Goal: Task Accomplishment & Management: Complete application form

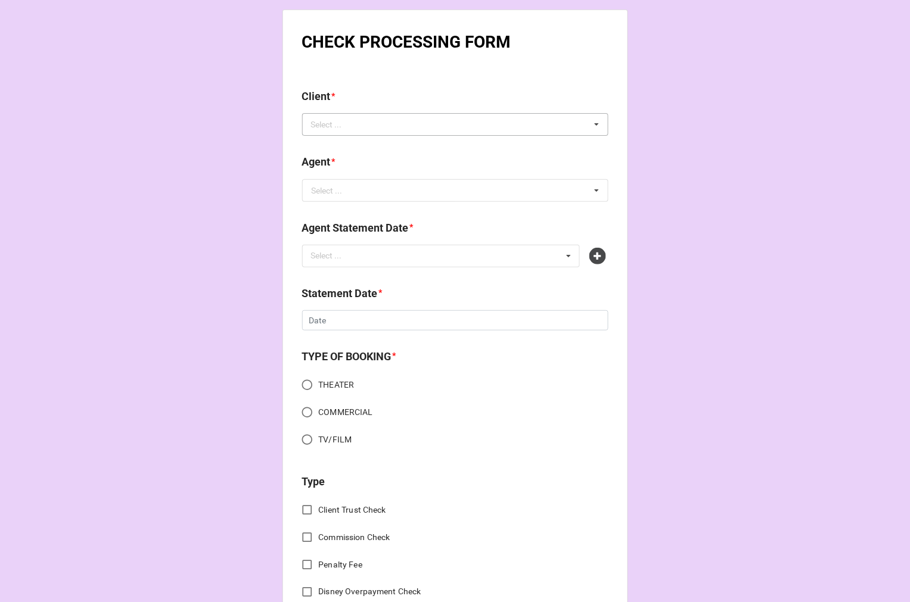
click at [392, 130] on div "Select ... No results found." at bounding box center [455, 124] width 306 height 23
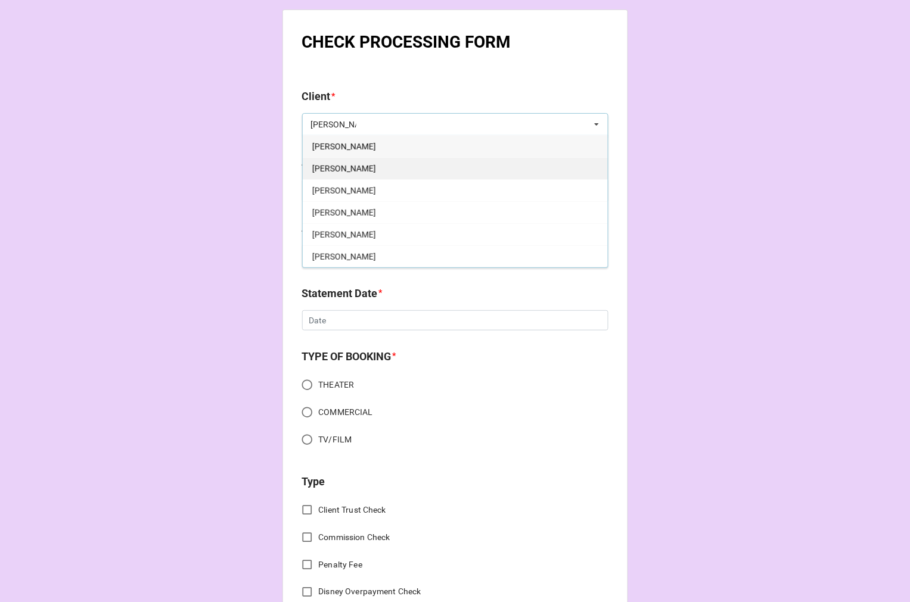
type input "jorge"
click at [373, 161] on div "Jorge Donoso" at bounding box center [455, 168] width 305 height 22
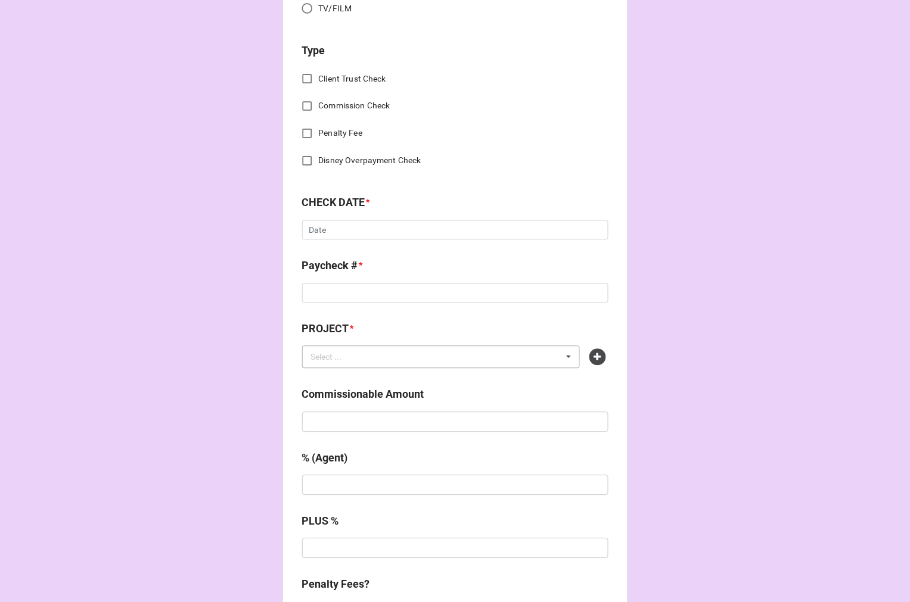
scroll to position [505, 0]
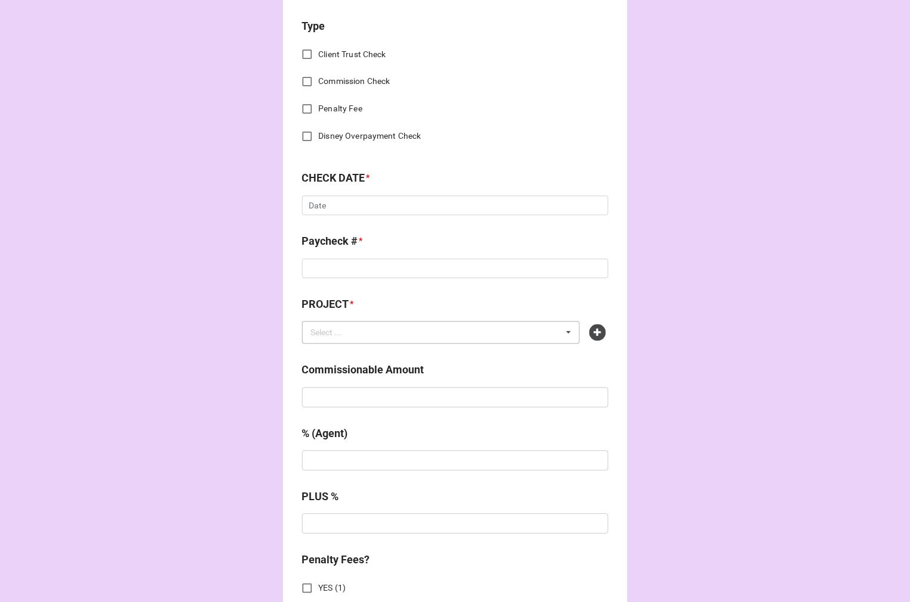
click at [392, 335] on div "Select ... No results found." at bounding box center [441, 333] width 278 height 23
type input "parrots"
click at [459, 352] on span "PARROTS AT PAGODA (PUERTO RECAN TRAVELING THEATER)" at bounding box center [421, 355] width 218 height 10
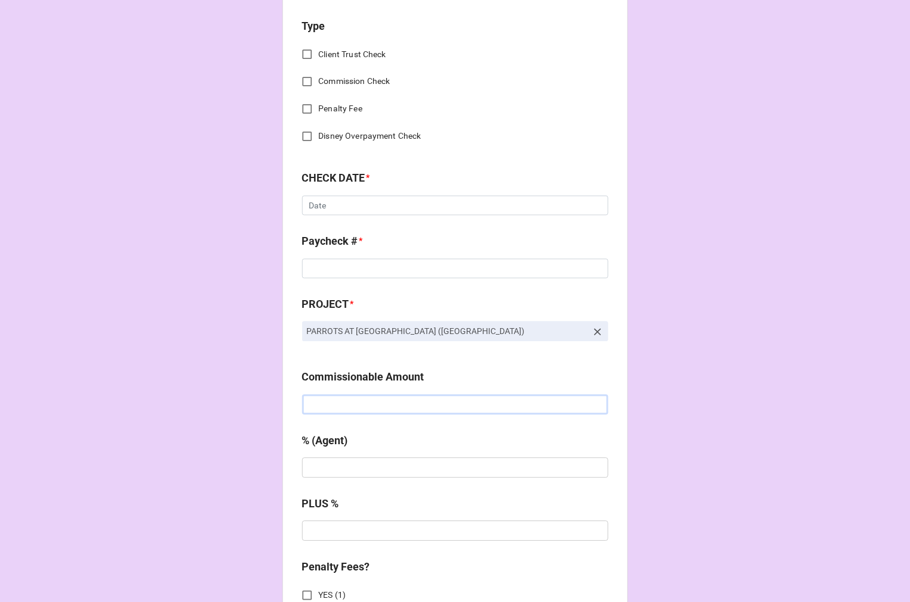
click at [366, 400] on input "text" at bounding box center [455, 405] width 306 height 20
paste input "$6,381.00"
type input "$6,381.00"
click at [398, 481] on div "% (Agent)" at bounding box center [455, 460] width 306 height 54
click at [395, 475] on input "text" at bounding box center [455, 468] width 306 height 20
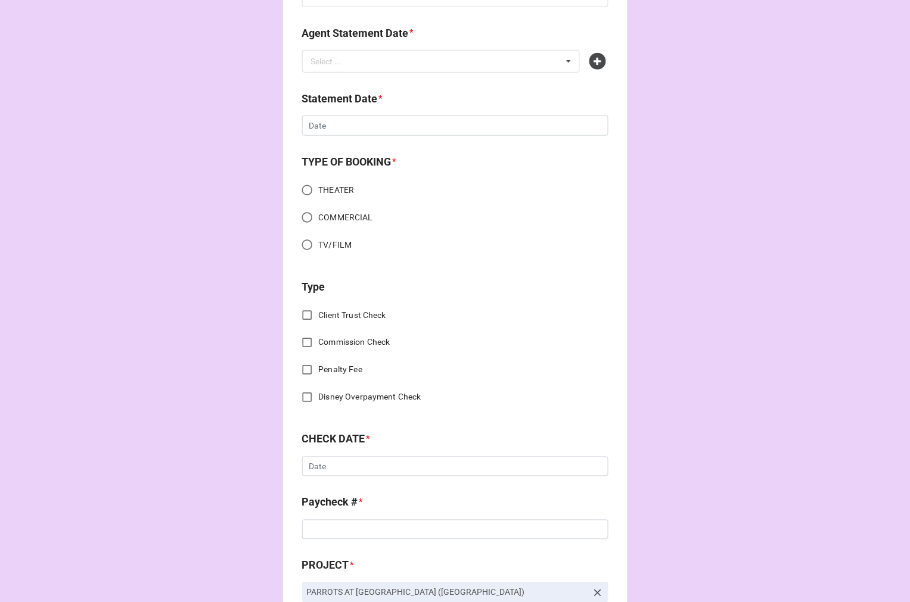
scroll to position [0, 0]
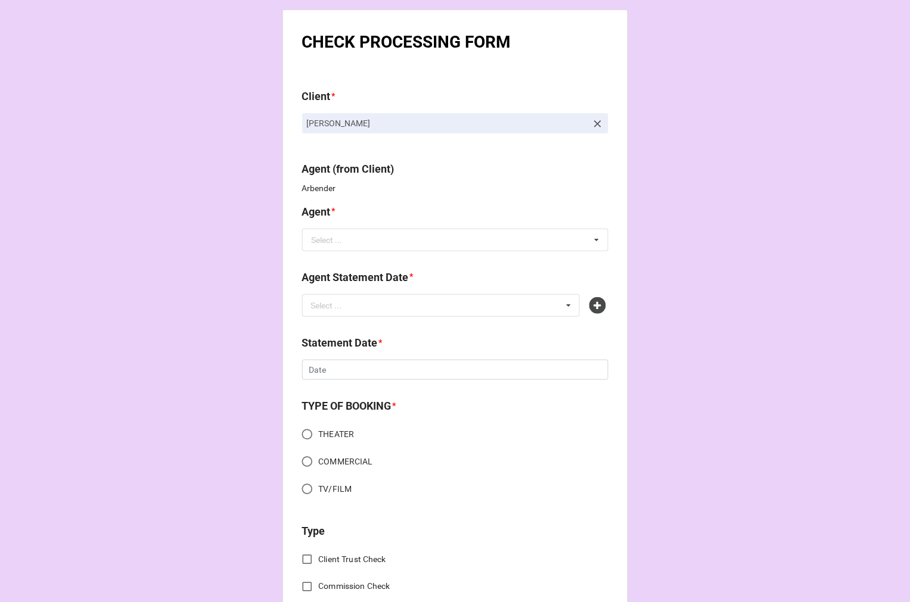
type input "5%"
click at [347, 252] on div "Agent * Select ... Jodi Dori Jen/Jodi (40/30) Jen/Jodi (38/32) Rachel (60%) Rac…" at bounding box center [455, 232] width 306 height 56
click at [370, 243] on input "text" at bounding box center [455, 239] width 305 height 21
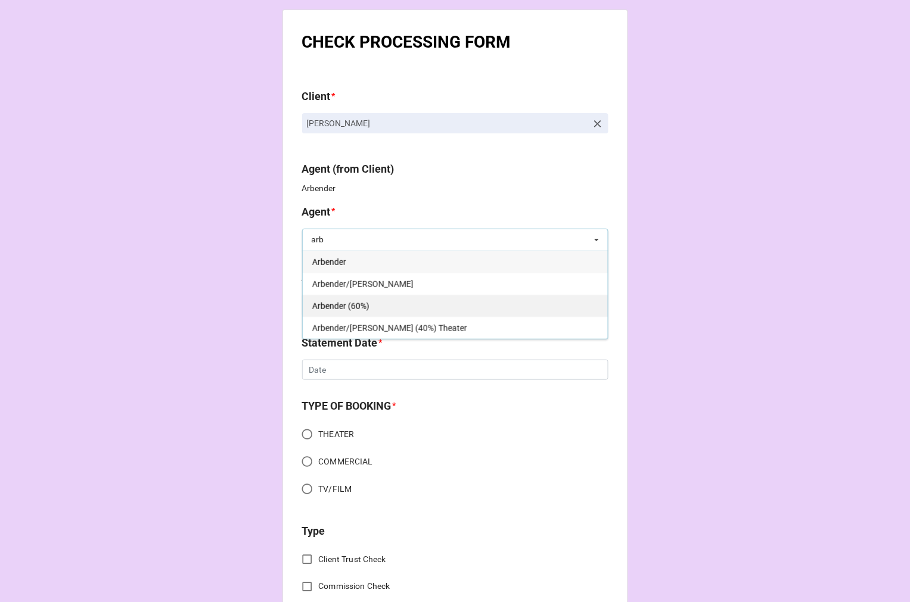
type input "arb"
click at [352, 307] on span "Arbender (60%)" at bounding box center [340, 306] width 57 height 10
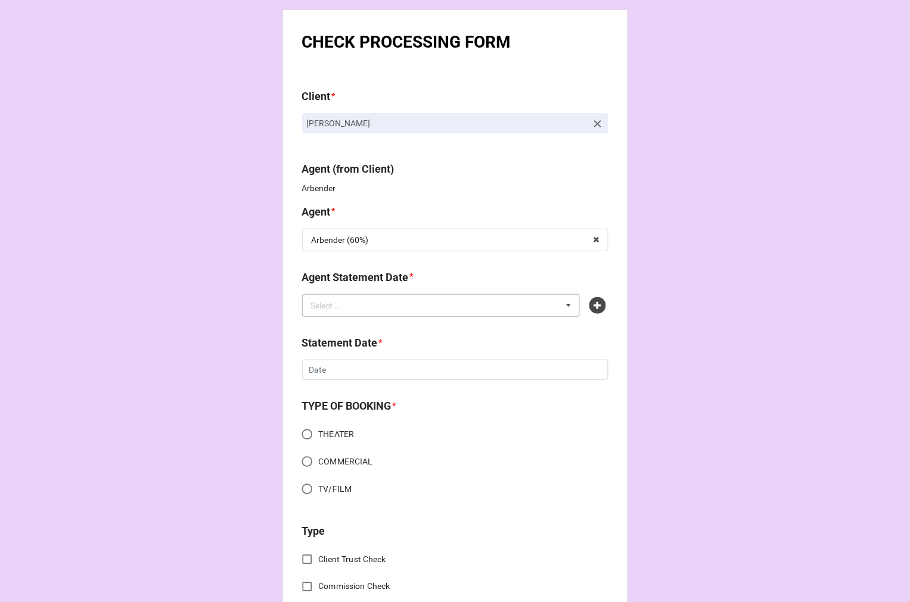
click at [352, 305] on div "Select ..." at bounding box center [333, 305] width 51 height 14
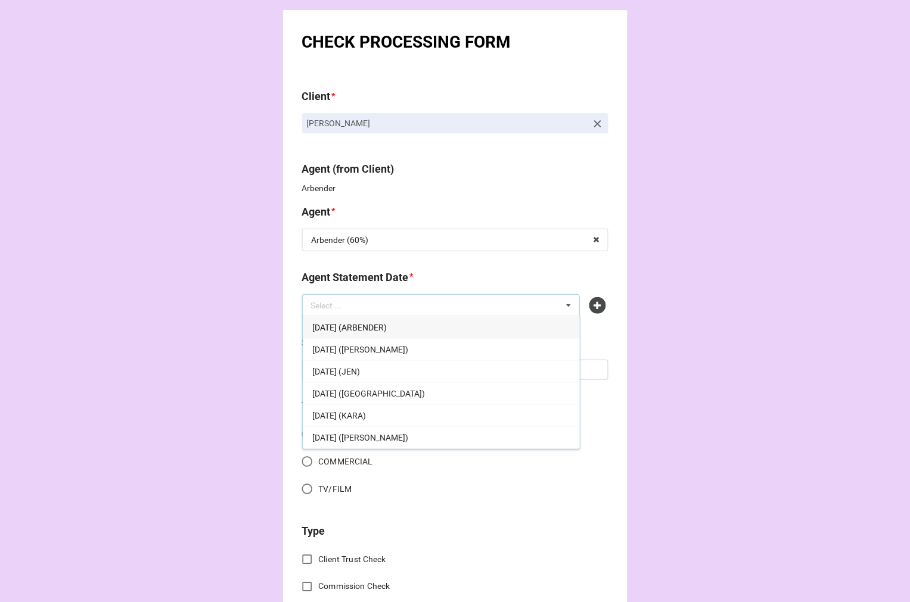
click at [387, 325] on span "[DATE] (ARBENDER)" at bounding box center [349, 328] width 74 height 10
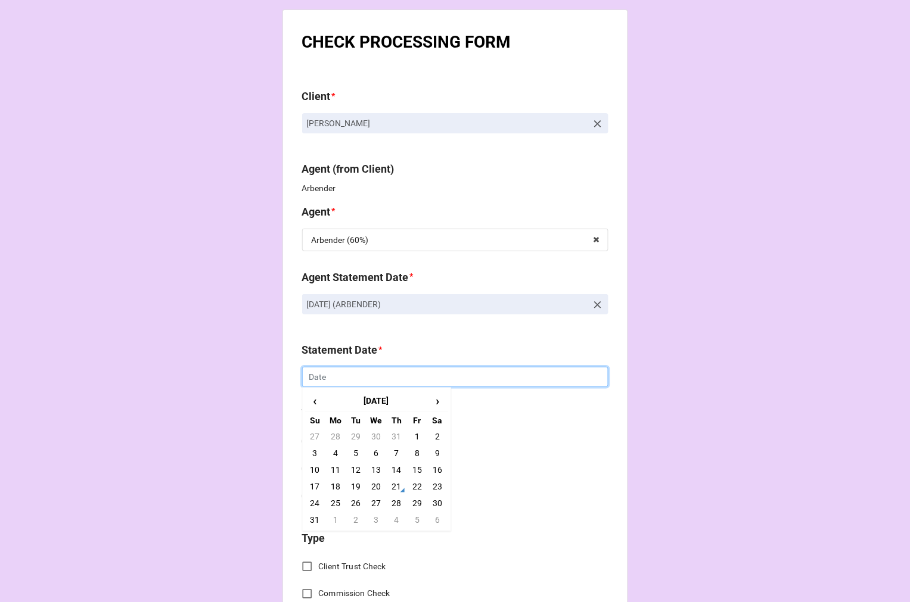
click at [373, 376] on input "text" at bounding box center [455, 377] width 306 height 20
click at [413, 524] on td "5" at bounding box center [417, 520] width 20 height 17
type input "9/5/2025"
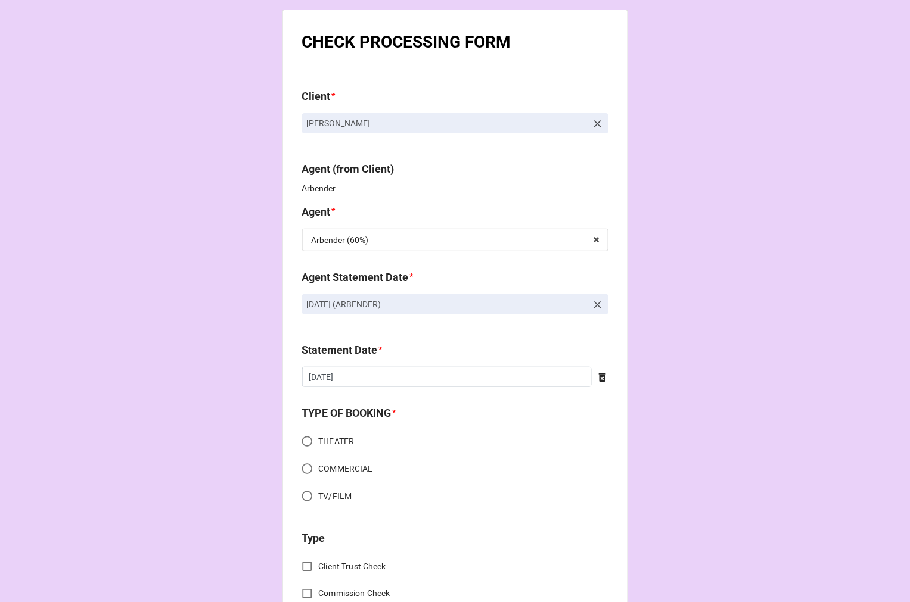
click at [307, 441] on input "THEATER" at bounding box center [306, 441] width 23 height 23
radio input "true"
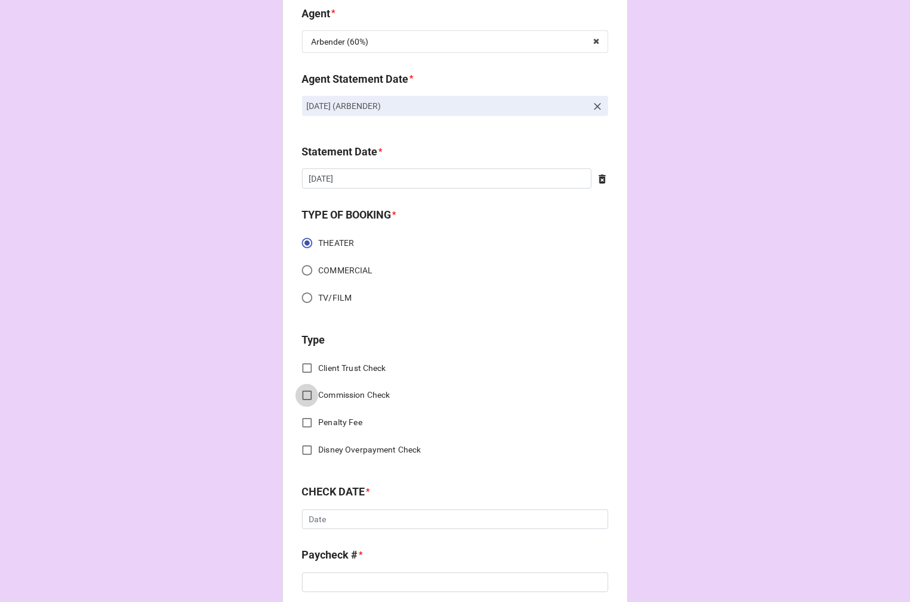
click at [308, 396] on input "Commission Check" at bounding box center [306, 395] width 23 height 23
checkbox input "true"
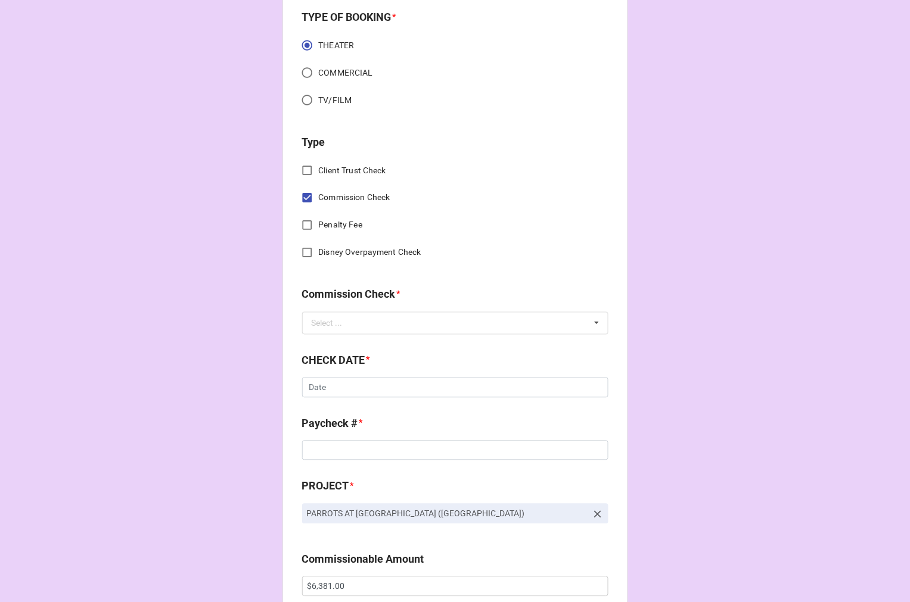
scroll to position [397, 0]
click at [359, 329] on input "text" at bounding box center [455, 322] width 305 height 21
drag, startPoint x: 355, startPoint y: 342, endPoint x: 343, endPoint y: 388, distance: 48.1
click at [356, 341] on div "FSE (Client)" at bounding box center [455, 345] width 305 height 22
click at [340, 391] on input "text" at bounding box center [455, 387] width 306 height 20
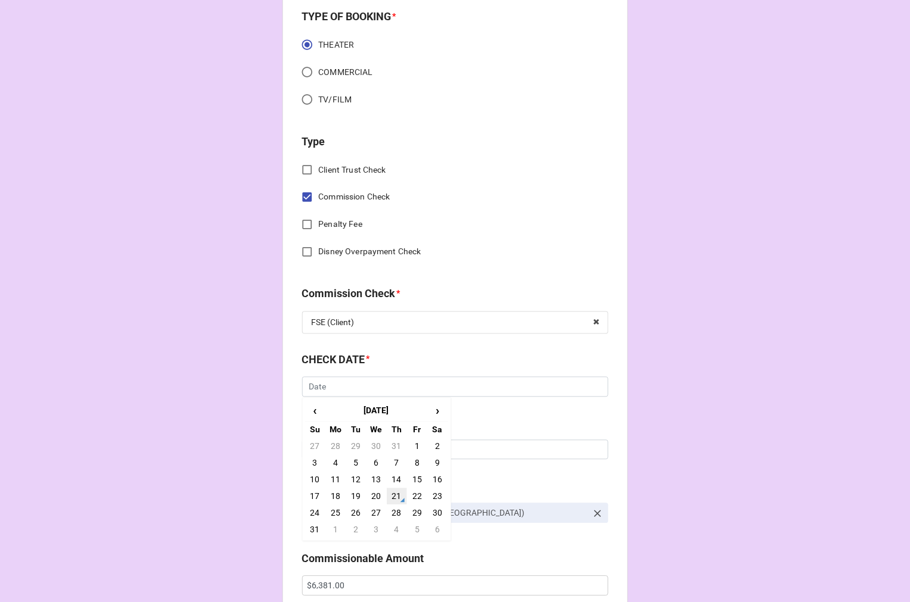
drag, startPoint x: 384, startPoint y: 491, endPoint x: 382, endPoint y: 478, distance: 13.8
click at [387, 491] on td "21" at bounding box center [397, 496] width 20 height 17
type input "8/21/2025"
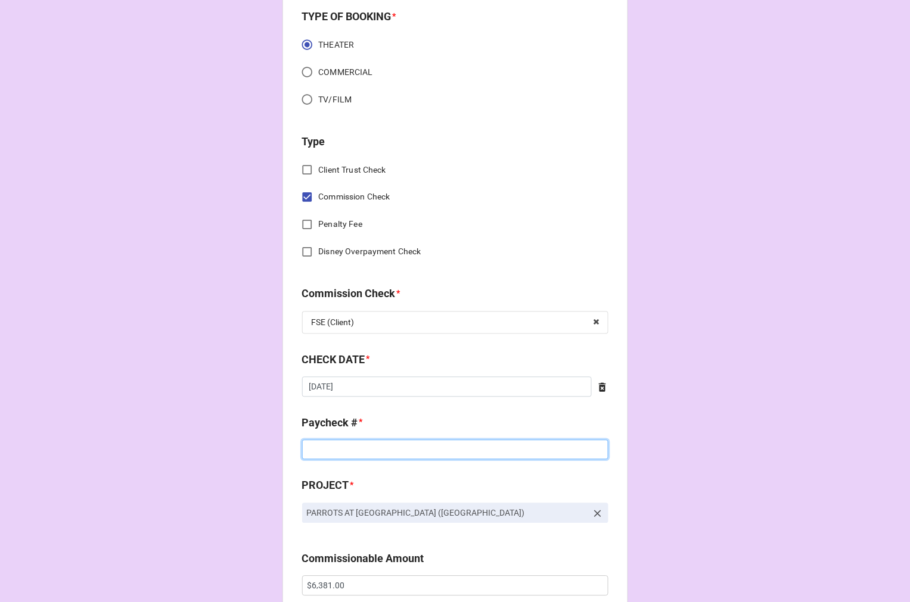
click at [358, 449] on input at bounding box center [455, 450] width 306 height 20
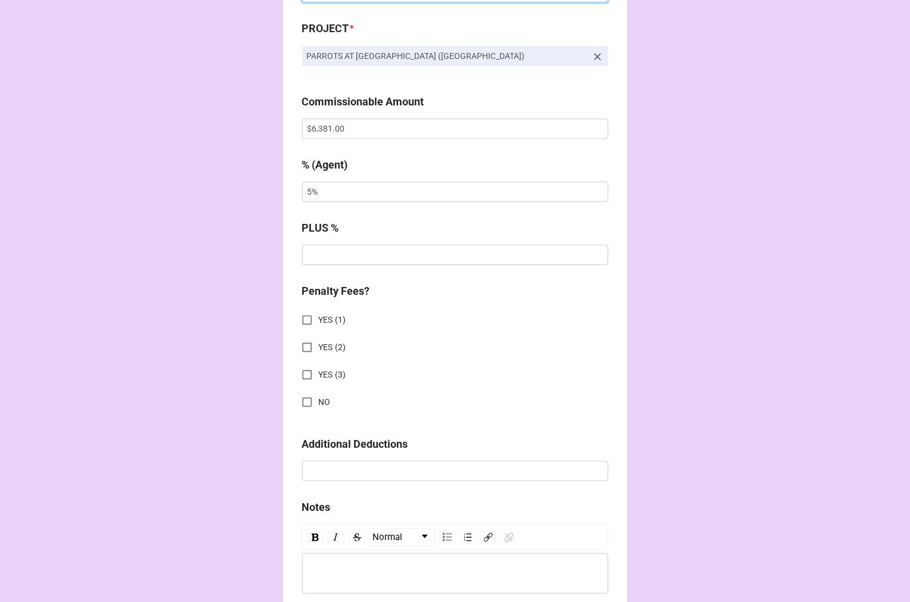
scroll to position [860, 0]
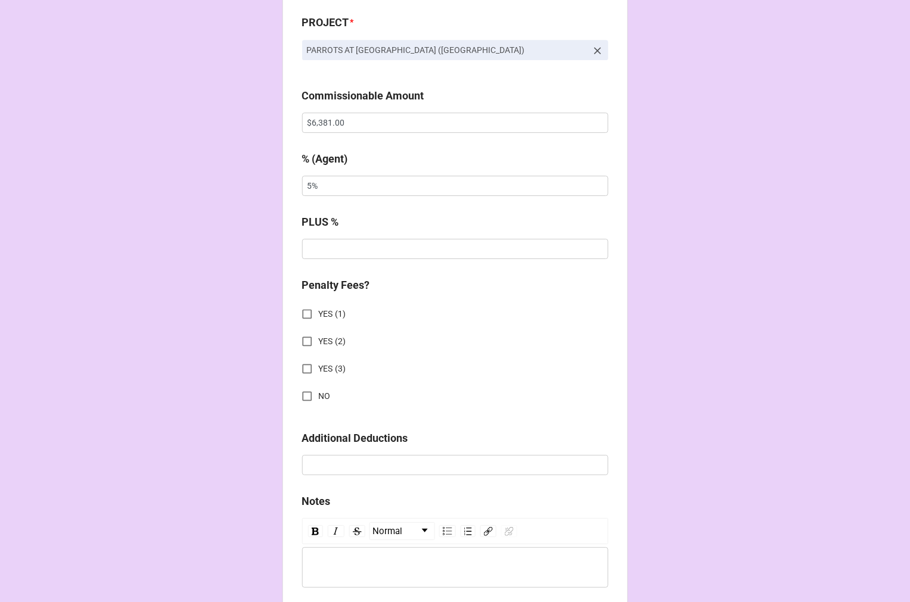
type input "ZELLE"
click at [307, 399] on input "NO" at bounding box center [306, 396] width 23 height 23
checkbox input "true"
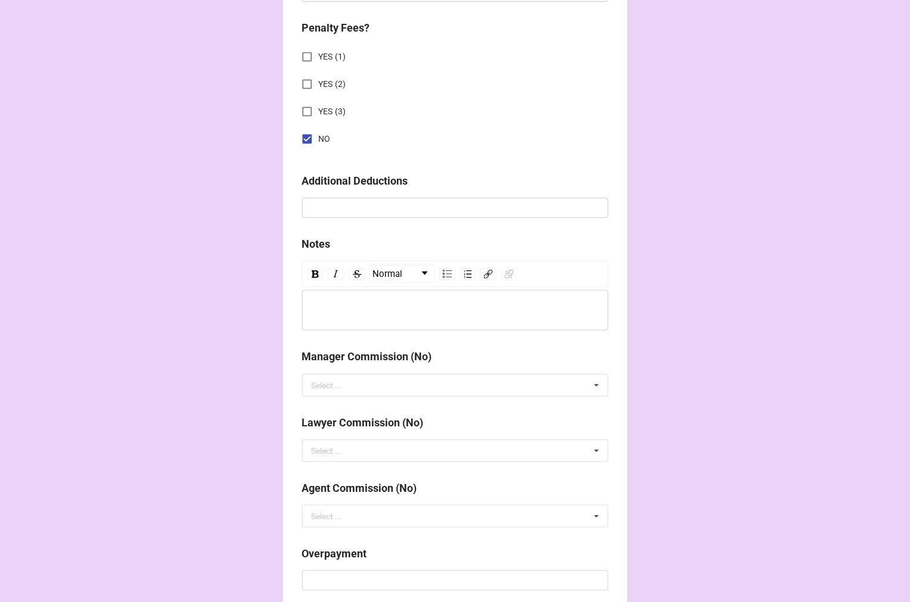
scroll to position [1319, 0]
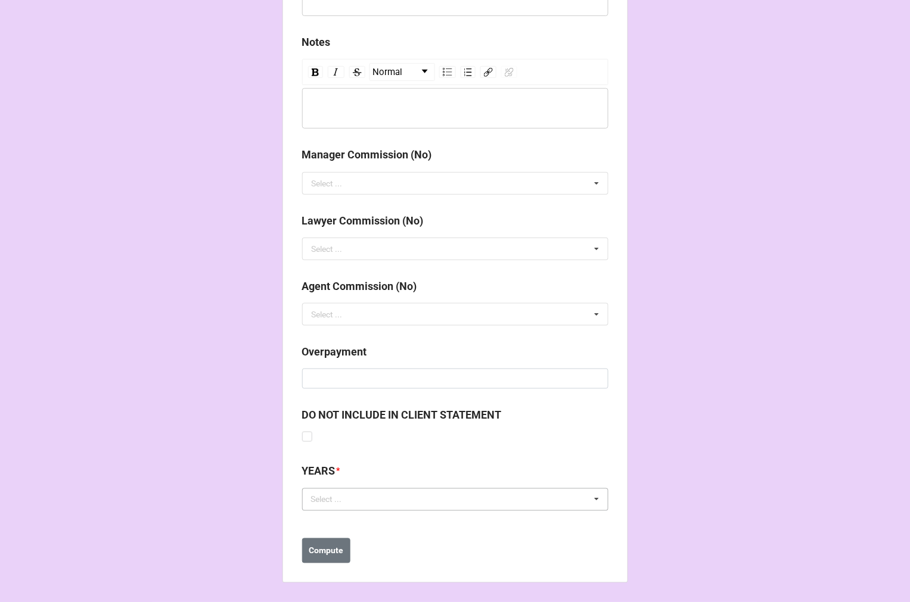
click at [365, 500] on div "Select ... No results found." at bounding box center [455, 499] width 306 height 23
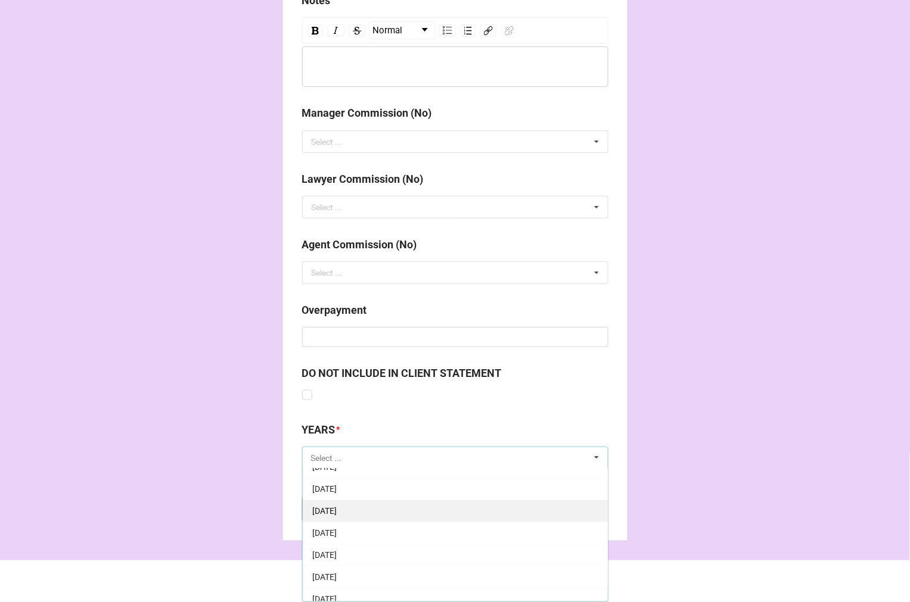
scroll to position [66, 0]
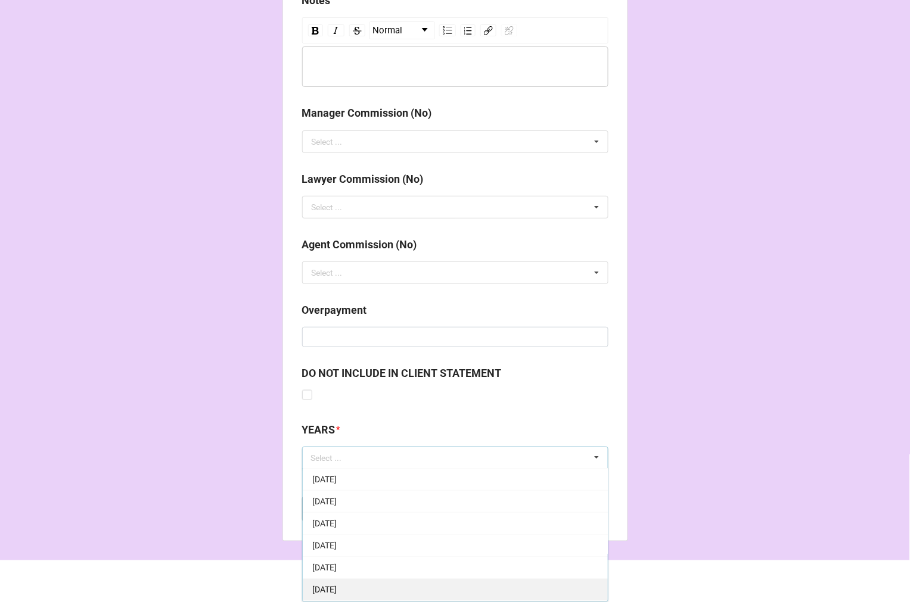
click at [388, 585] on div "[DATE]" at bounding box center [455, 590] width 305 height 22
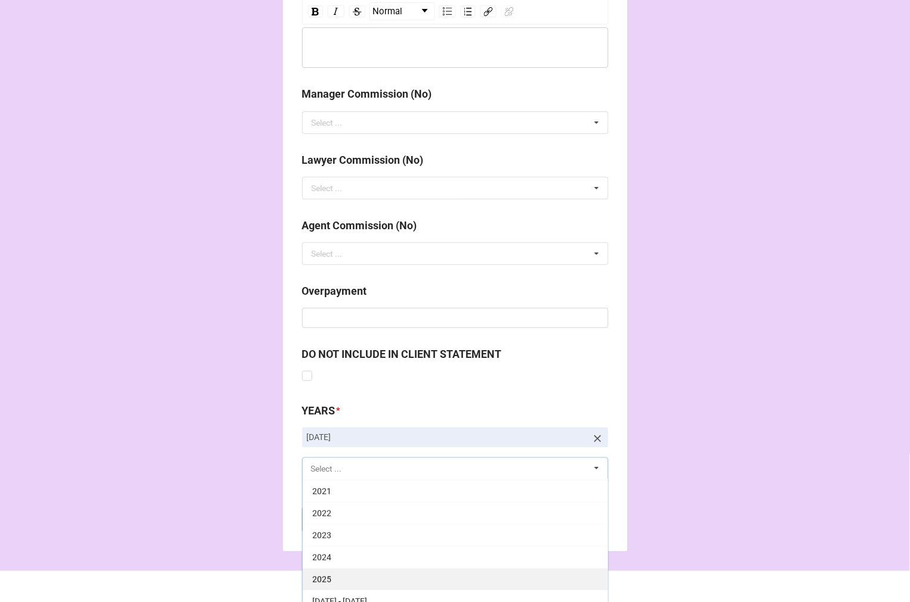
scroll to position [1391, 0]
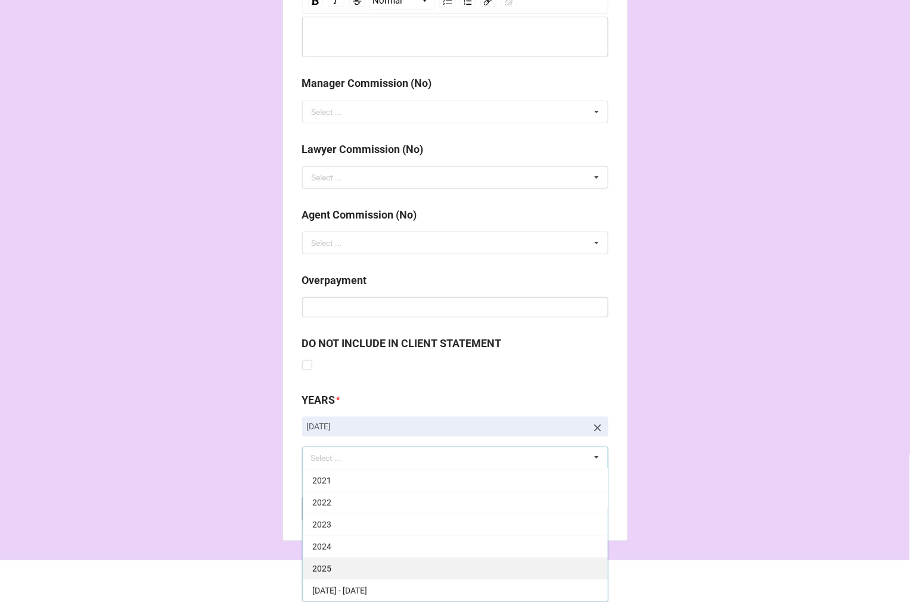
click at [328, 569] on div "2025" at bounding box center [455, 569] width 305 height 22
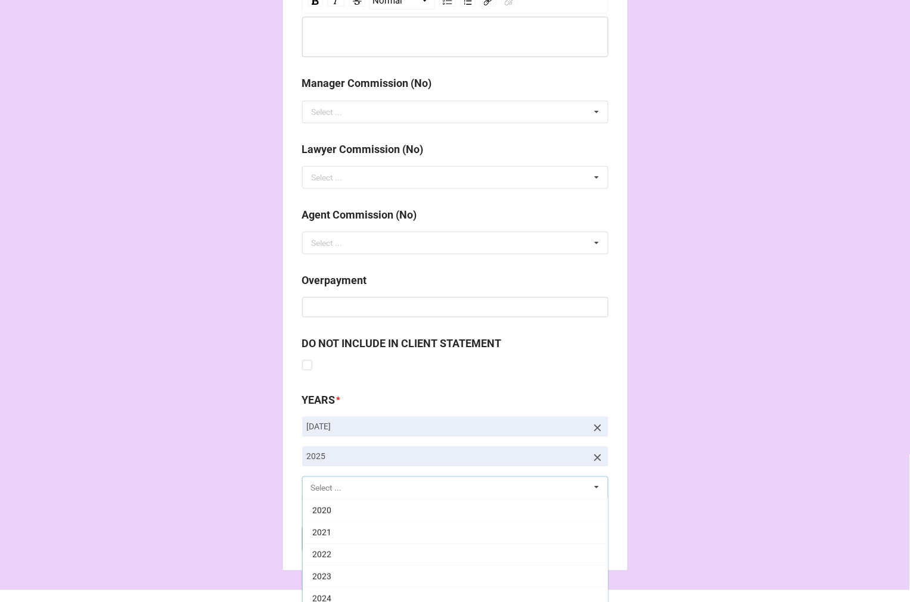
scroll to position [242, 0]
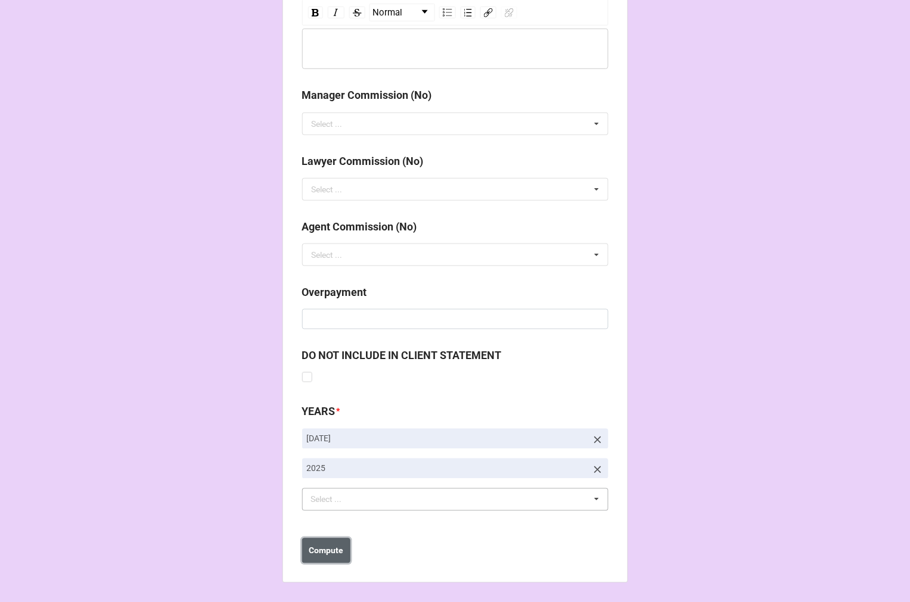
click at [306, 560] on button "Compute" at bounding box center [326, 550] width 48 height 25
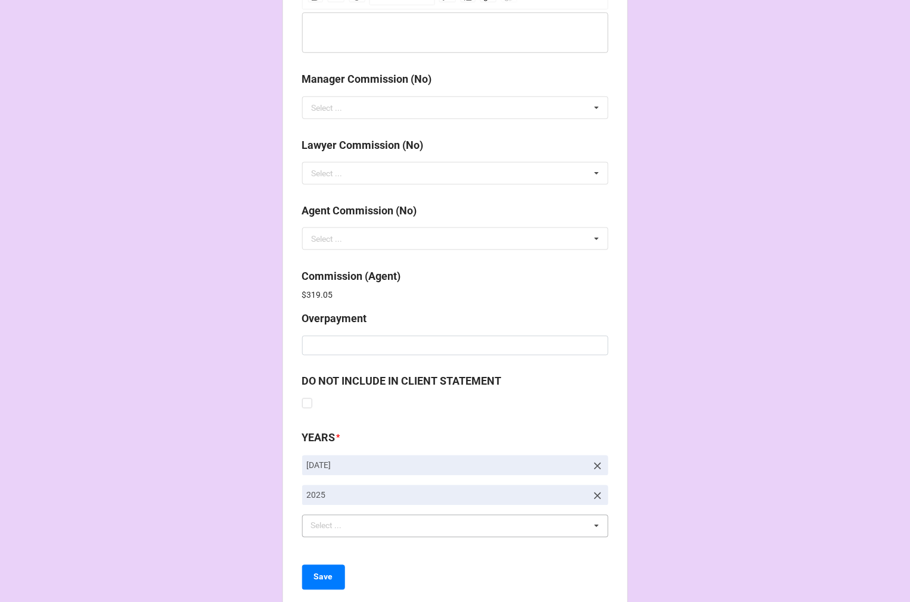
scroll to position [1421, 0]
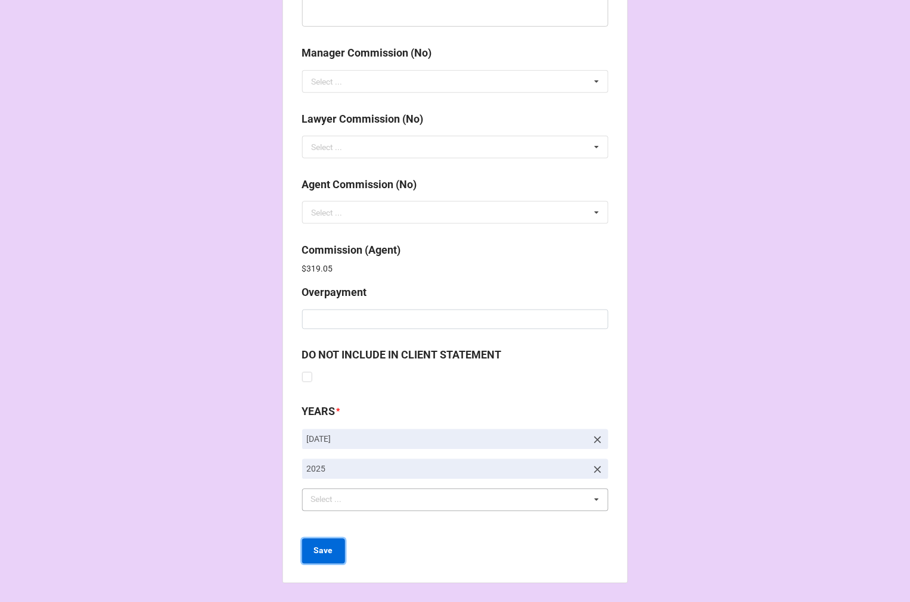
click at [308, 546] on button "Save" at bounding box center [323, 551] width 43 height 25
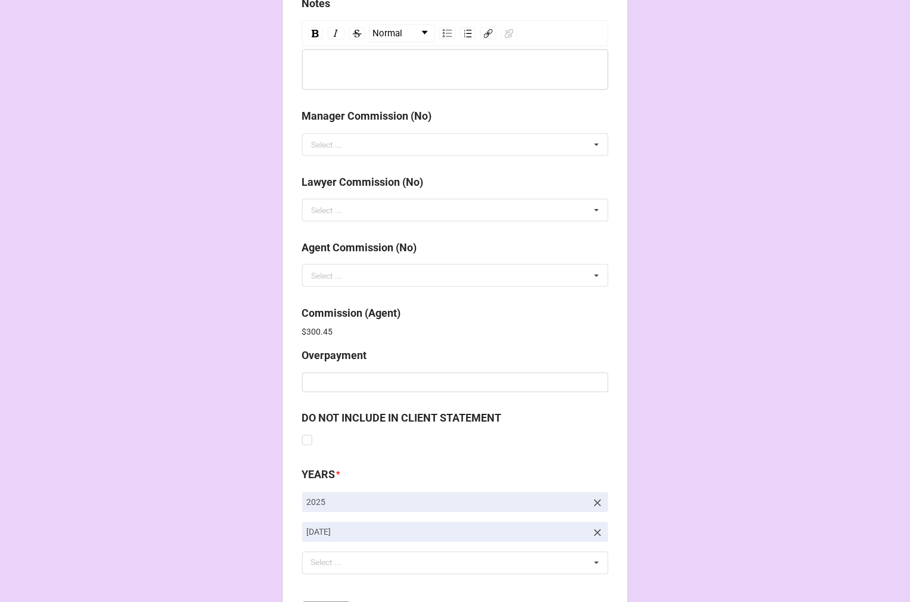
scroll to position [1421, 0]
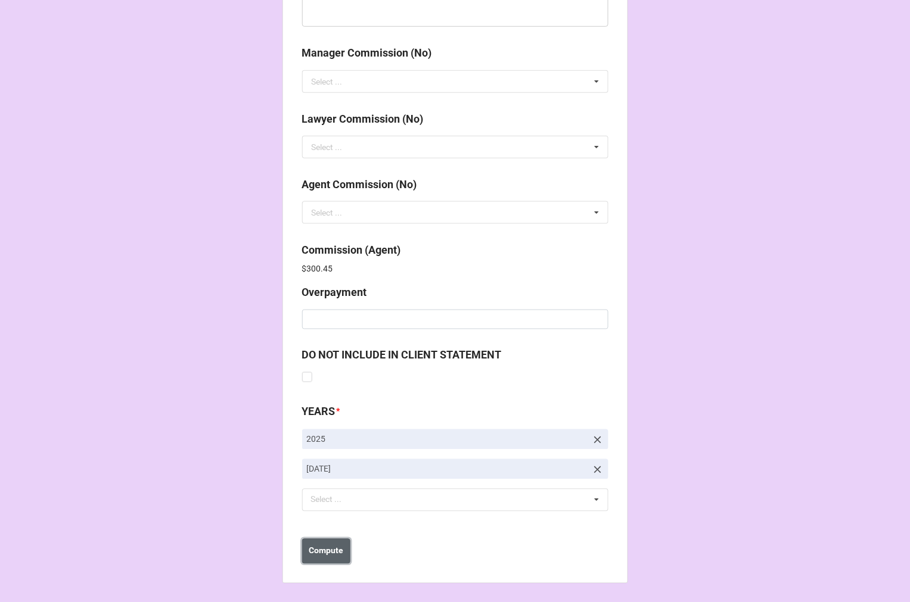
click at [331, 552] on b "Compute" at bounding box center [326, 551] width 35 height 13
click at [317, 545] on b "Save" at bounding box center [323, 551] width 19 height 13
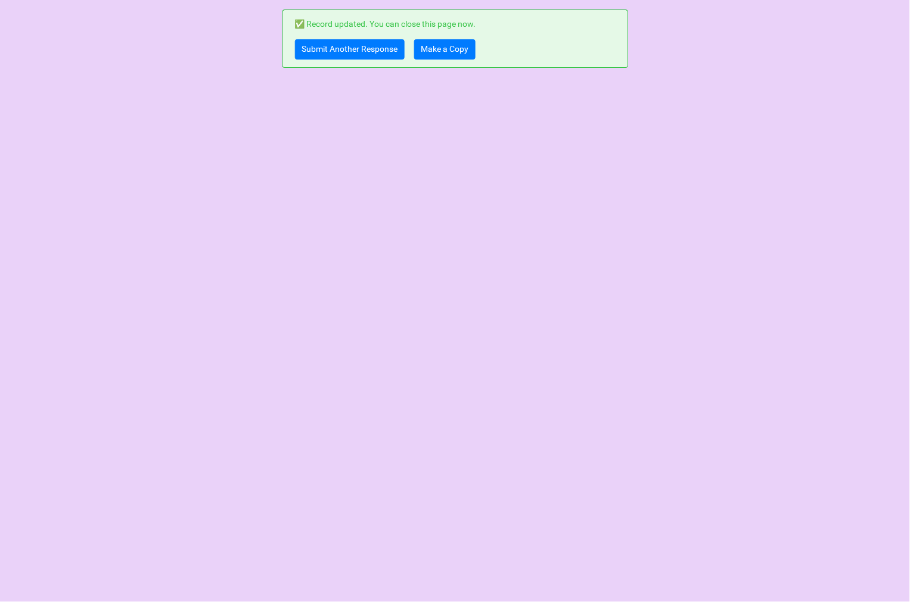
click at [478, 51] on div "Submit Another Response Make a Copy" at bounding box center [455, 49] width 320 height 20
click at [462, 52] on link "Make a Copy" at bounding box center [444, 49] width 61 height 20
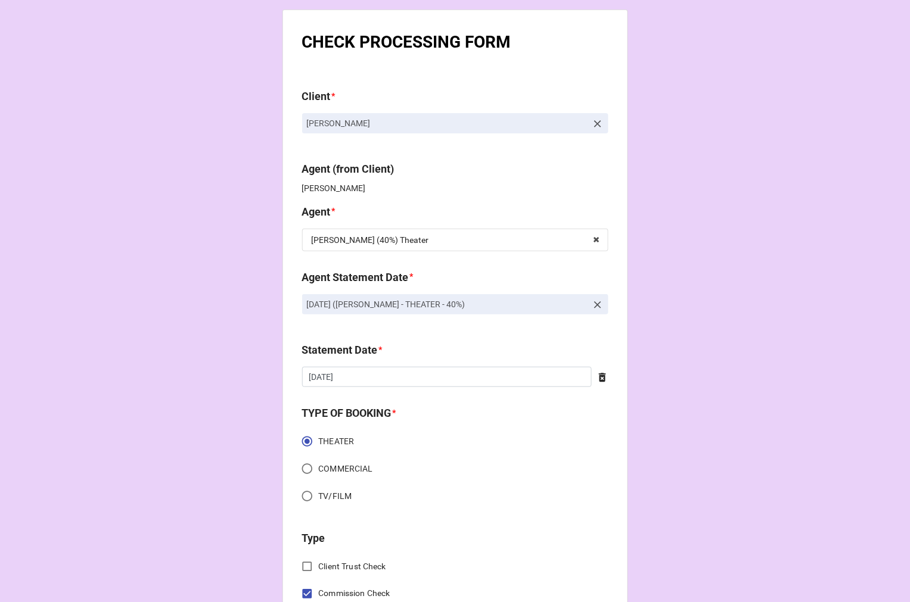
click at [598, 306] on icon at bounding box center [598, 305] width 12 height 12
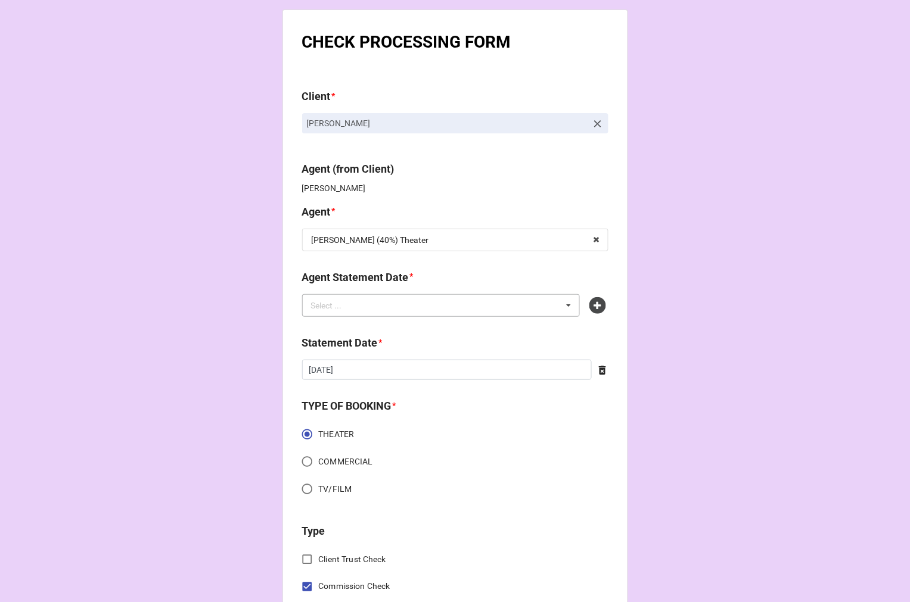
click at [536, 308] on div "Select ... No results found." at bounding box center [441, 305] width 278 height 23
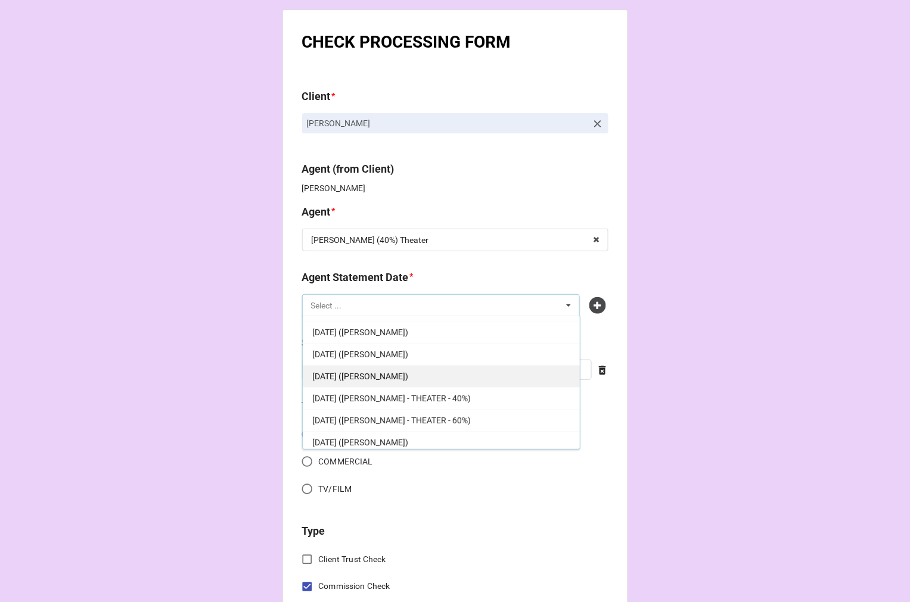
scroll to position [154, 0]
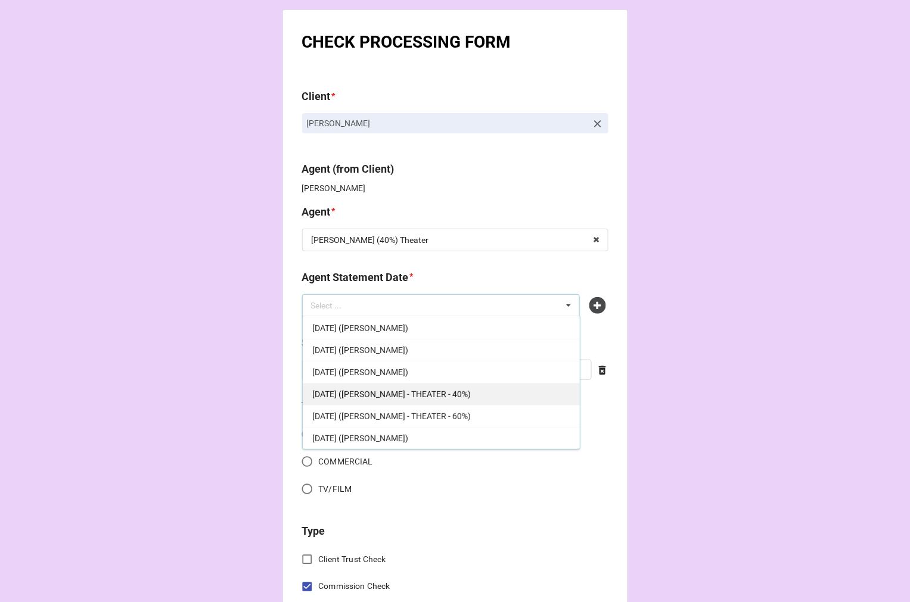
click at [468, 394] on span "SEPTEMBER 5, 2025 (REBECCA - THEATER - 40%)" at bounding box center [391, 395] width 158 height 10
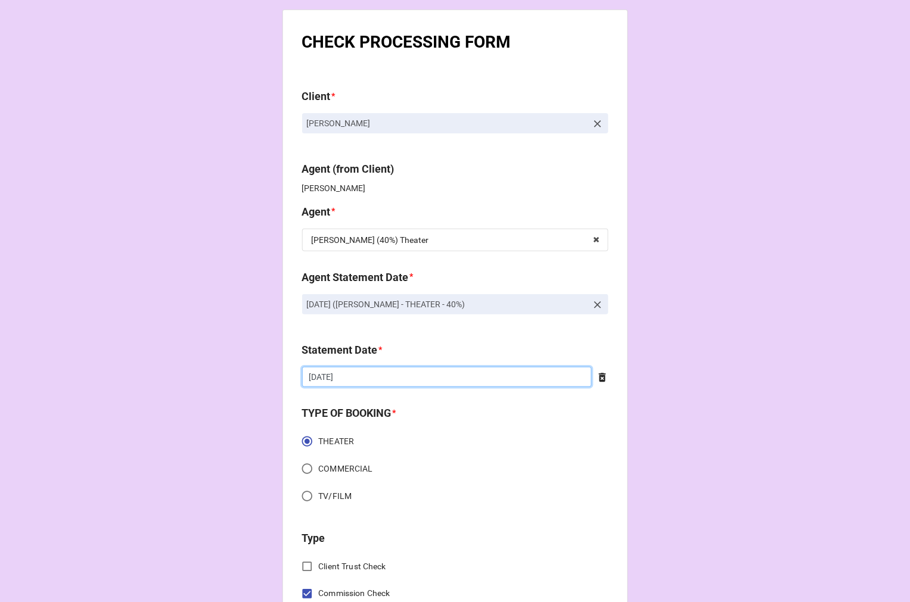
click at [389, 378] on input "8/22/2025" at bounding box center [447, 377] width 290 height 20
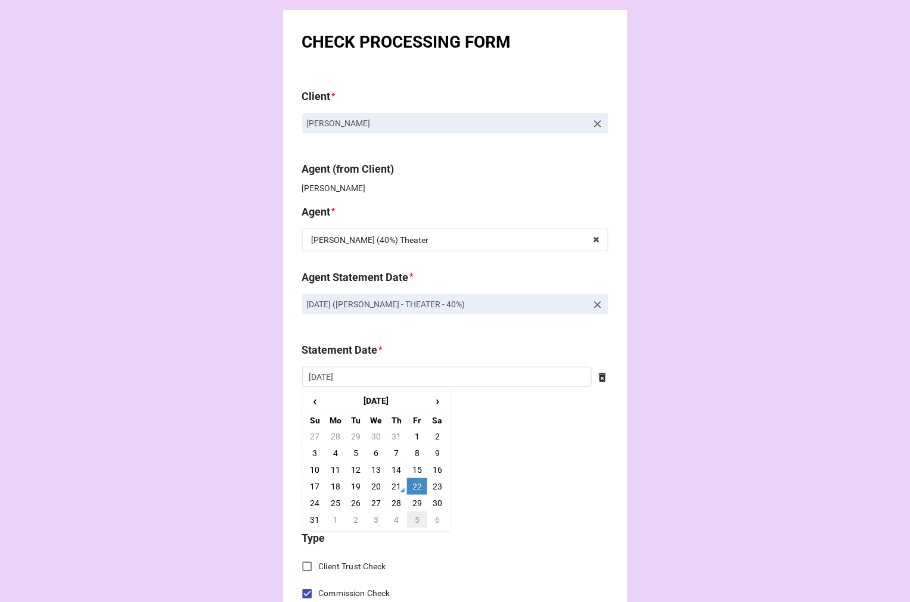
click at [415, 520] on td "5" at bounding box center [417, 520] width 20 height 17
type input "[DATE]"
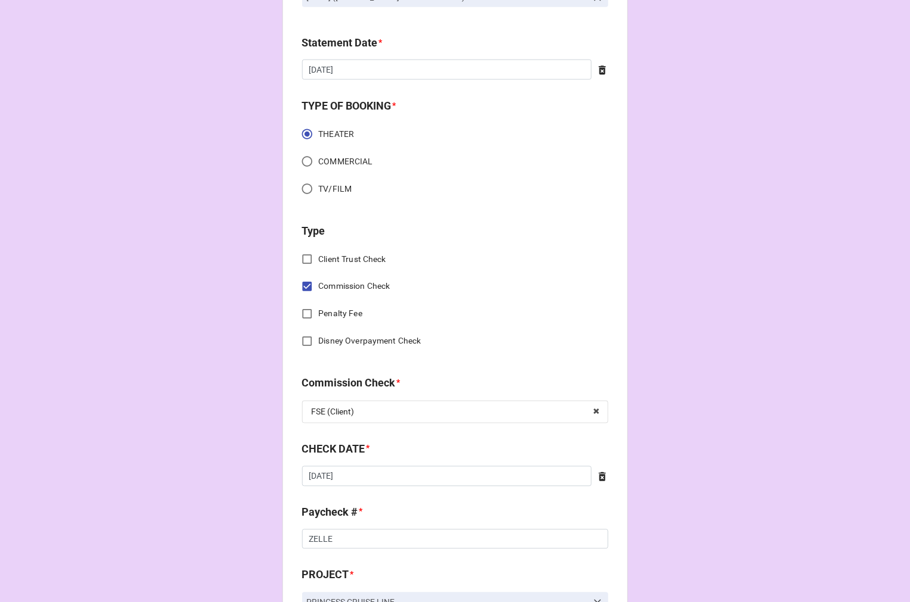
scroll to position [331, 0]
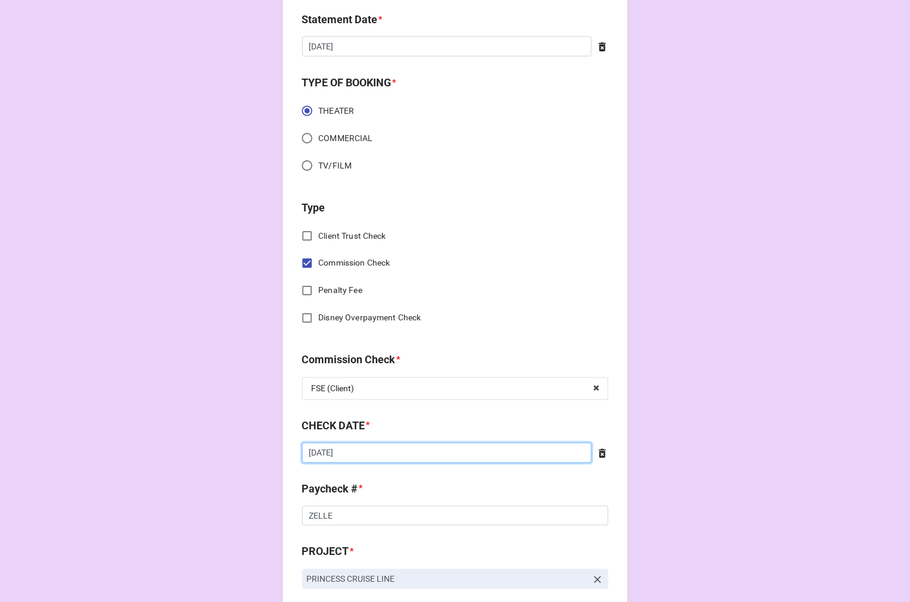
click at [371, 456] on input "8/7/2025" at bounding box center [447, 453] width 290 height 20
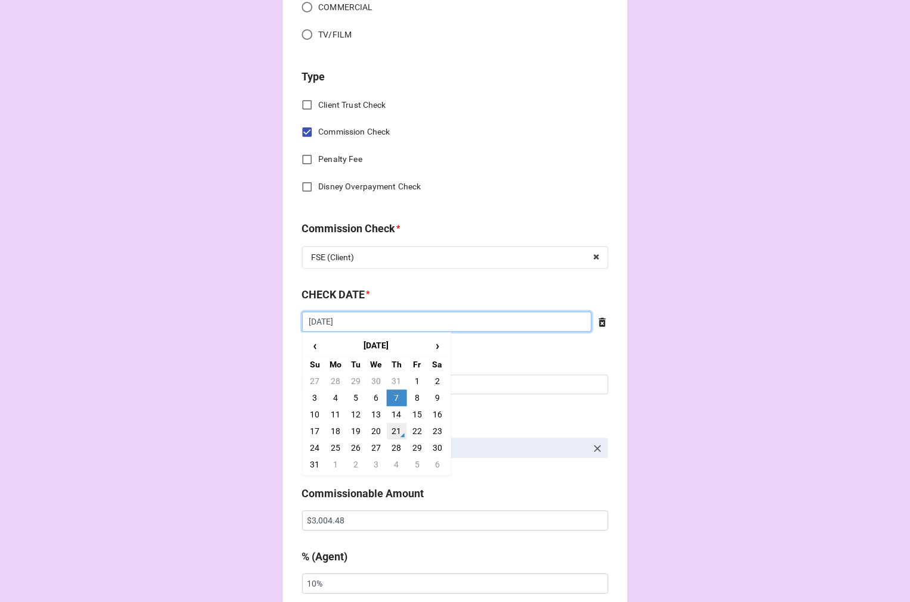
scroll to position [463, 0]
click at [372, 424] on td "20" at bounding box center [376, 430] width 20 height 17
type input "8/20/2025"
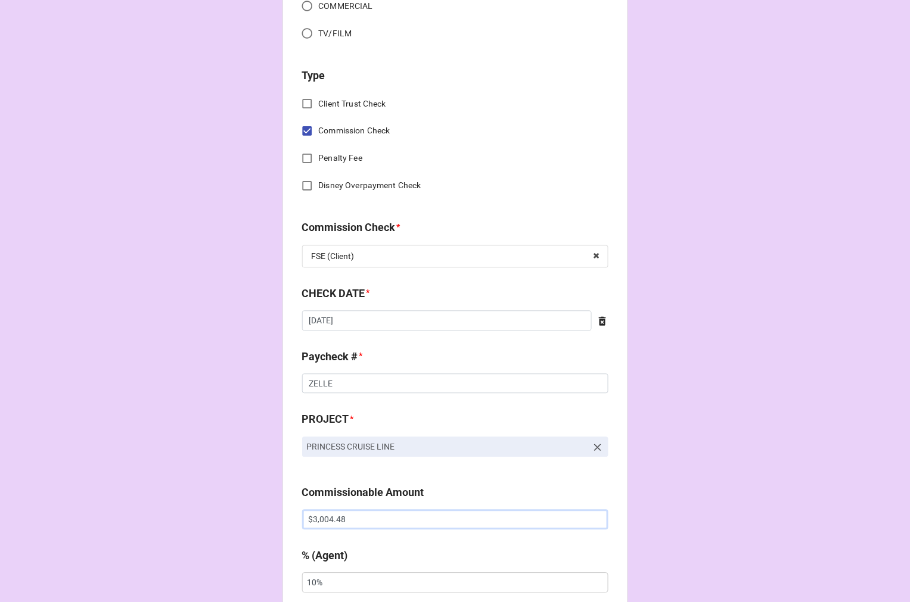
drag, startPoint x: 356, startPoint y: 525, endPoint x: 252, endPoint y: 515, distance: 104.7
click at [255, 516] on div "CHECK PROCESSING FORM Client * Sofia Sanabria Agent (from Client) Rebecca Agent…" at bounding box center [455, 527] width 910 height 1981
paste input "2,816.70"
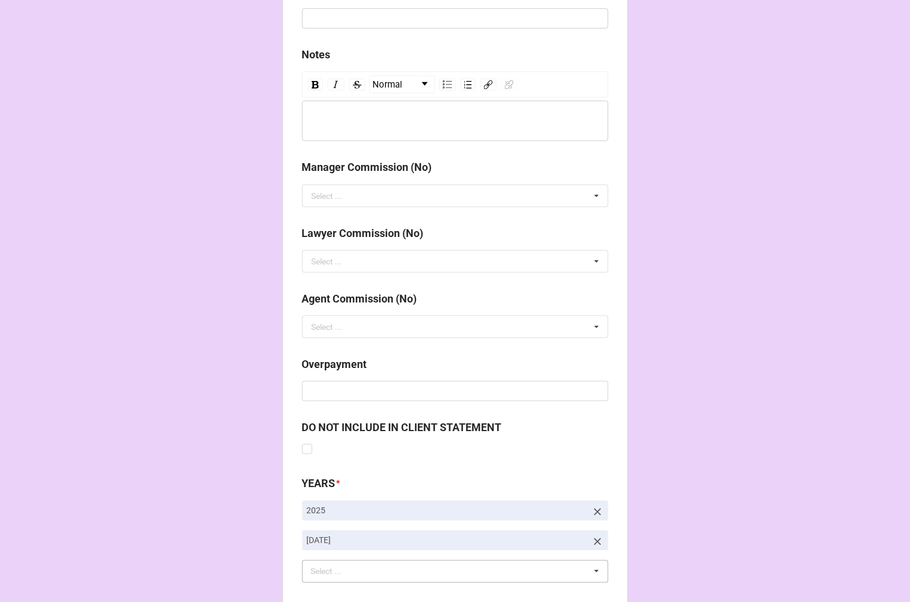
scroll to position [1379, 0]
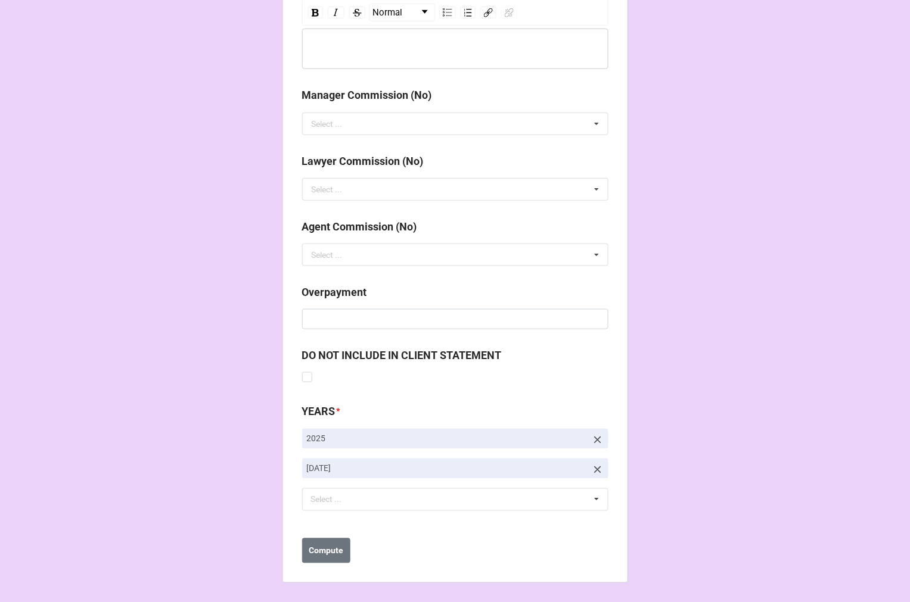
type input "$2,816.70"
click at [592, 466] on icon at bounding box center [598, 470] width 12 height 12
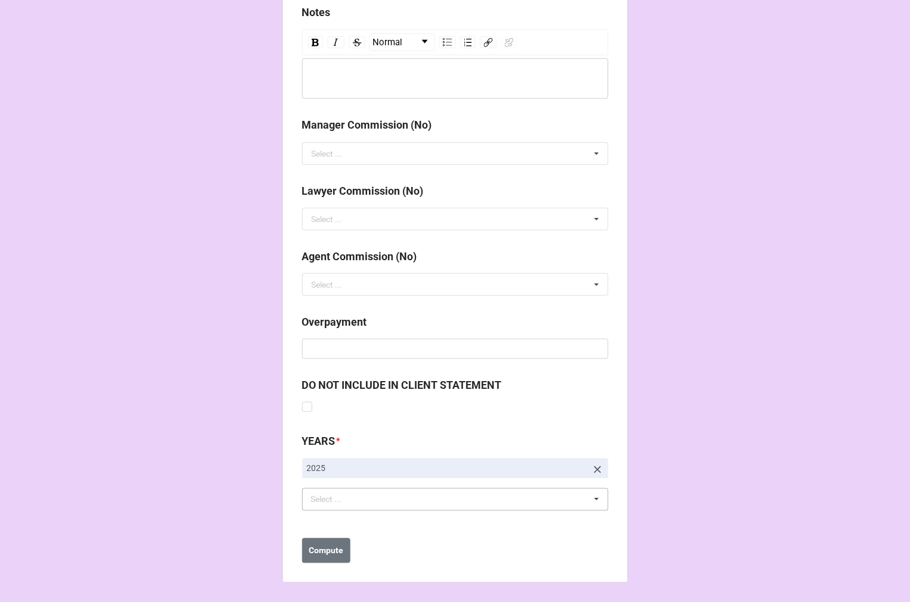
scroll to position [1349, 0]
click at [450, 496] on div "Select ... No results found." at bounding box center [455, 499] width 306 height 23
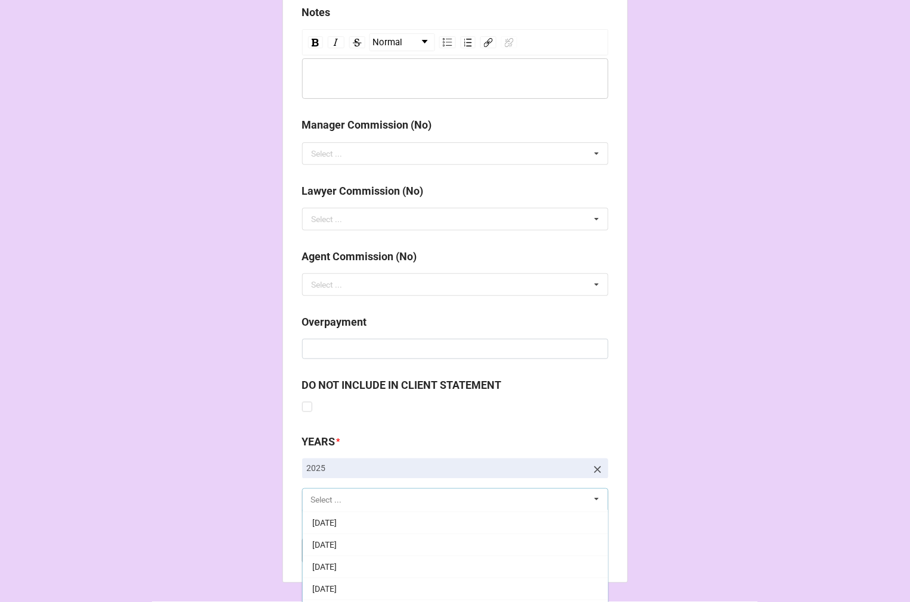
scroll to position [132, 0]
click at [385, 567] on div "[DATE]" at bounding box center [455, 566] width 305 height 22
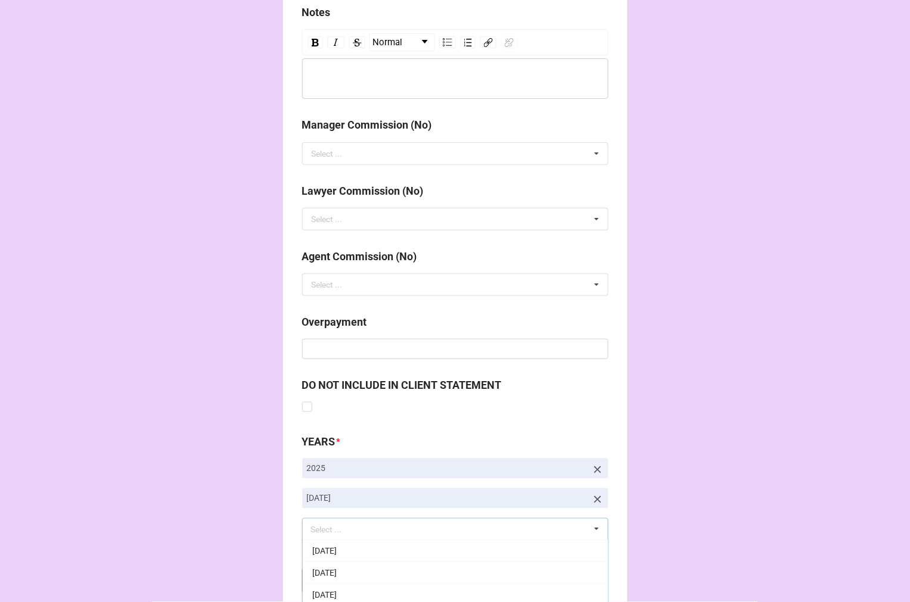
click at [328, 581] on b "Compute" at bounding box center [326, 581] width 35 height 13
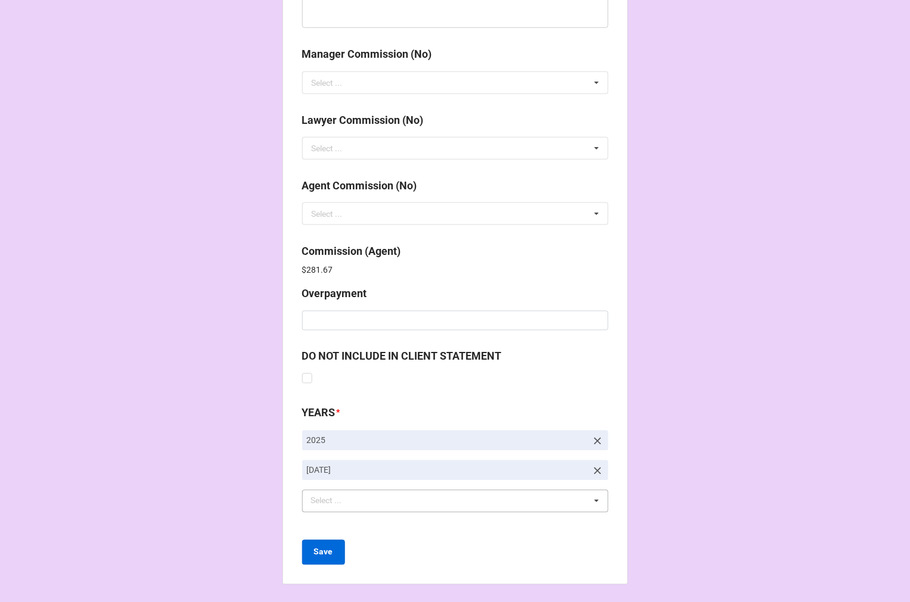
scroll to position [1421, 0]
click at [308, 546] on button "Save" at bounding box center [323, 551] width 43 height 25
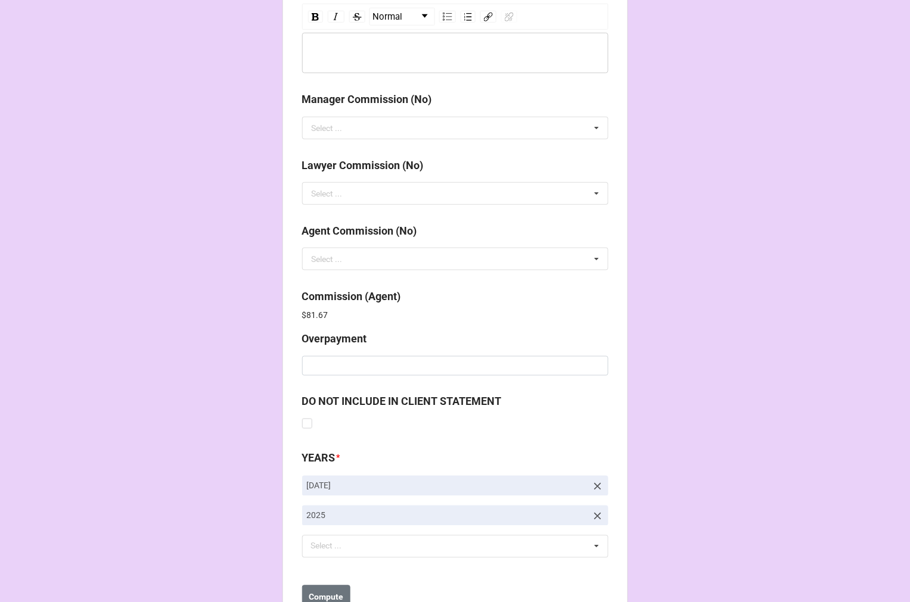
scroll to position [1421, 0]
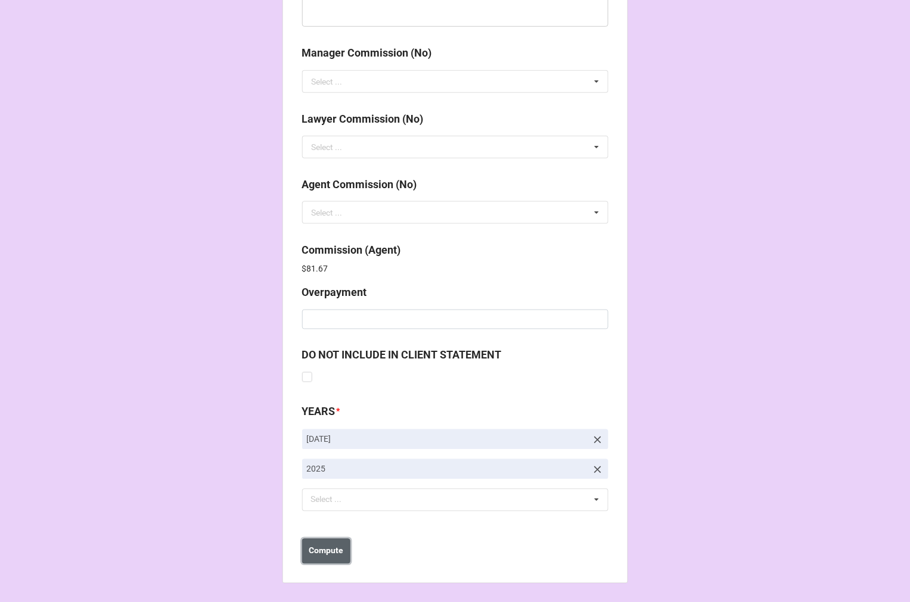
click at [335, 558] on button "Compute" at bounding box center [326, 551] width 48 height 25
click at [332, 557] on button "Save" at bounding box center [323, 551] width 43 height 25
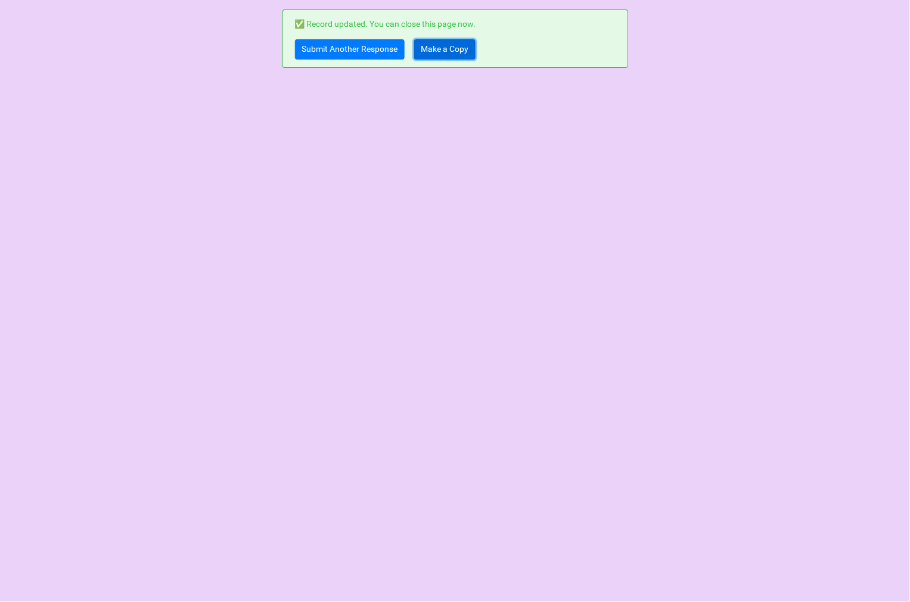
click at [441, 46] on link "Make a Copy" at bounding box center [444, 49] width 61 height 20
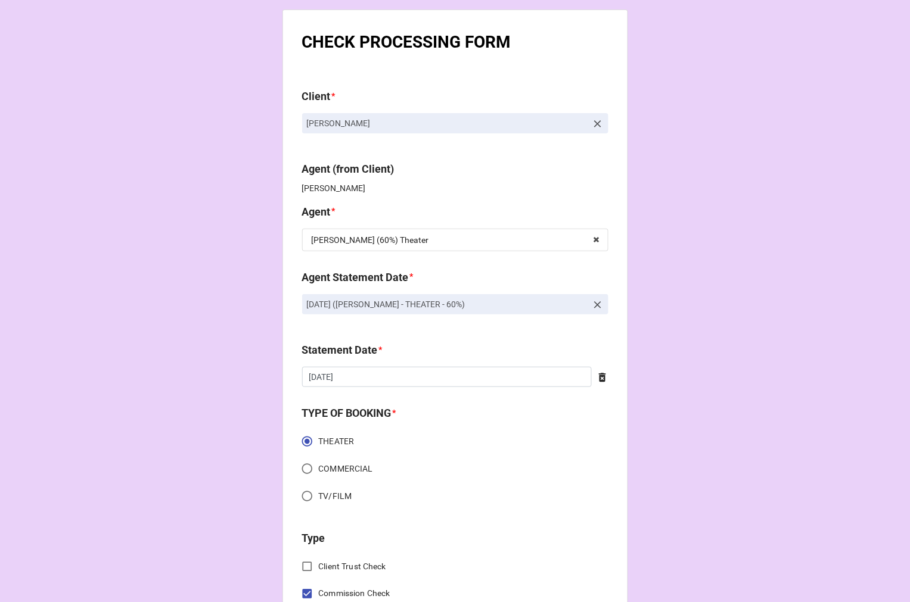
click at [597, 304] on icon at bounding box center [598, 305] width 12 height 12
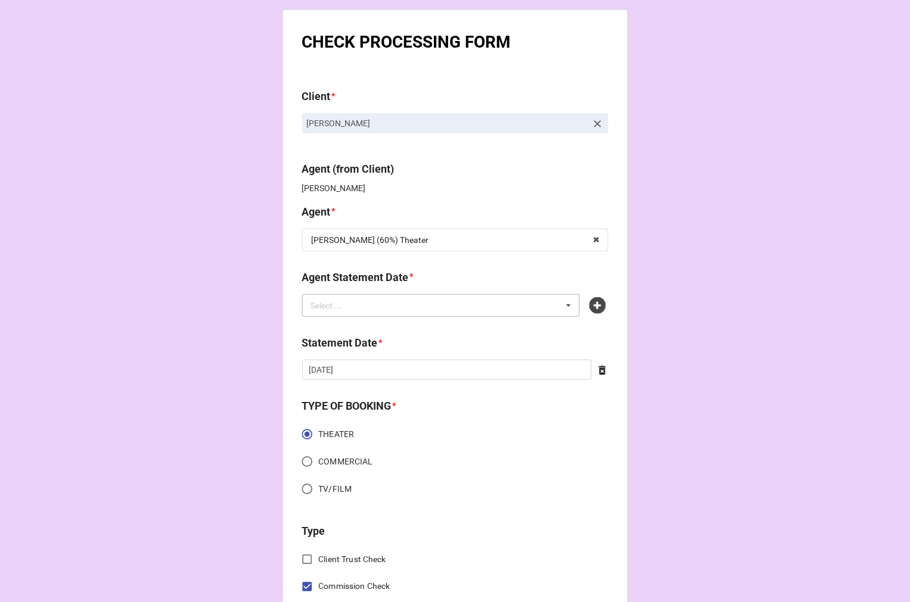
click at [512, 308] on div "Select ... No results found." at bounding box center [441, 305] width 278 height 23
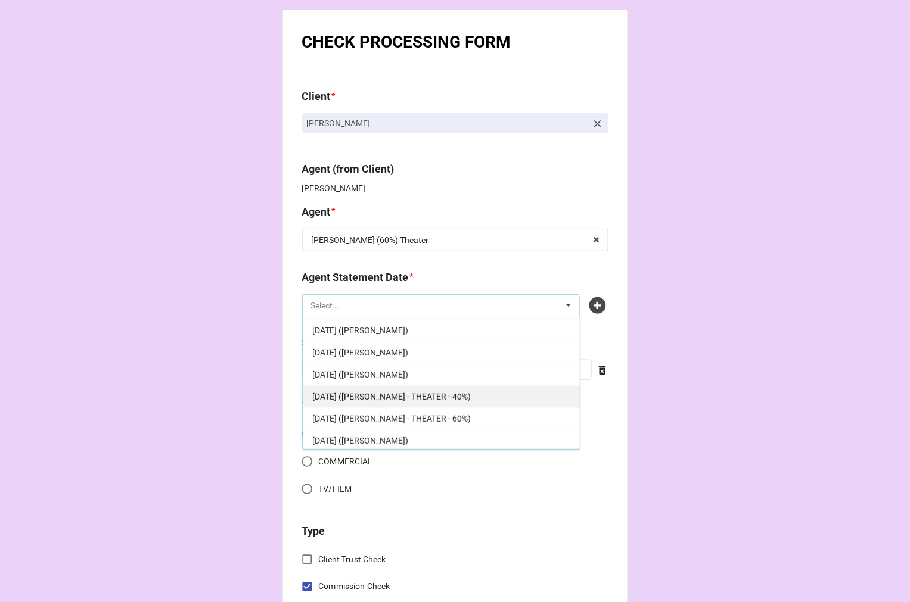
scroll to position [154, 0]
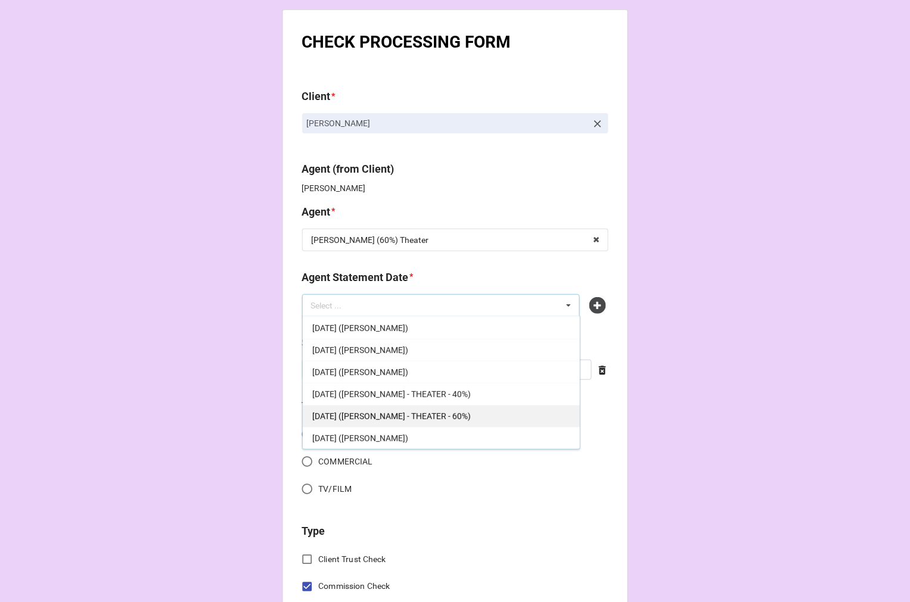
click at [471, 419] on span "[DATE] ([PERSON_NAME] - THEATER - 60%)" at bounding box center [391, 417] width 158 height 10
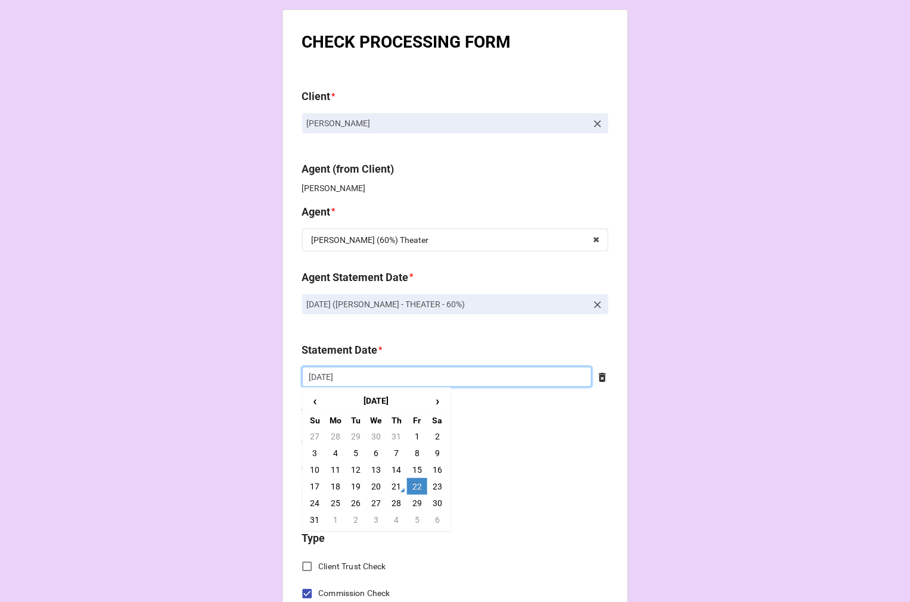
click at [389, 381] on input "[DATE]" at bounding box center [447, 377] width 290 height 20
click at [418, 516] on td "5" at bounding box center [417, 520] width 20 height 17
type input "[DATE]"
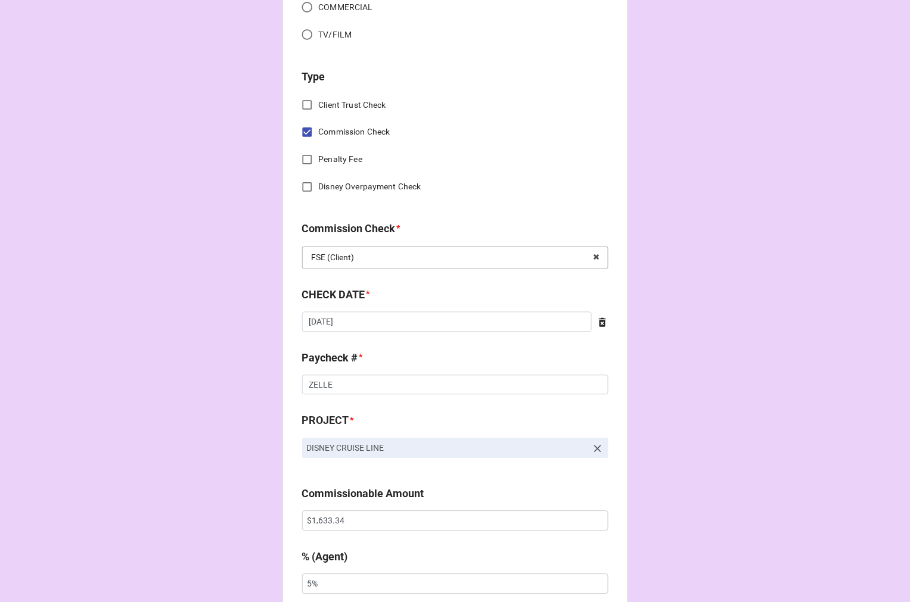
scroll to position [463, 0]
click at [391, 326] on input "8/6/2025" at bounding box center [447, 321] width 290 height 20
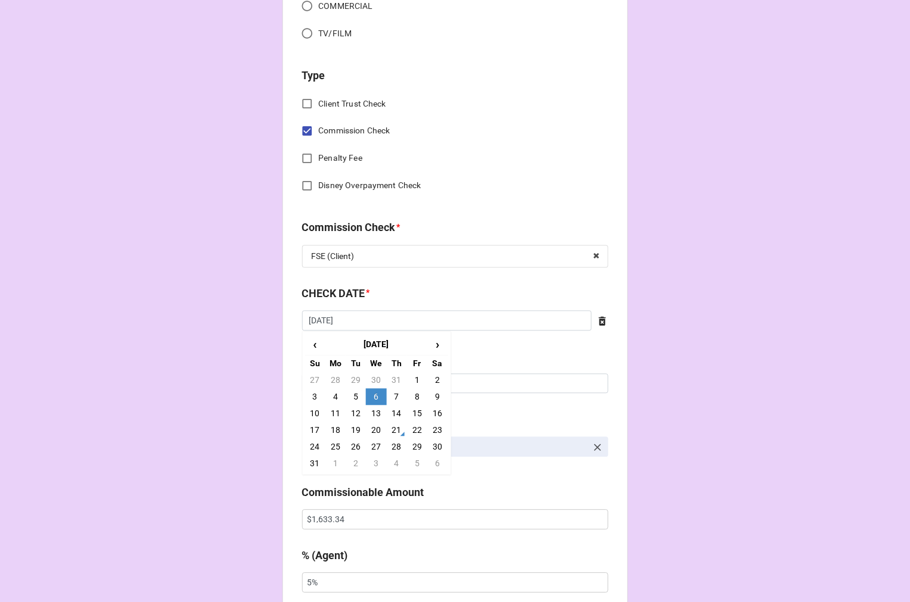
click at [390, 424] on td "21" at bounding box center [397, 430] width 20 height 17
type input "8/21/2025"
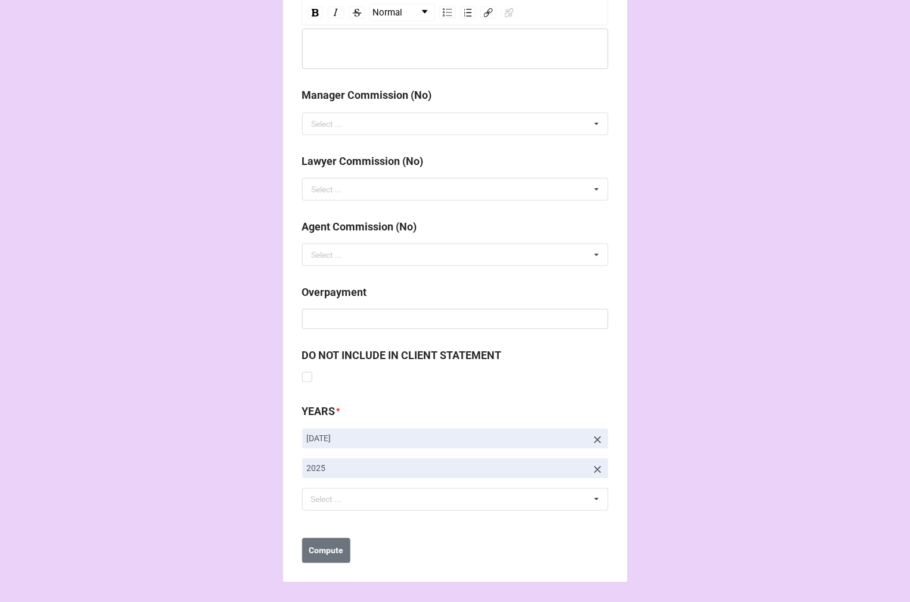
click at [594, 435] on icon at bounding box center [598, 440] width 12 height 12
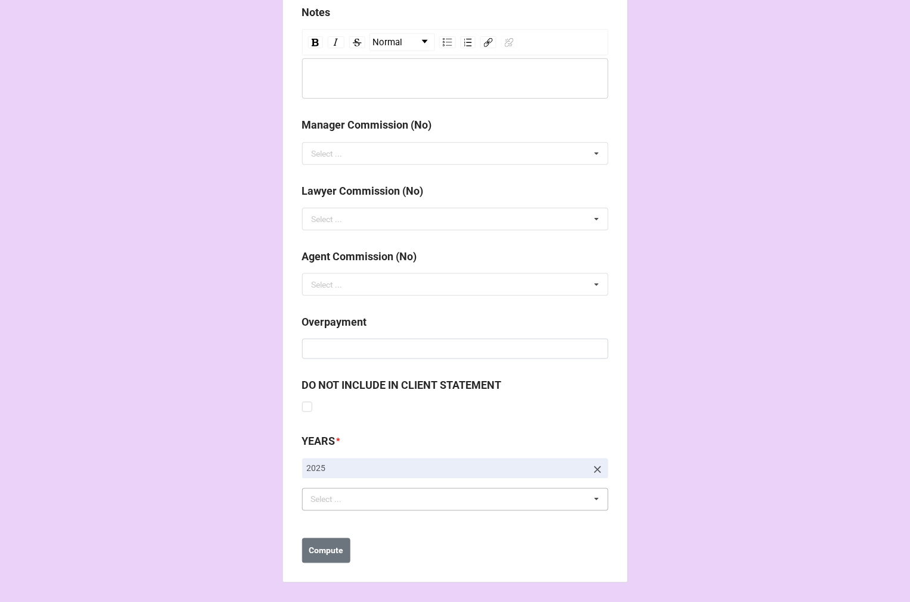
scroll to position [1349, 0]
click at [329, 496] on div "Select ..." at bounding box center [333, 500] width 51 height 14
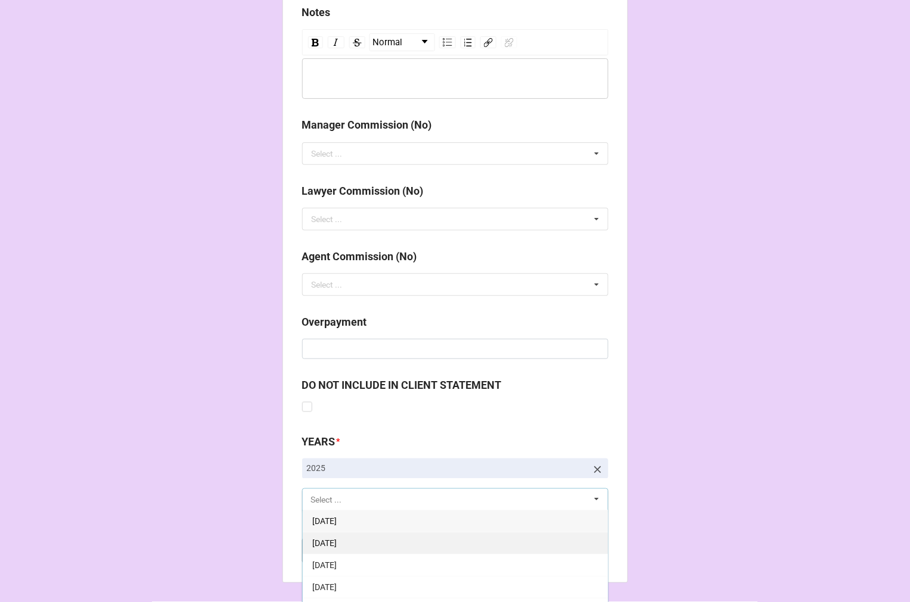
scroll to position [132, 0]
click at [413, 561] on div "[DATE]" at bounding box center [455, 566] width 305 height 22
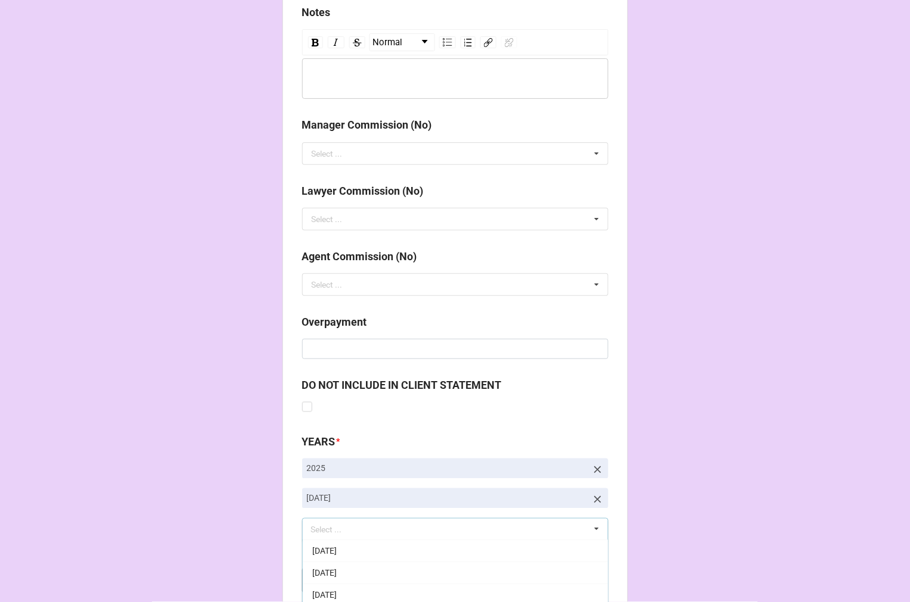
click at [316, 592] on button "Compute" at bounding box center [326, 580] width 48 height 25
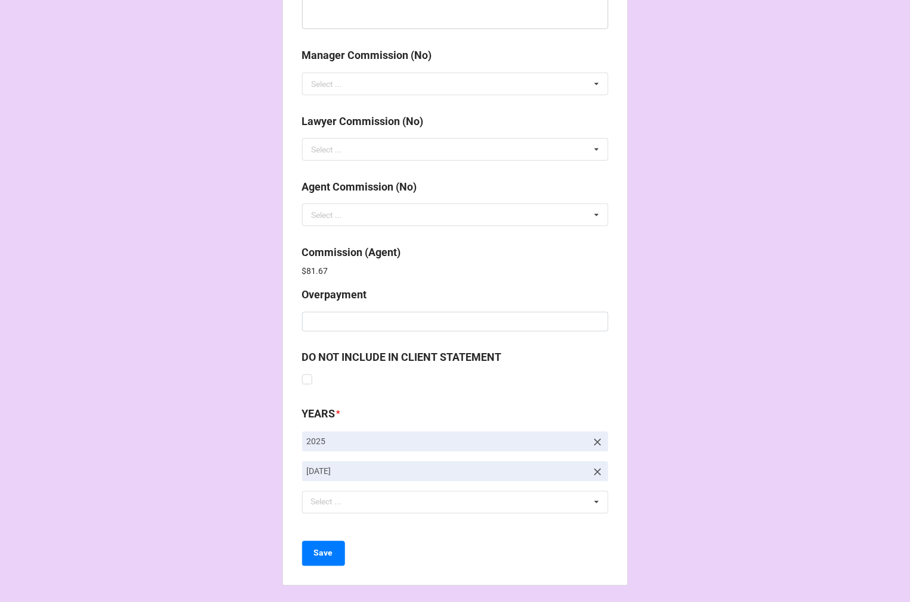
scroll to position [1421, 0]
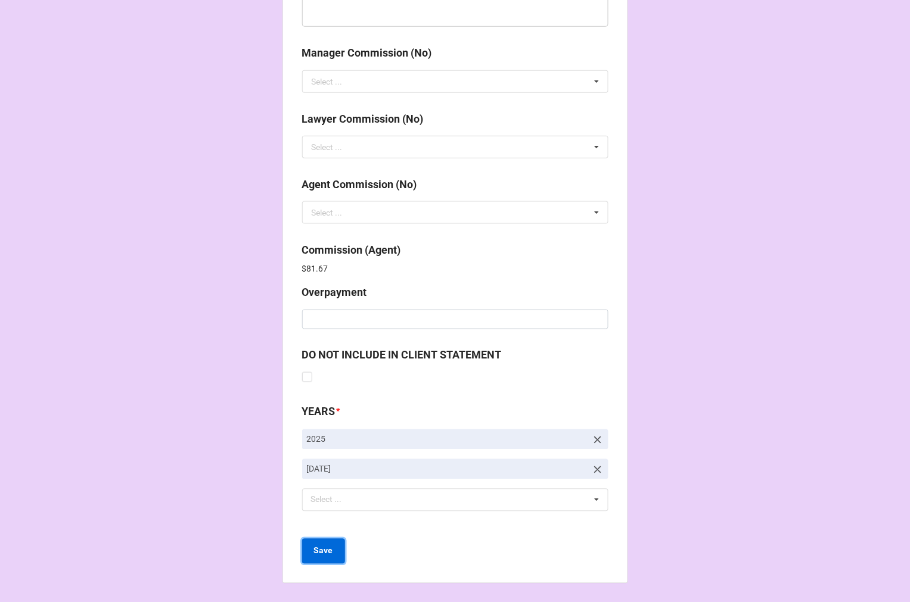
click at [316, 553] on b "Save" at bounding box center [323, 551] width 19 height 13
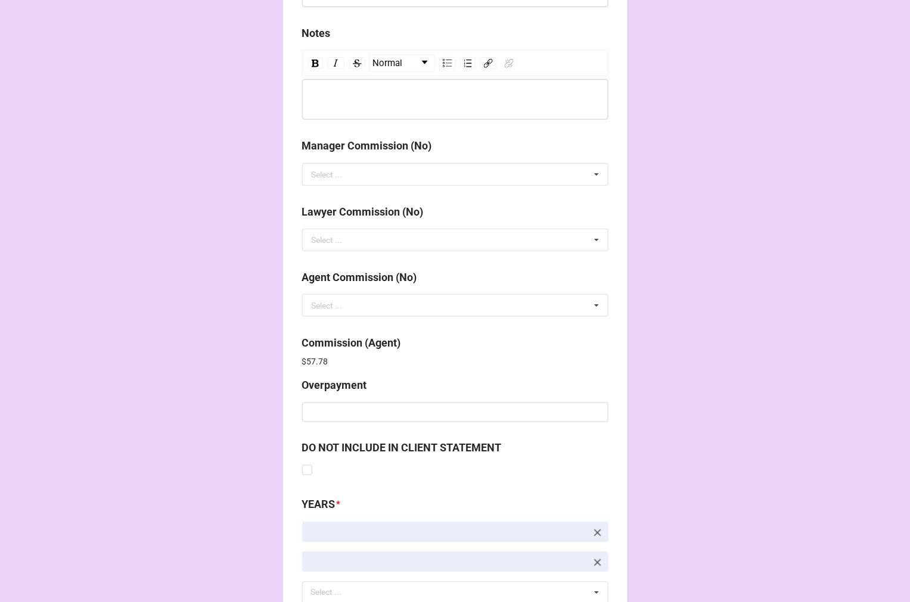
scroll to position [1421, 0]
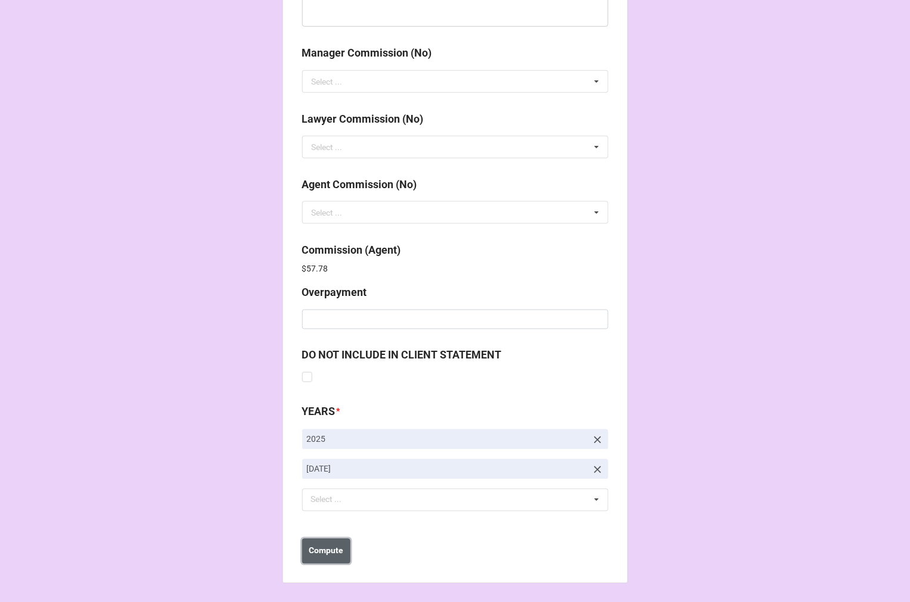
click at [314, 554] on b "Compute" at bounding box center [326, 551] width 35 height 13
click at [329, 552] on b "Save" at bounding box center [323, 551] width 19 height 13
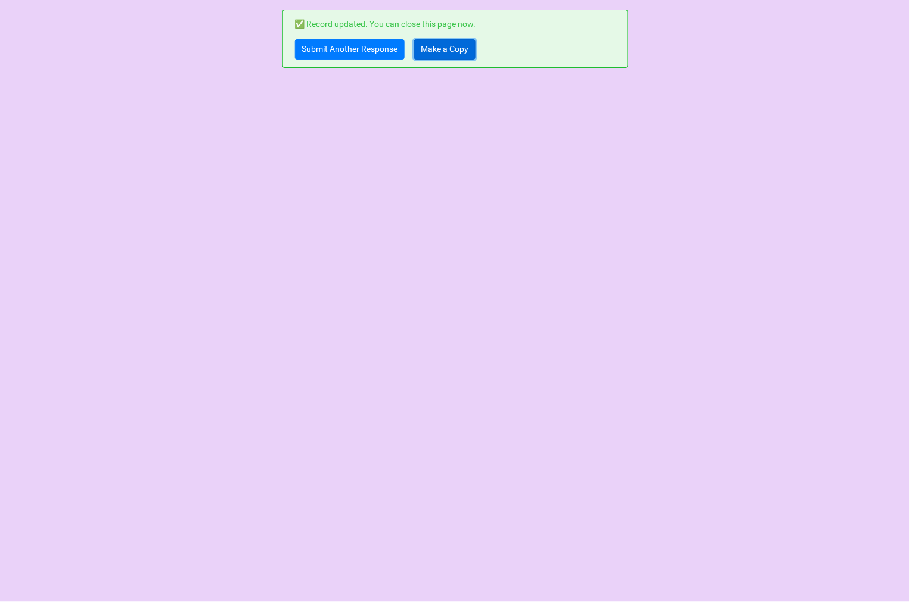
drag, startPoint x: 459, startPoint y: 51, endPoint x: 435, endPoint y: 39, distance: 26.9
click at [457, 50] on link "Make a Copy" at bounding box center [444, 49] width 61 height 20
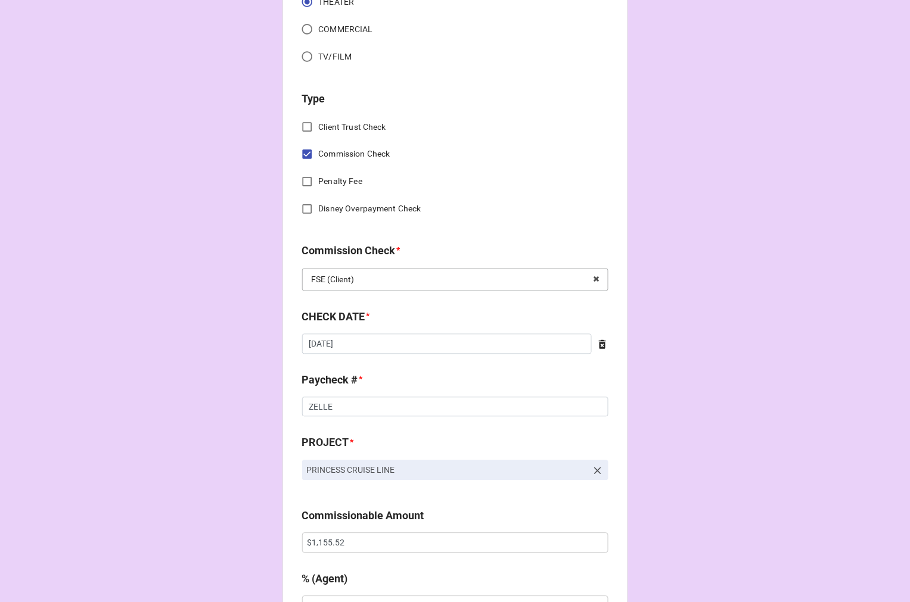
scroll to position [463, 0]
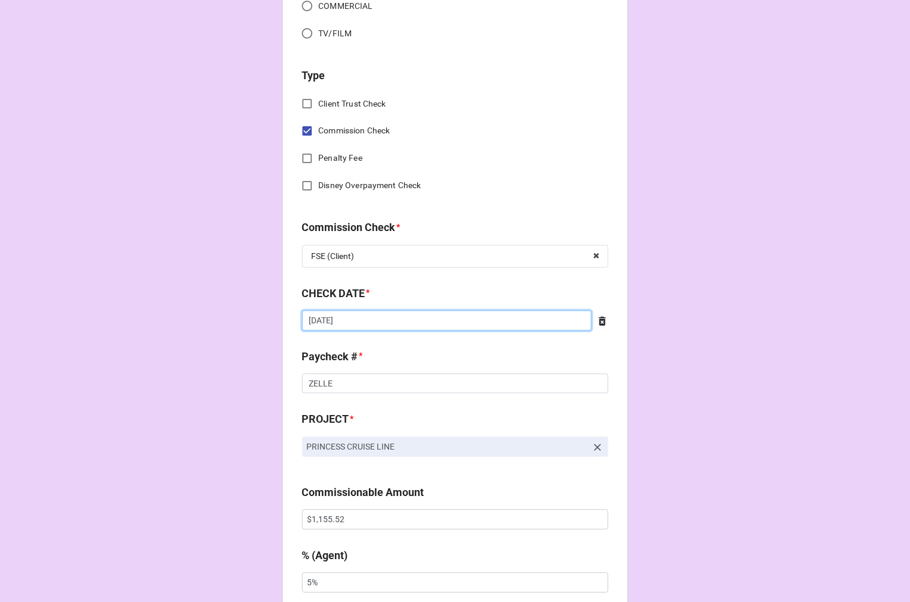
click at [371, 324] on input "[DATE]" at bounding box center [447, 321] width 290 height 20
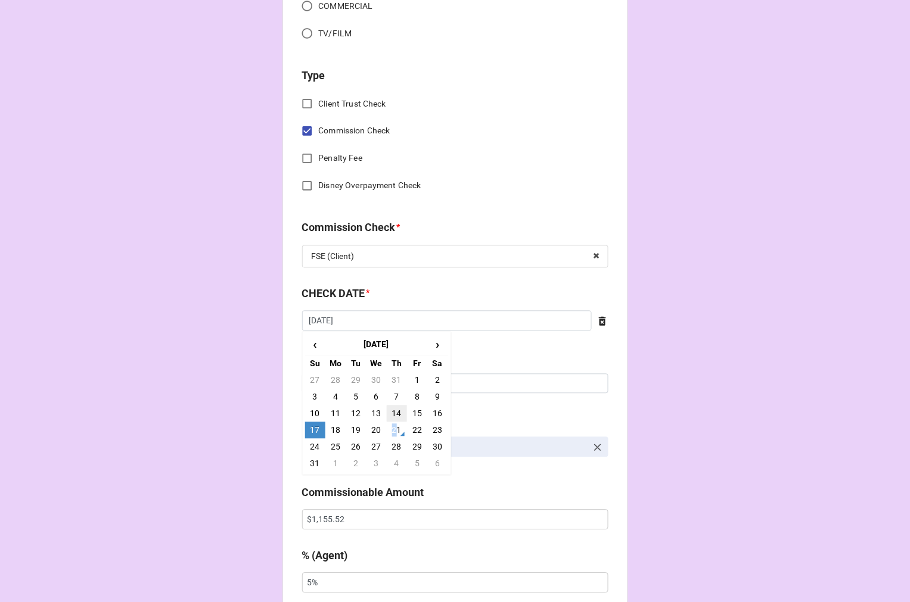
click at [394, 420] on tbody "27 28 29 30 31 1 2 3 4 5 6 7 8 9 10 11 12 13 14 15 16 17 18 19 20 21 22 23 24 2…" at bounding box center [376, 422] width 143 height 100
click at [393, 425] on td "21" at bounding box center [397, 430] width 20 height 17
type input "[DATE]"
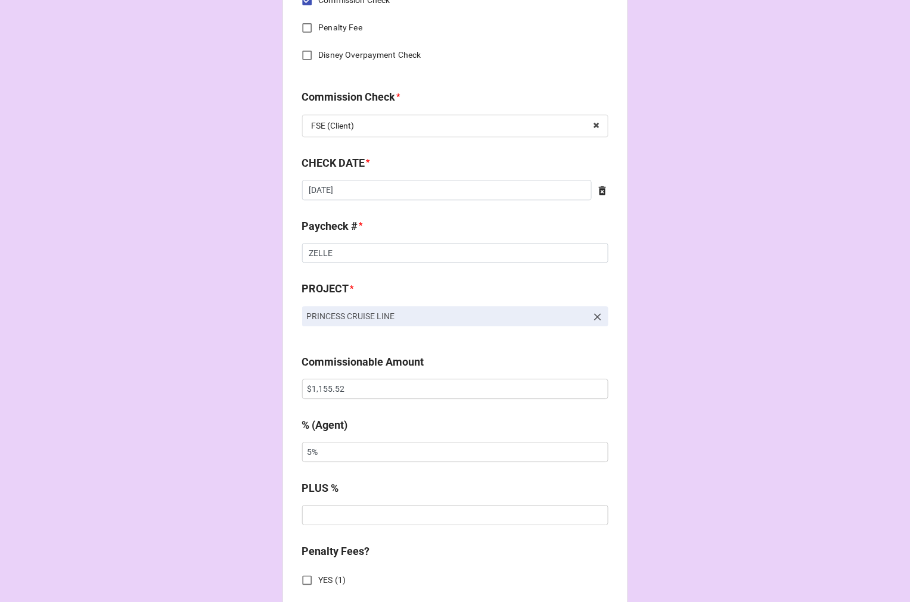
scroll to position [596, 0]
click at [323, 386] on input "$1,155.52" at bounding box center [455, 387] width 306 height 20
paste input "083.30"
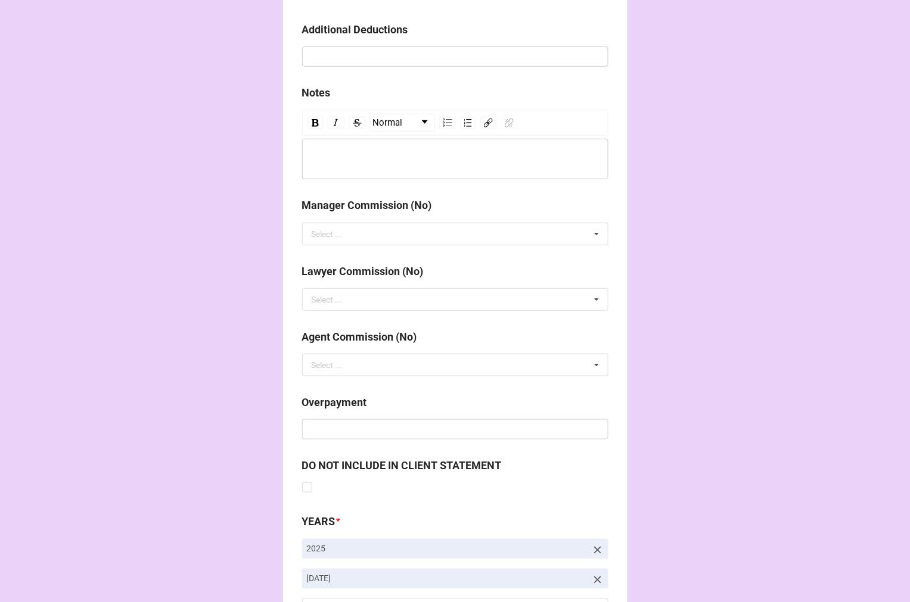
scroll to position [1379, 0]
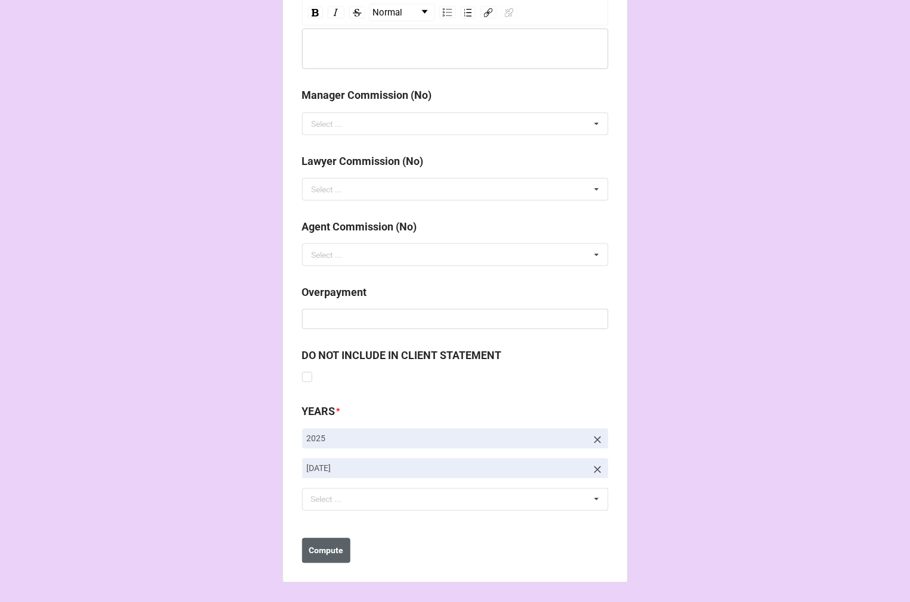
type input "$1,083.30"
click at [317, 549] on b "Compute" at bounding box center [326, 551] width 35 height 13
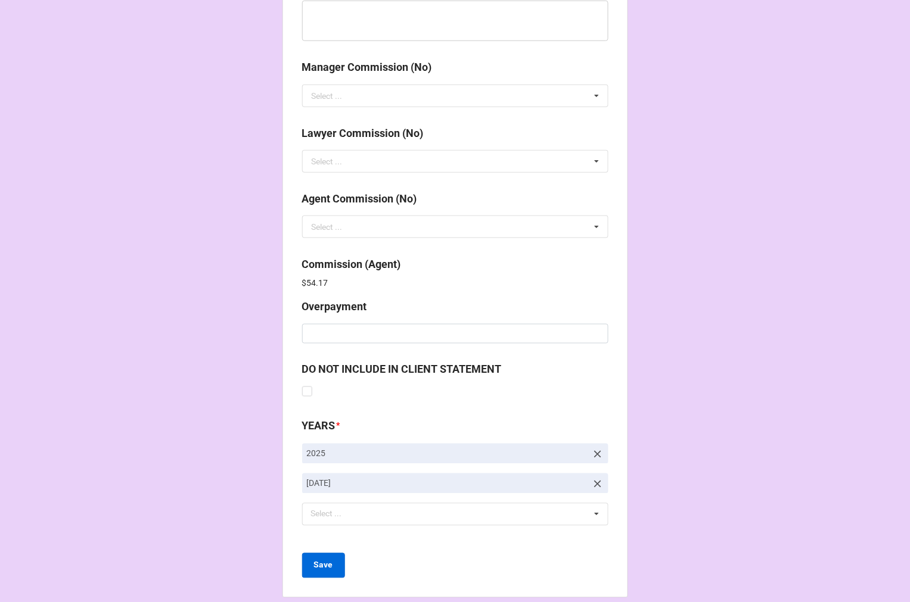
scroll to position [1421, 0]
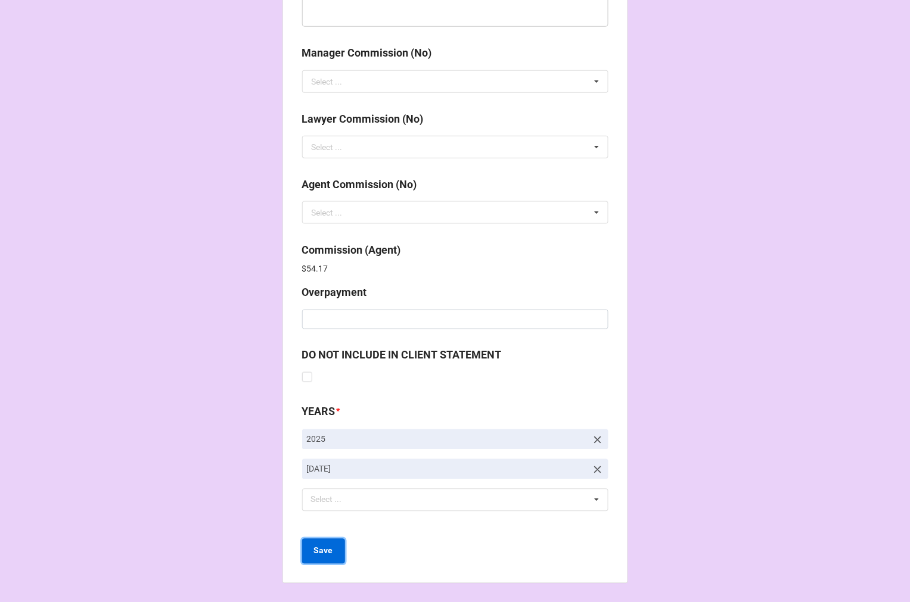
click at [329, 558] on button "Save" at bounding box center [323, 551] width 43 height 25
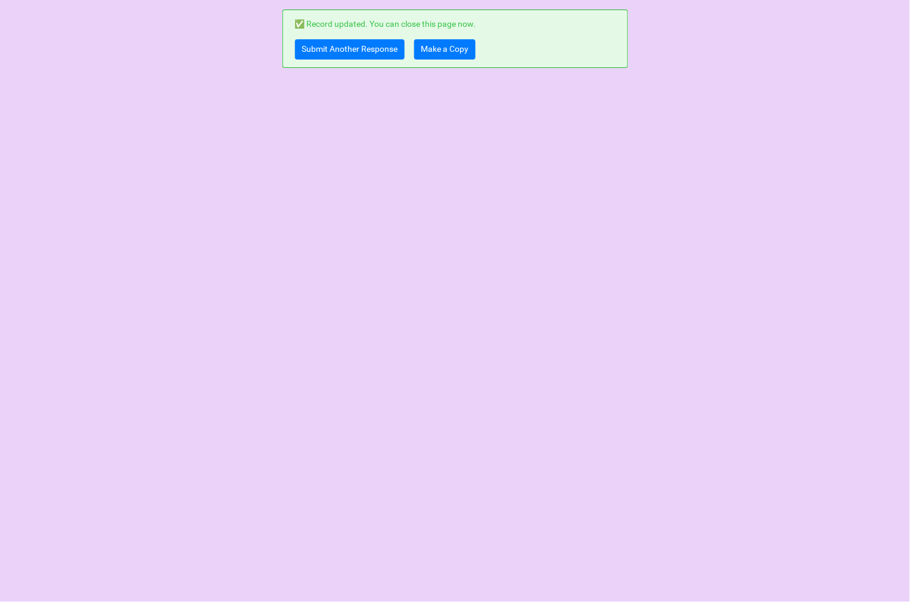
scroll to position [0, 0]
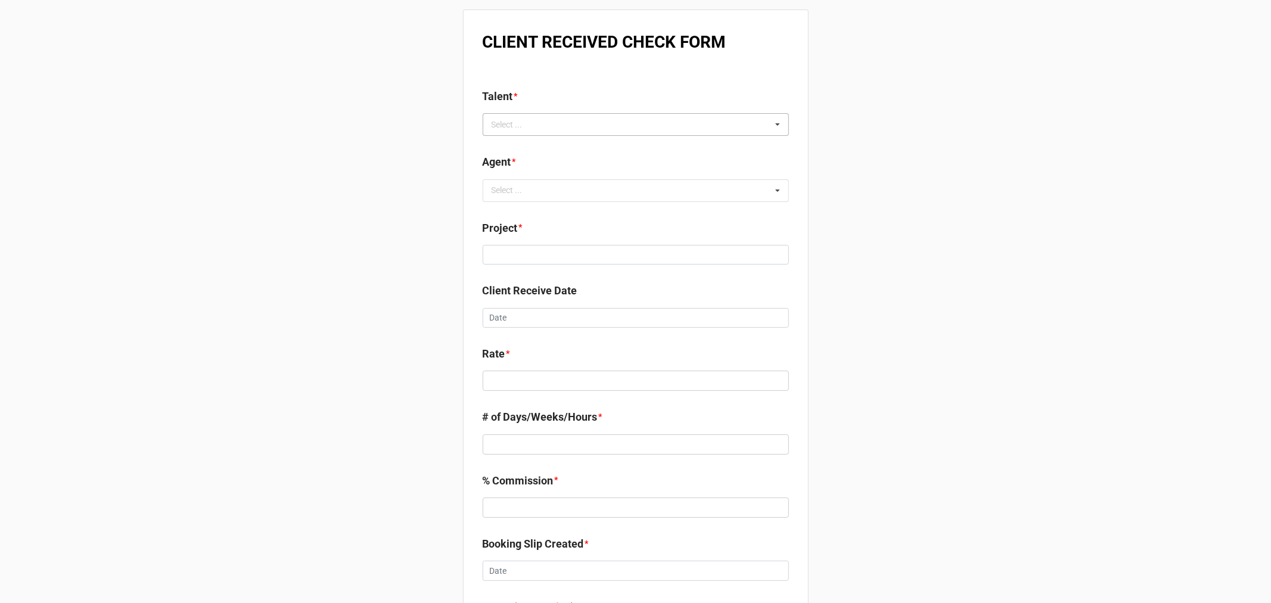
click at [541, 129] on div "Select ... No results found." at bounding box center [636, 124] width 306 height 23
paste input "Ian Underhill"
click at [512, 129] on input "Ian Underhill" at bounding box center [527, 125] width 73 height 10
type input "Ian un"
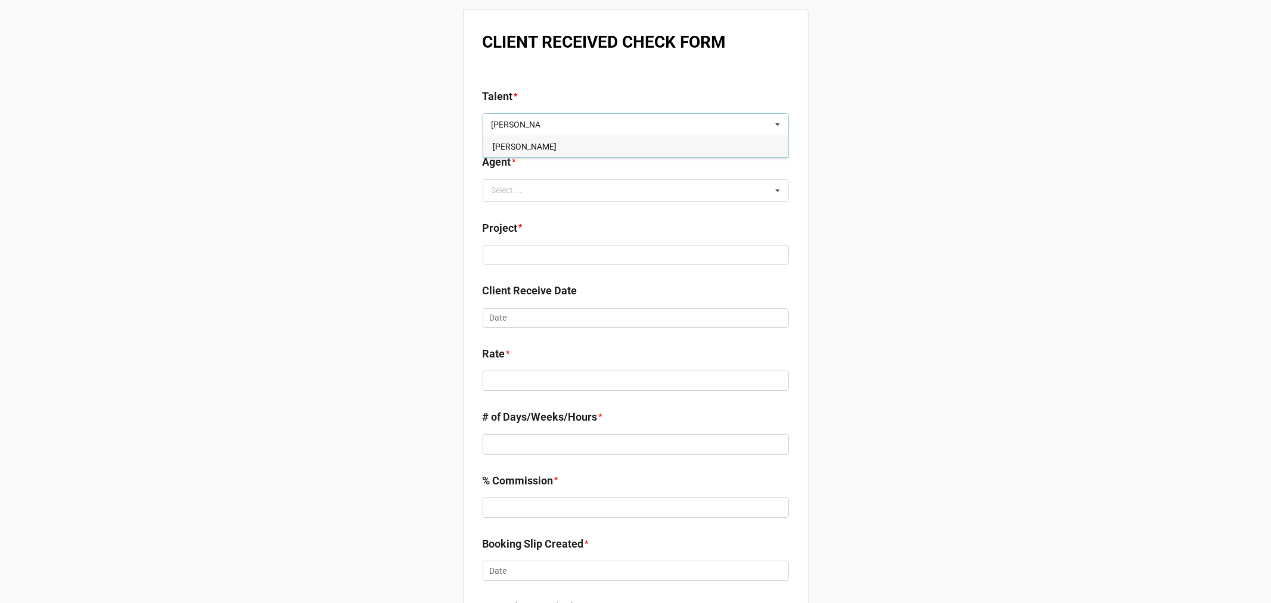
click at [493, 147] on span "Ian Underhill" at bounding box center [525, 147] width 64 height 10
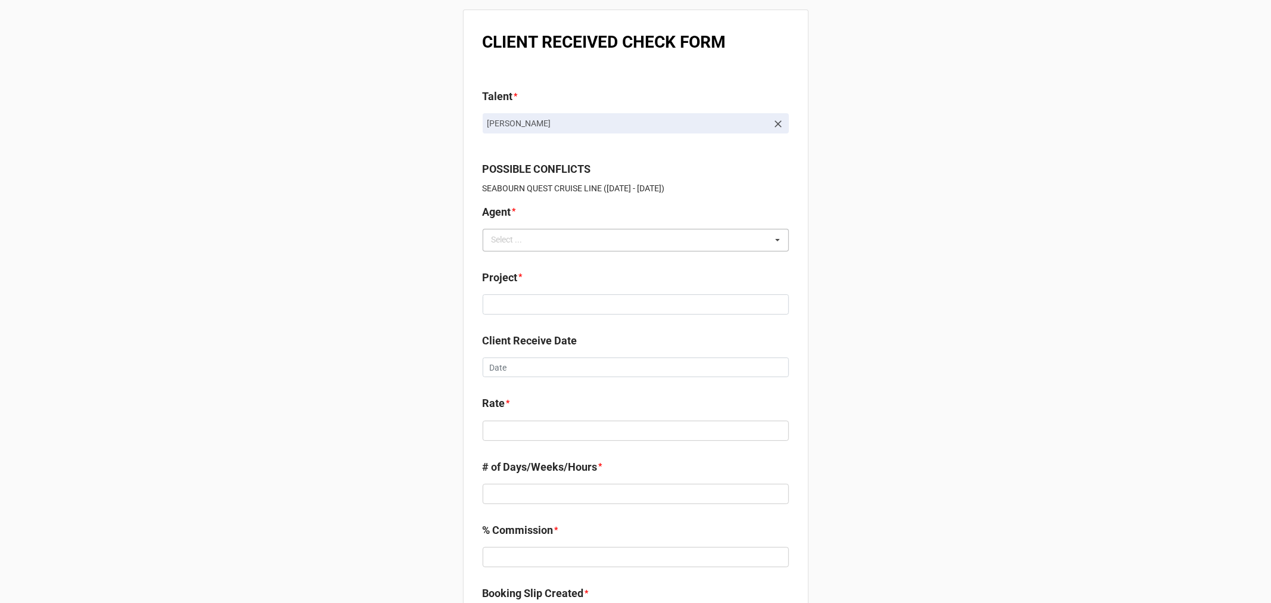
click at [526, 242] on div "Select ..." at bounding box center [513, 240] width 51 height 14
type input "tier"
click at [527, 266] on div "[PERSON_NAME]" at bounding box center [635, 262] width 305 height 22
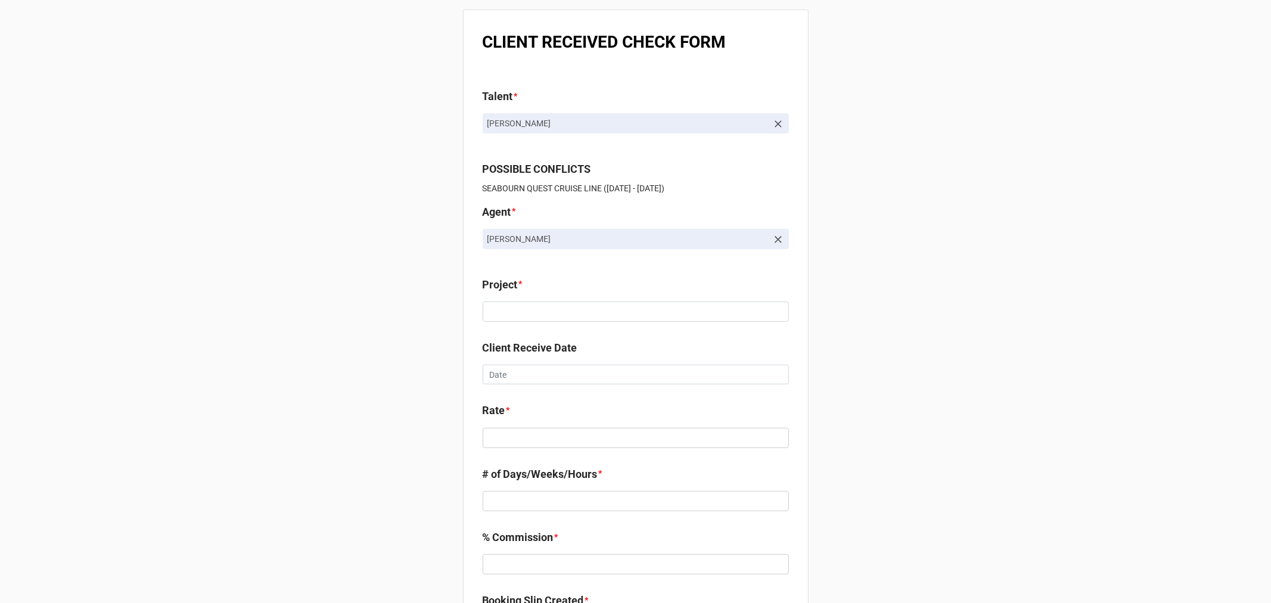
click at [536, 284] on b "Project *" at bounding box center [636, 286] width 306 height 21
click at [528, 313] on input at bounding box center [636, 311] width 306 height 20
paste input "SEABOURN QUEST CRUISE LINE"
type input "SEABOURN QUEST CRUISE LINE"
click at [512, 374] on input "text" at bounding box center [636, 375] width 306 height 20
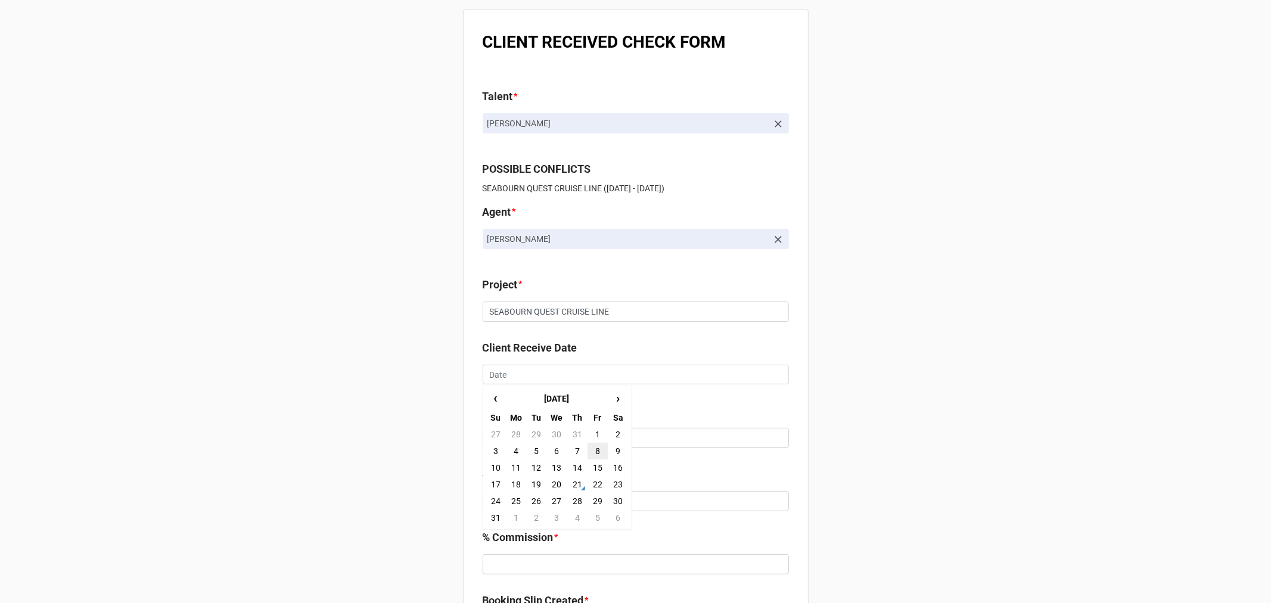
click at [593, 451] on td "8" at bounding box center [597, 451] width 20 height 17
type input "8/8/2025"
click at [534, 439] on input "text" at bounding box center [636, 438] width 306 height 20
click at [522, 445] on input "text" at bounding box center [636, 438] width 306 height 20
paste input "$1,294.40"
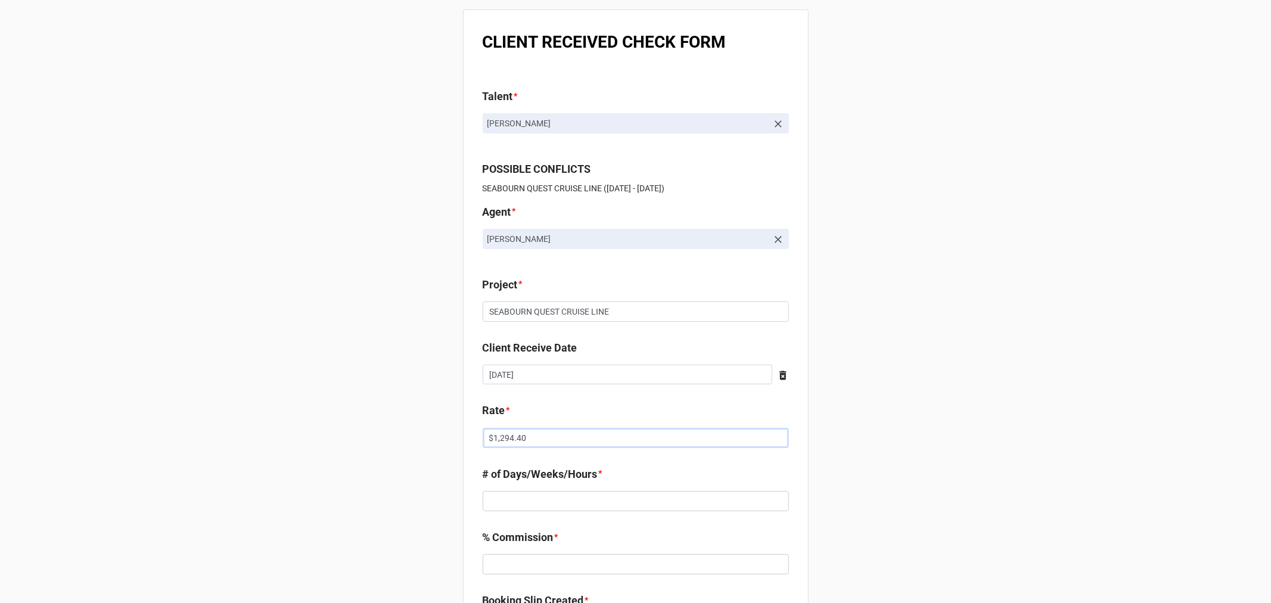
type input "$1,294.40"
click at [520, 498] on input "text" at bounding box center [636, 501] width 306 height 20
type input "1"
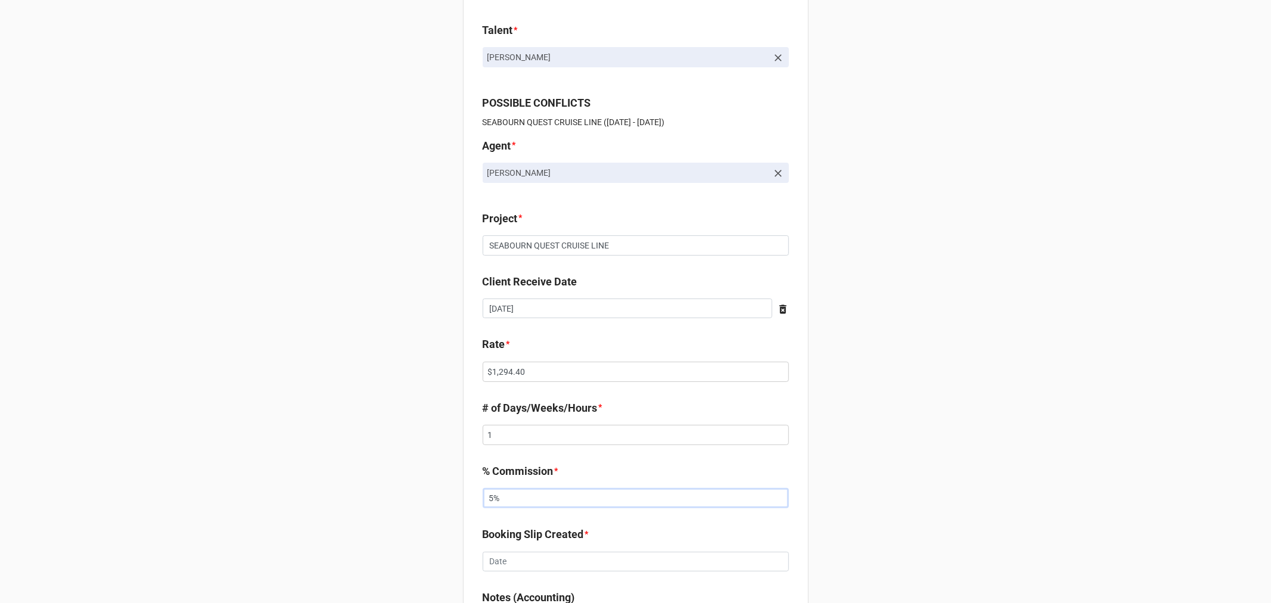
type input "5%"
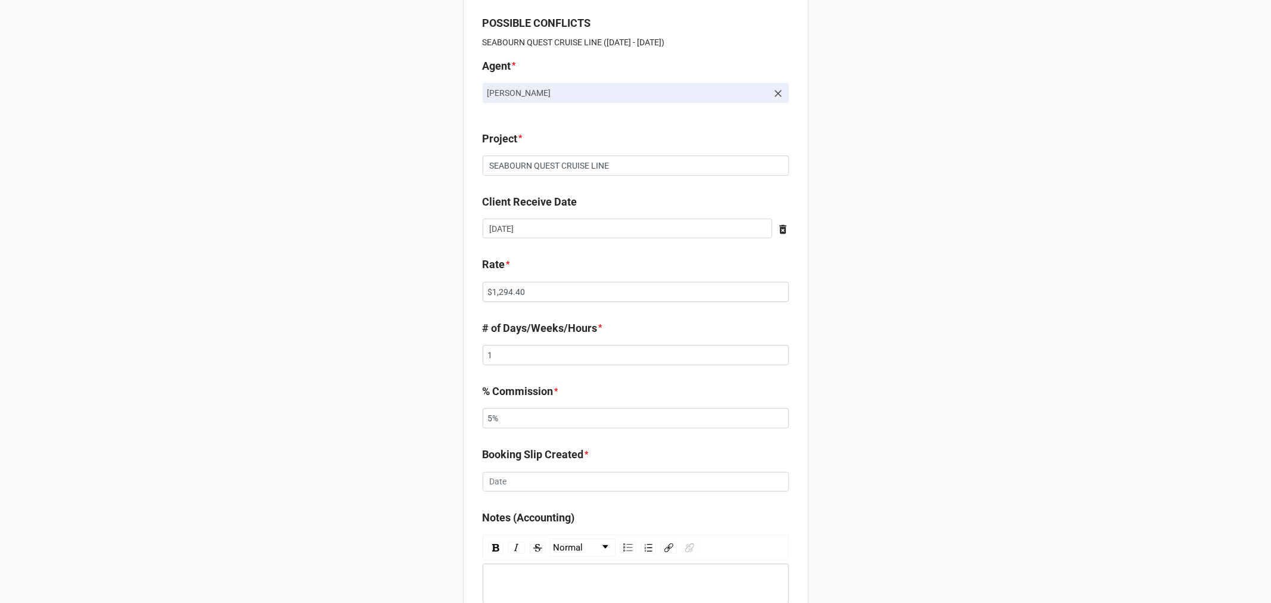
scroll to position [264, 0]
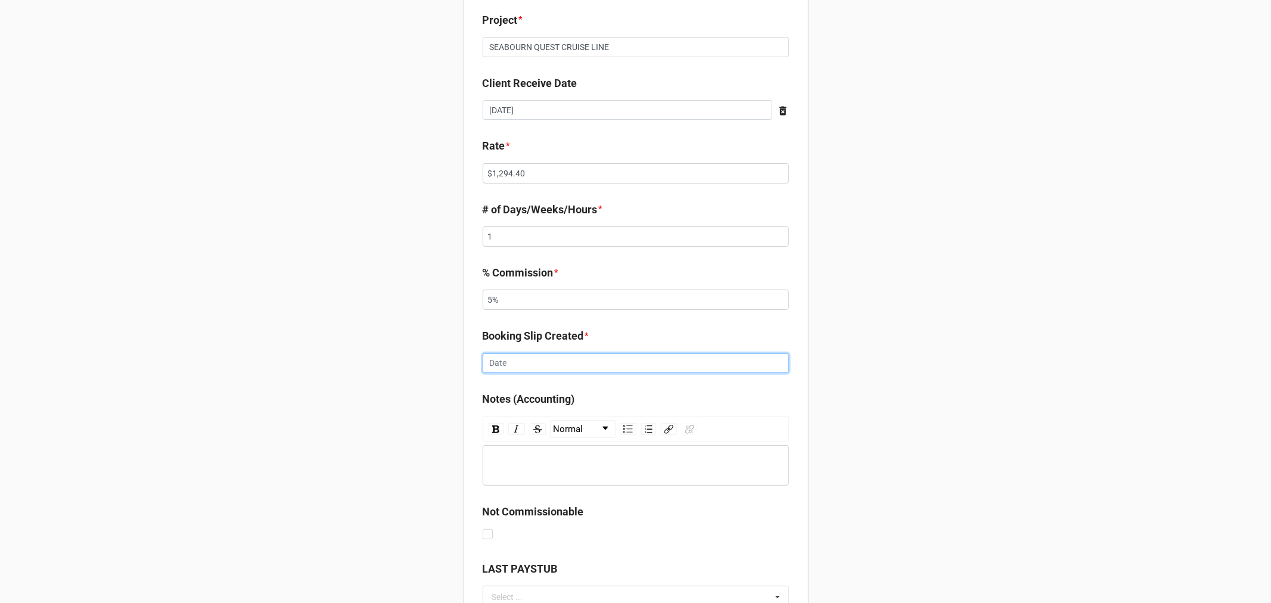
click at [505, 362] on input "text" at bounding box center [636, 363] width 306 height 20
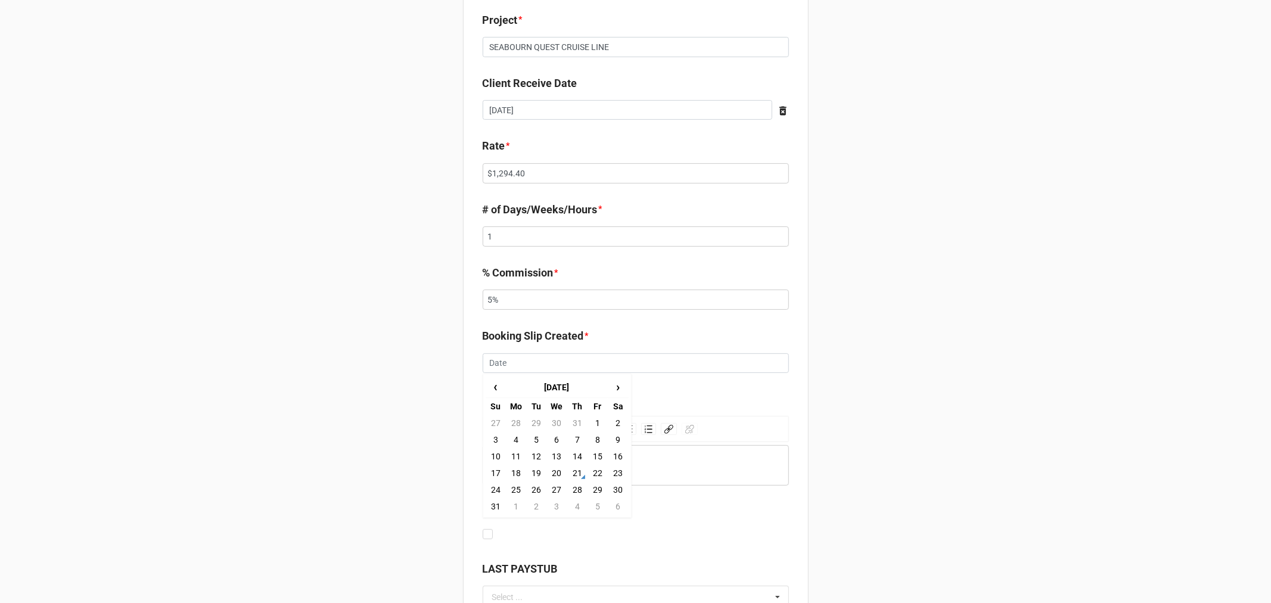
click at [530, 418] on td "29" at bounding box center [536, 423] width 20 height 17
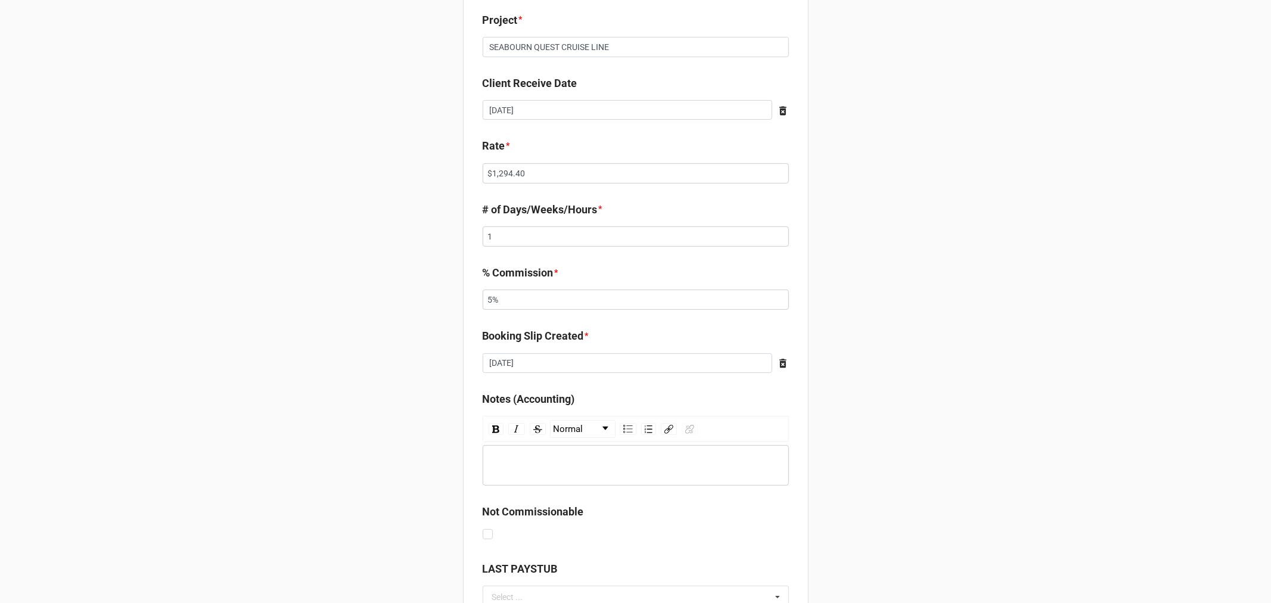
type input "7/29/2025"
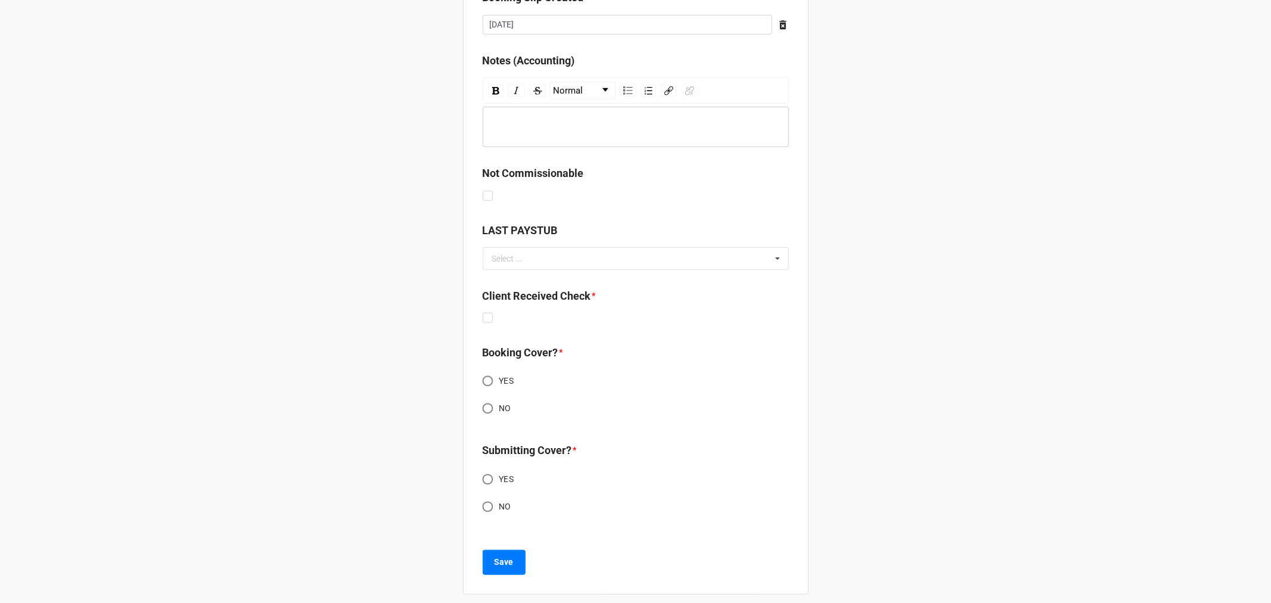
scroll to position [612, 0]
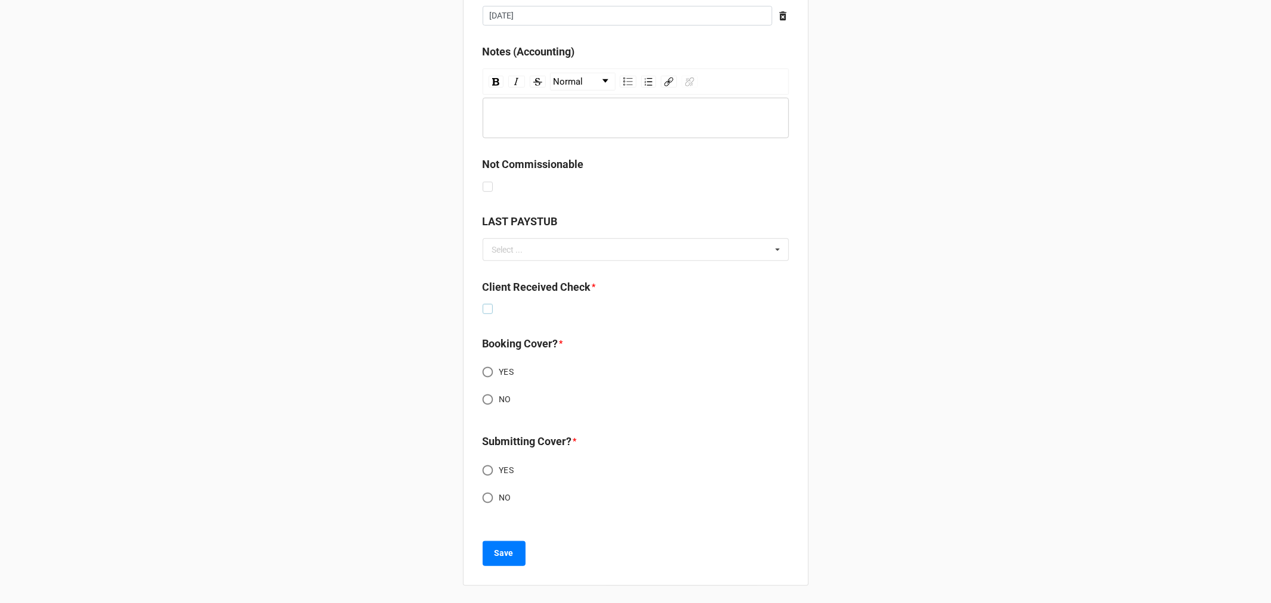
click at [483, 304] on label at bounding box center [488, 304] width 10 height 0
checkbox input "true"
click at [483, 394] on input "NO" at bounding box center [487, 399] width 23 height 23
radio input "true"
click at [481, 497] on input "NO" at bounding box center [487, 497] width 23 height 23
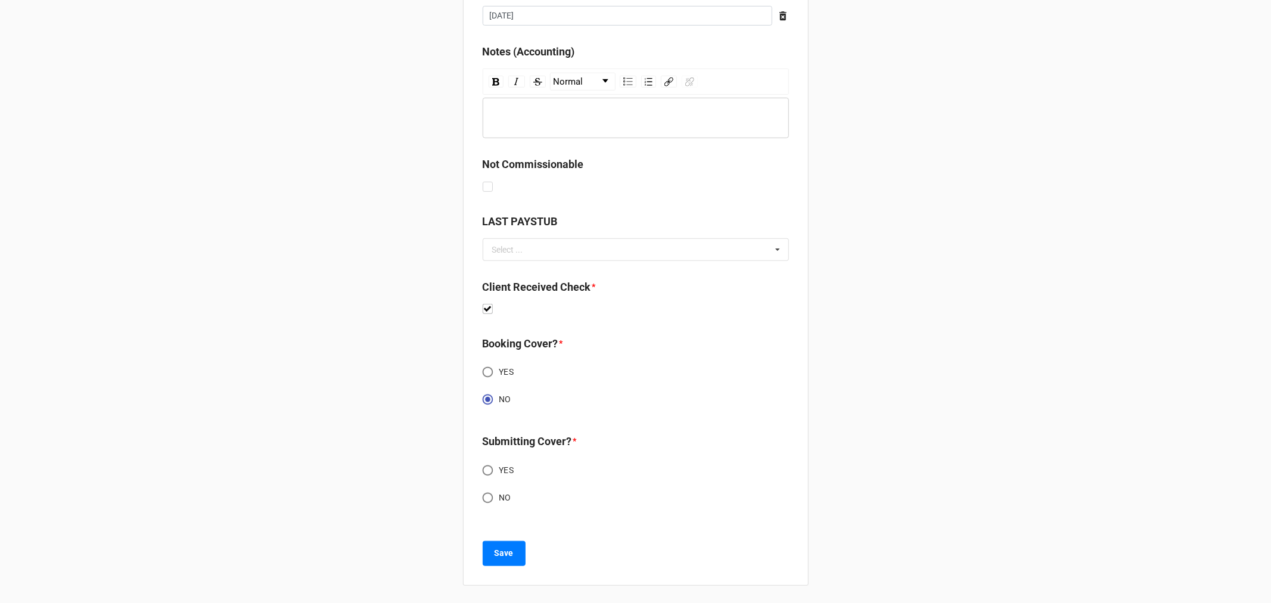
radio input "true"
click at [486, 552] on button "Save" at bounding box center [504, 553] width 43 height 25
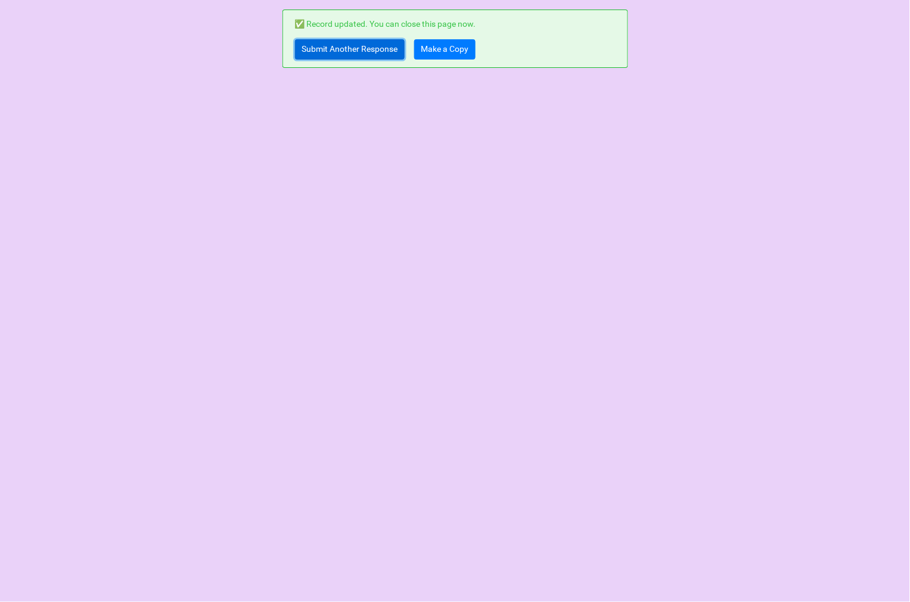
click at [365, 52] on link "Submit Another Response" at bounding box center [350, 49] width 110 height 20
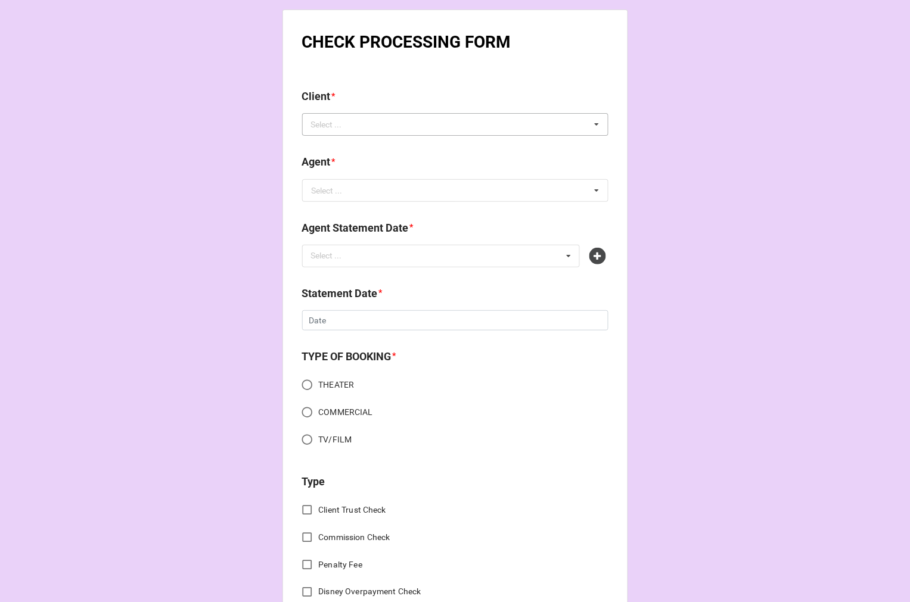
click at [337, 126] on div "Select ..." at bounding box center [333, 125] width 51 height 14
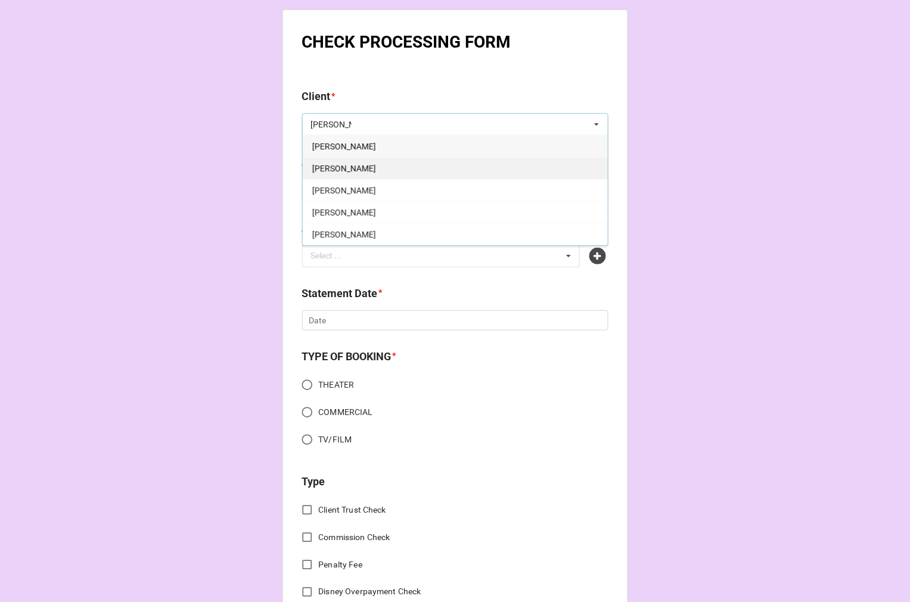
type input "[PERSON_NAME]"
click at [322, 166] on span "[PERSON_NAME]" at bounding box center [344, 169] width 64 height 10
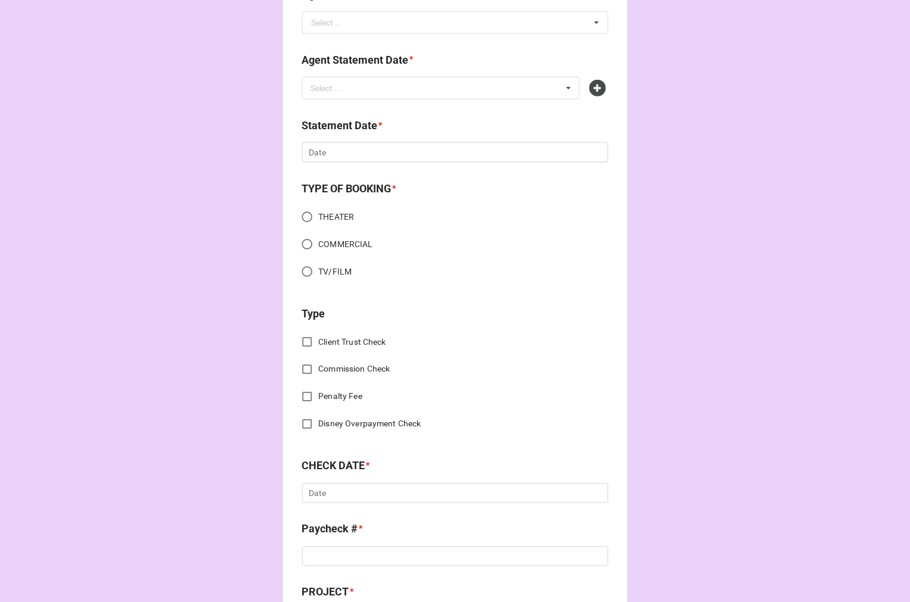
scroll to position [66, 0]
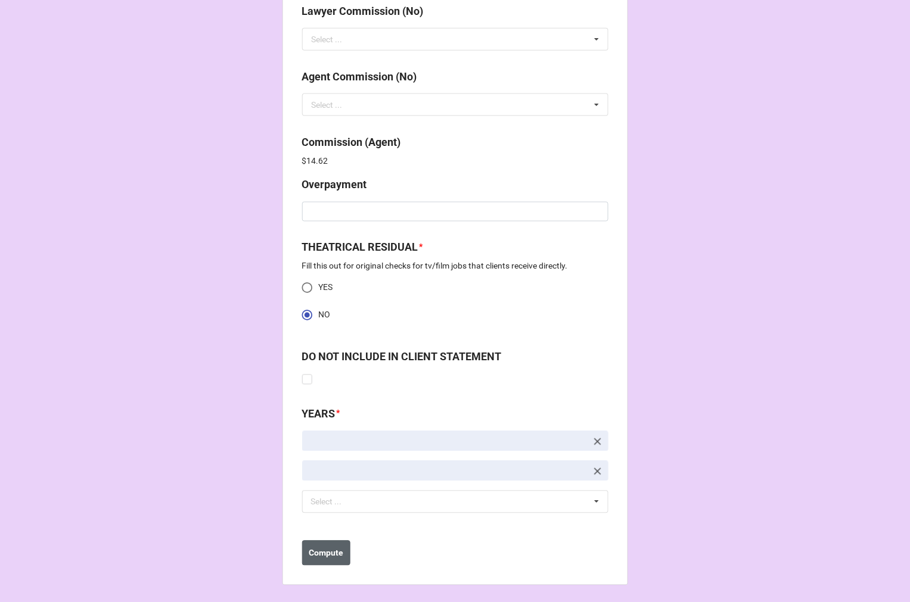
scroll to position [1531, 0]
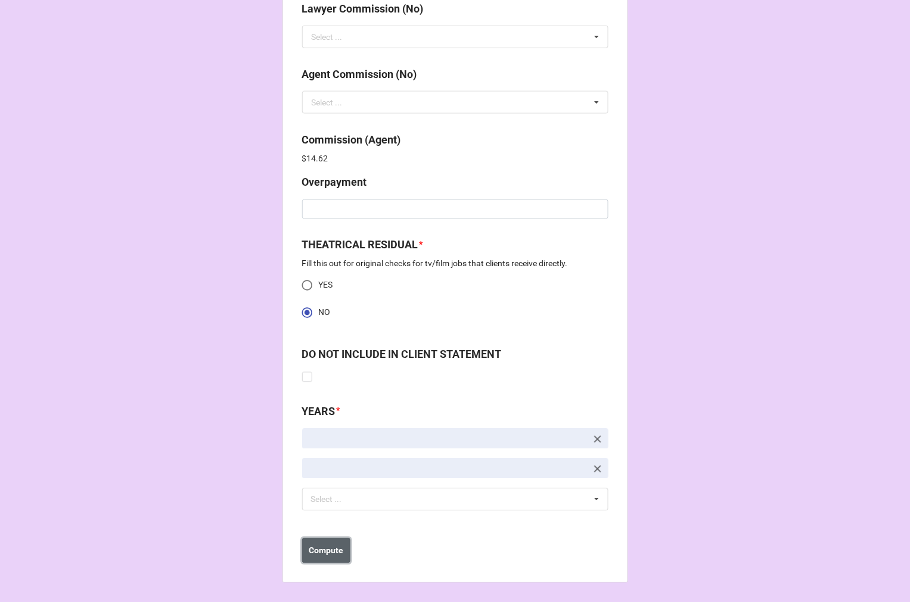
click at [329, 554] on b "Compute" at bounding box center [326, 551] width 35 height 13
click at [328, 554] on b "Save" at bounding box center [323, 551] width 19 height 13
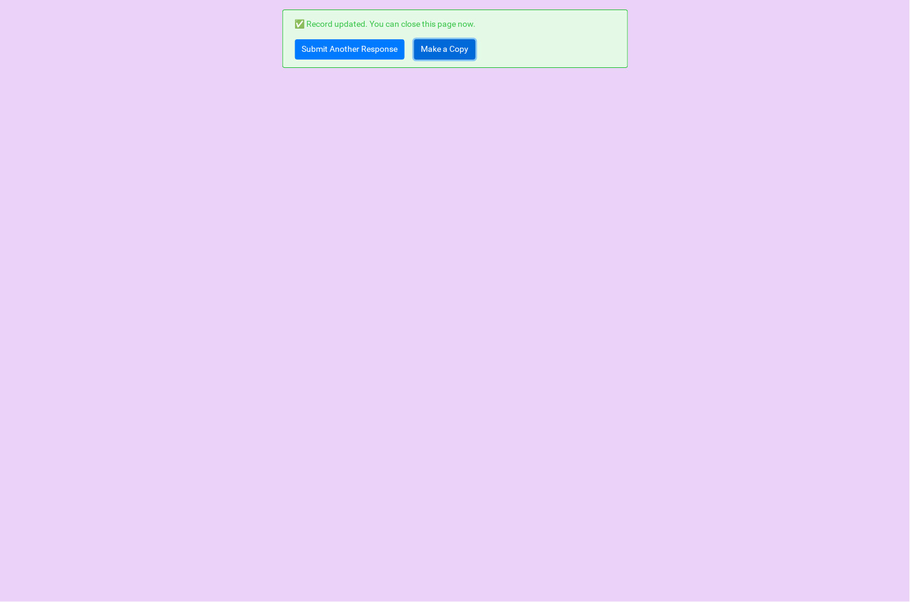
click at [448, 46] on link "Make a Copy" at bounding box center [444, 49] width 61 height 20
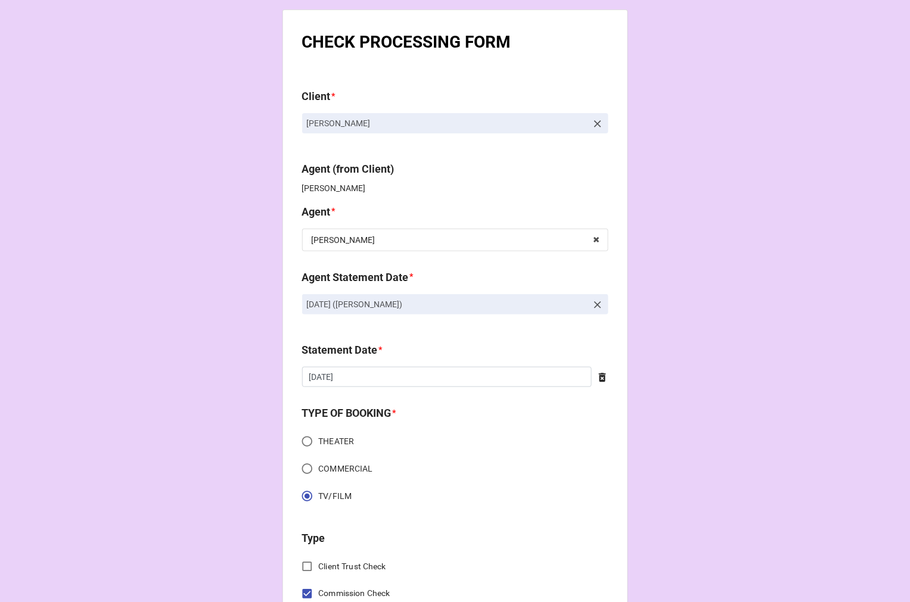
click at [594, 302] on icon at bounding box center [597, 304] width 7 height 7
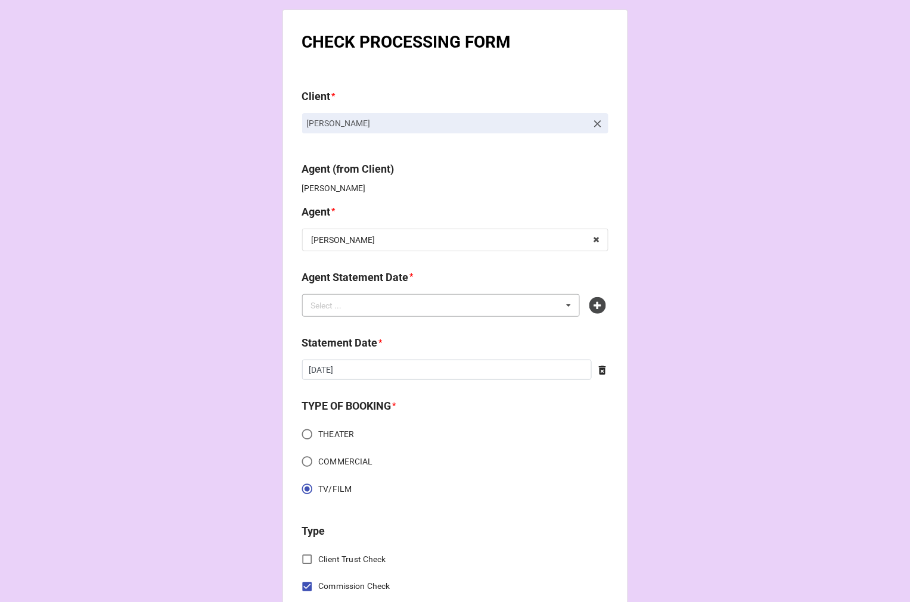
click at [533, 296] on div "Select ... No results found." at bounding box center [441, 305] width 278 height 23
type input "[PERSON_NAME]"
click at [365, 328] on span "[DATE] ([PERSON_NAME])" at bounding box center [360, 328] width 96 height 10
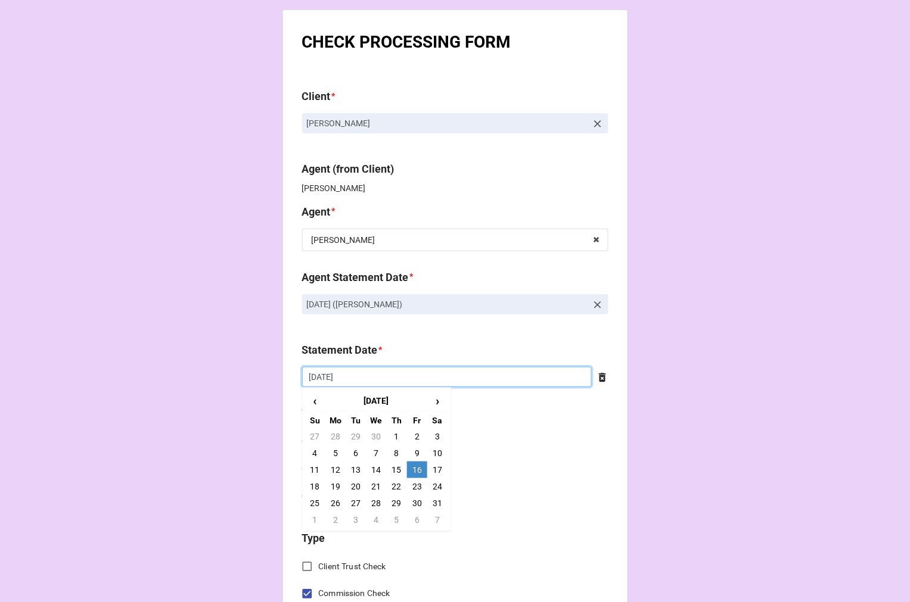
click at [366, 385] on input "[DATE]" at bounding box center [447, 377] width 290 height 20
click at [432, 399] on span "›" at bounding box center [437, 401] width 19 height 20
click at [431, 400] on span "›" at bounding box center [437, 401] width 19 height 20
click at [431, 401] on span "›" at bounding box center [437, 401] width 19 height 20
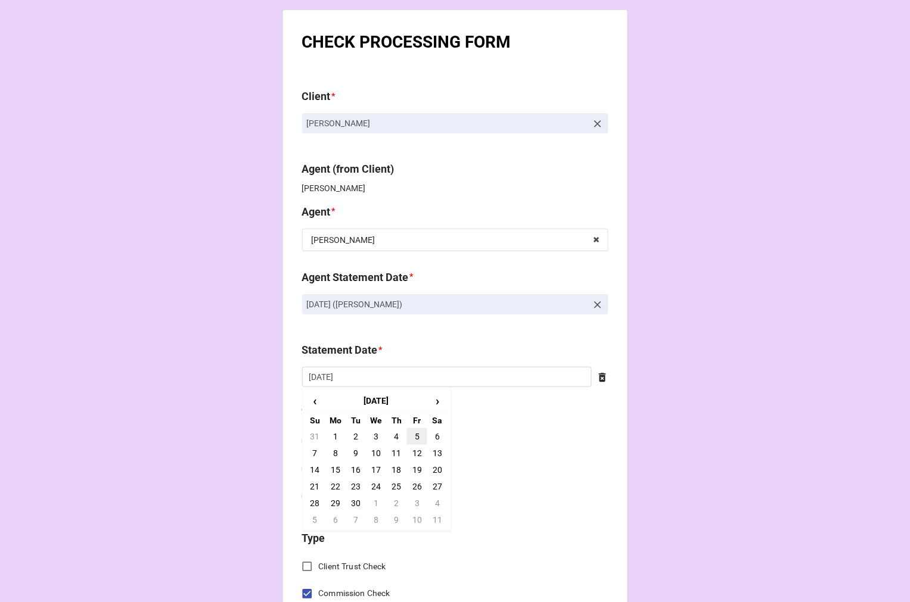
click at [415, 437] on td "5" at bounding box center [417, 436] width 20 height 17
type input "[DATE]"
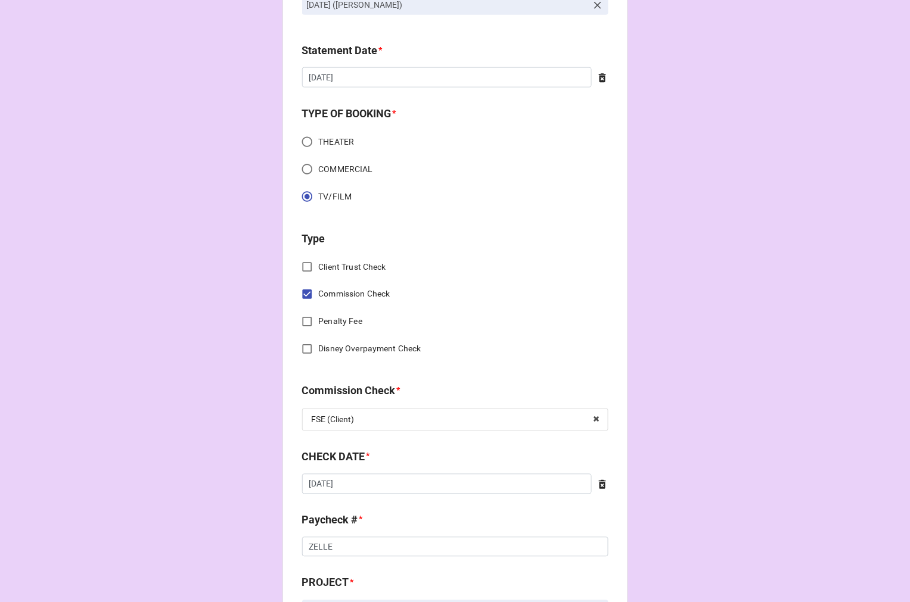
scroll to position [331, 0]
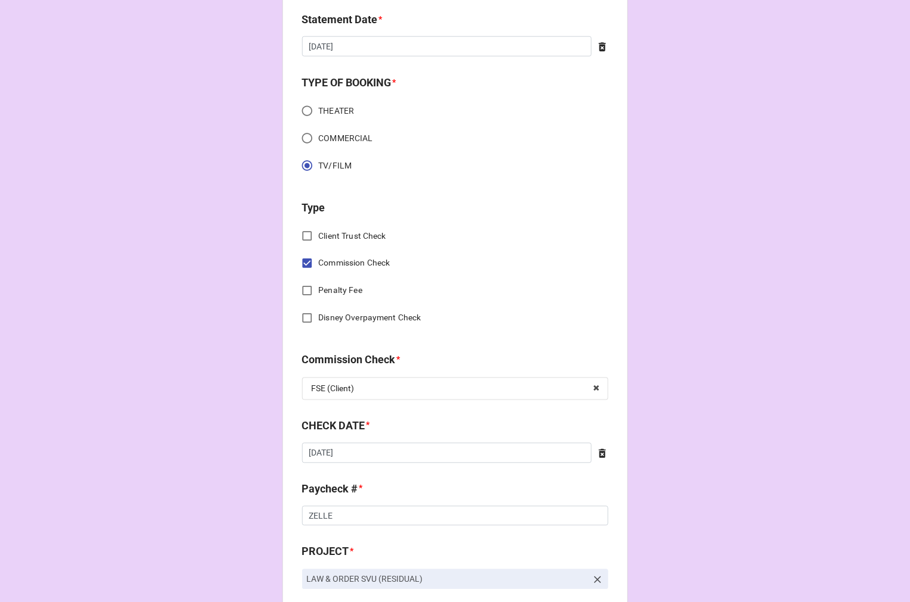
click at [592, 456] on div at bounding box center [600, 453] width 17 height 13
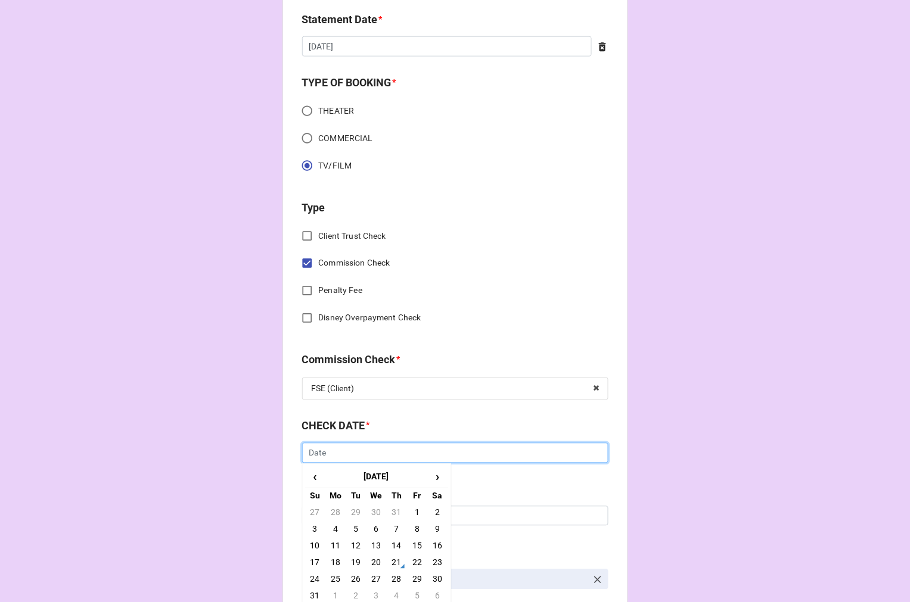
click at [383, 453] on input "text" at bounding box center [455, 453] width 306 height 20
click at [395, 558] on td "21" at bounding box center [397, 563] width 20 height 17
type input "[DATE]"
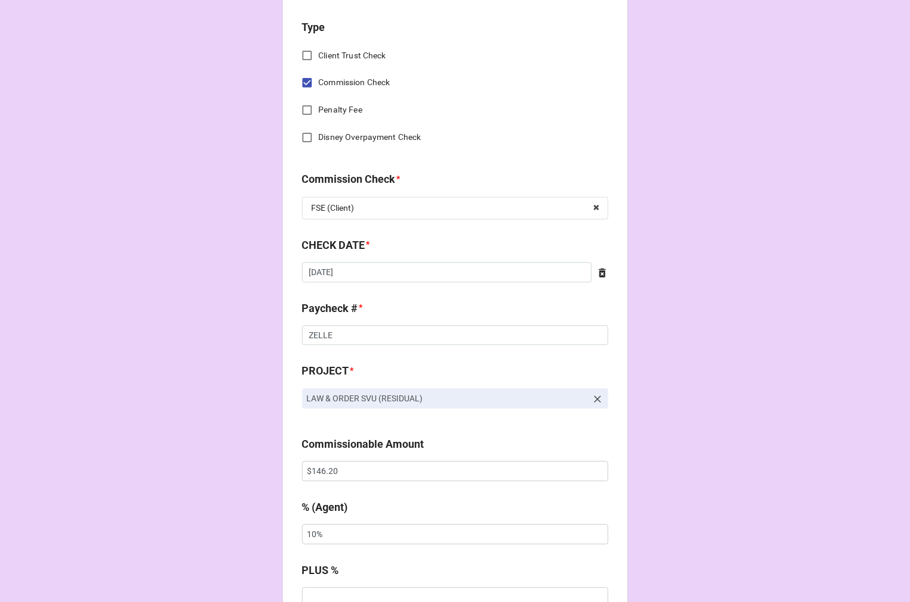
scroll to position [529, 0]
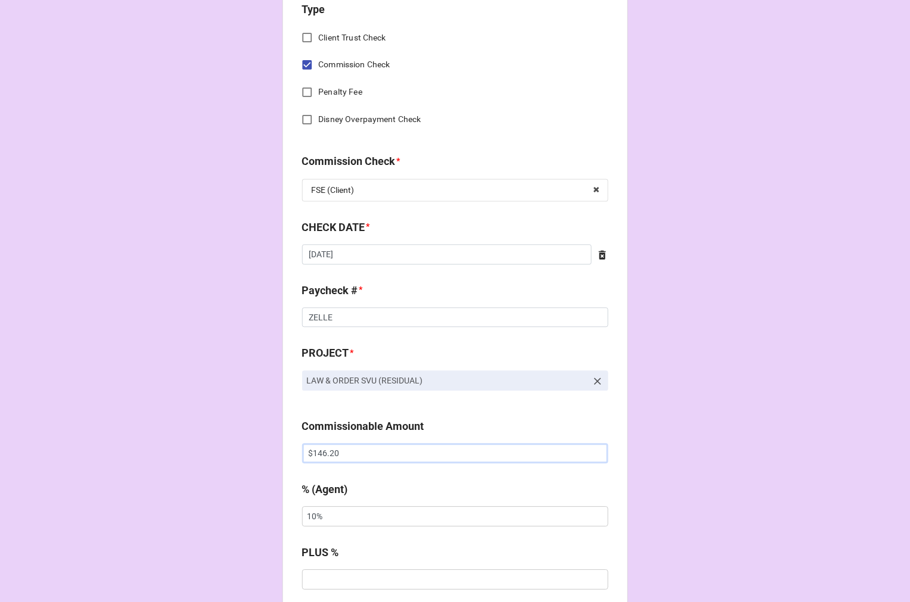
drag, startPoint x: 359, startPoint y: 456, endPoint x: 210, endPoint y: 418, distance: 153.3
click at [229, 424] on div "CHECK PROCESSING FORM Client * Tara Bopp Agent (from Client) Chondra, Rachel, K…" at bounding box center [455, 516] width 910 height 2091
paste input "299.39"
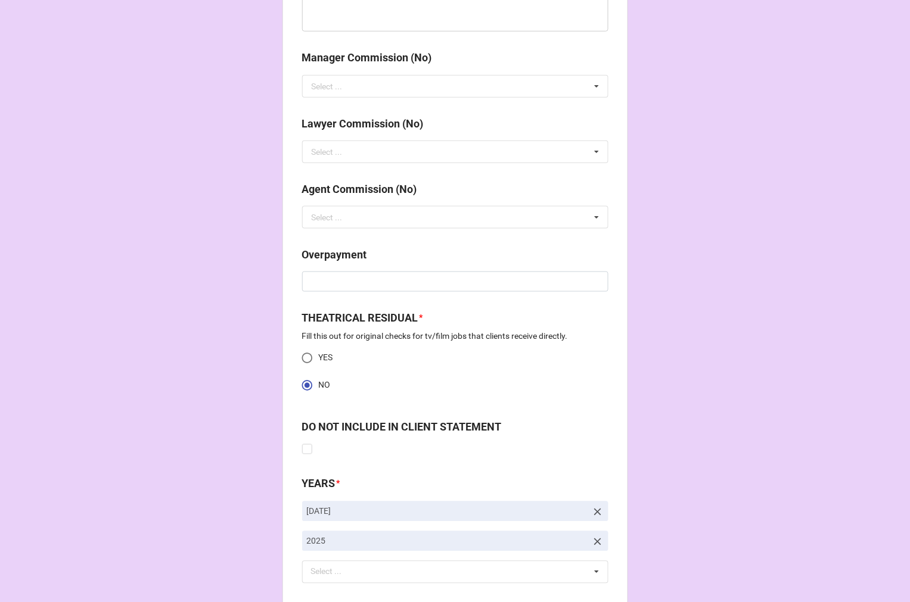
scroll to position [1489, 0]
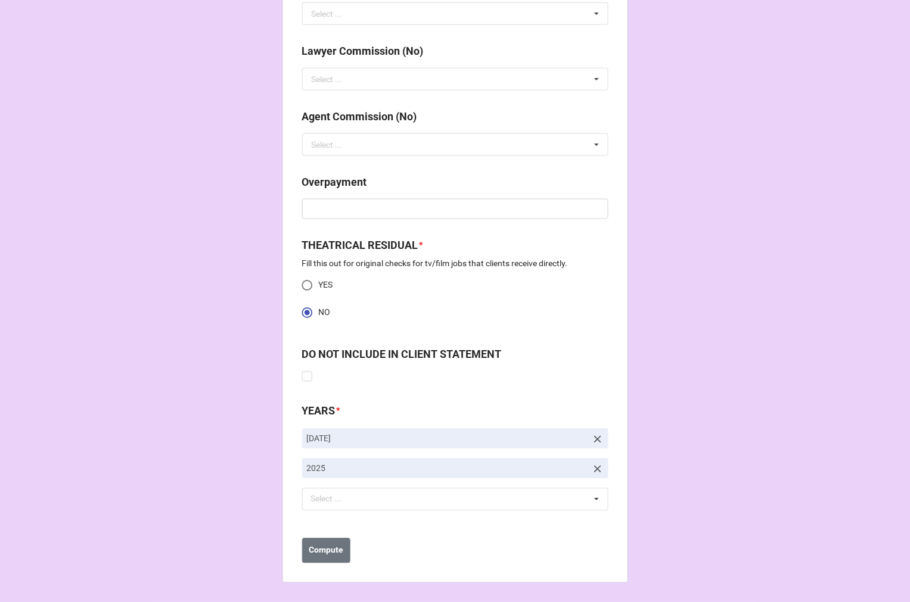
type input "$299.39"
click at [593, 440] on icon at bounding box center [598, 440] width 12 height 12
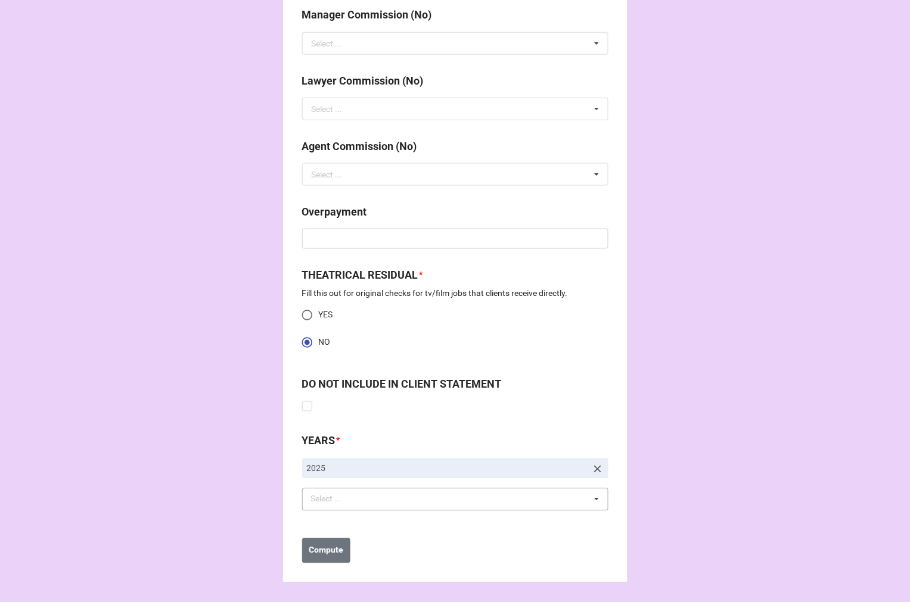
click at [359, 504] on div "Select ... No results found." at bounding box center [455, 499] width 306 height 23
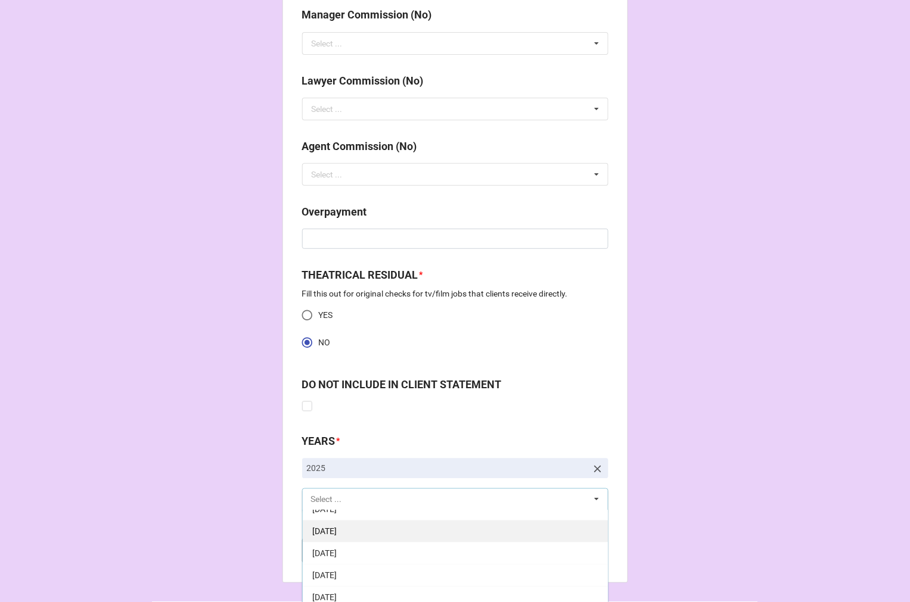
scroll to position [132, 0]
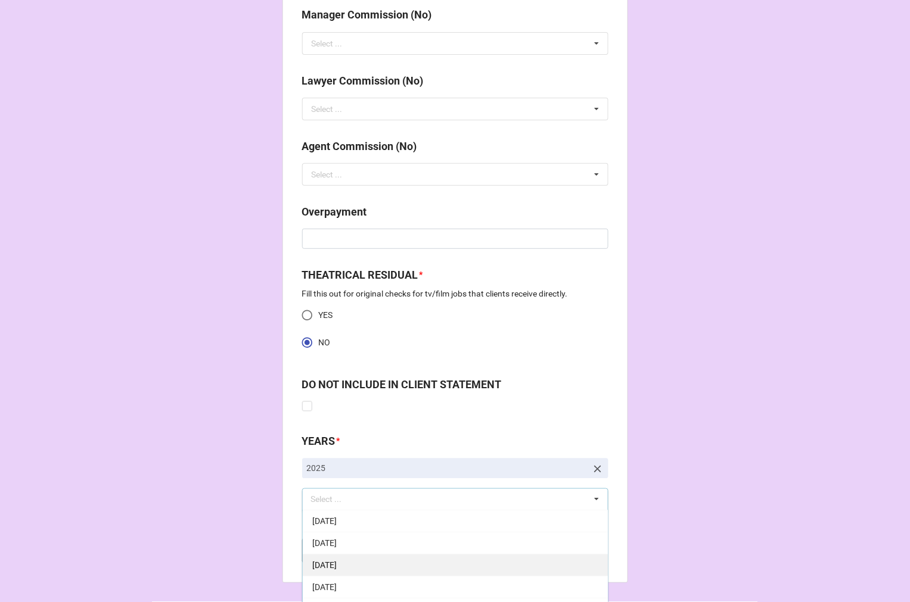
click at [384, 568] on div "9-September 2025" at bounding box center [455, 566] width 305 height 22
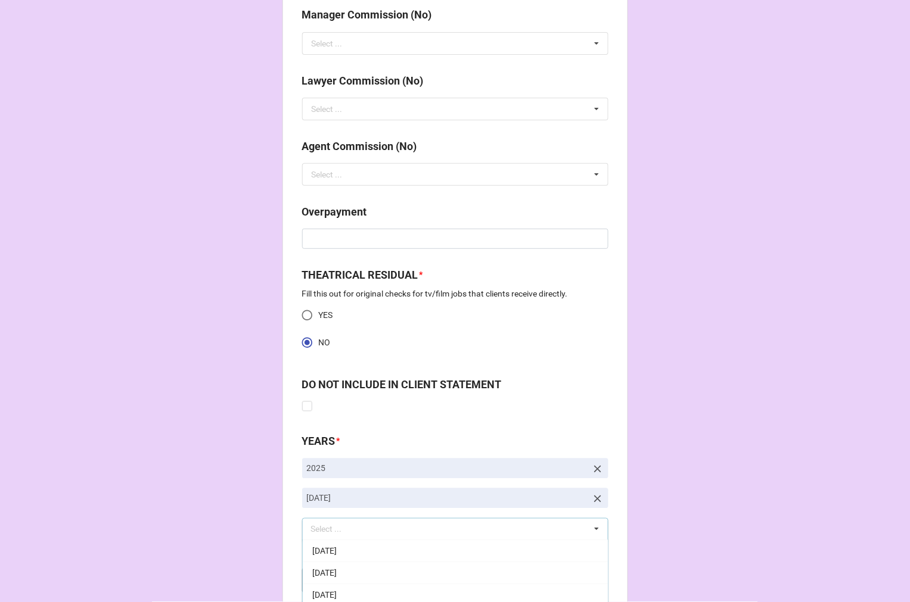
click at [348, 574] on button "Compute" at bounding box center [326, 580] width 48 height 25
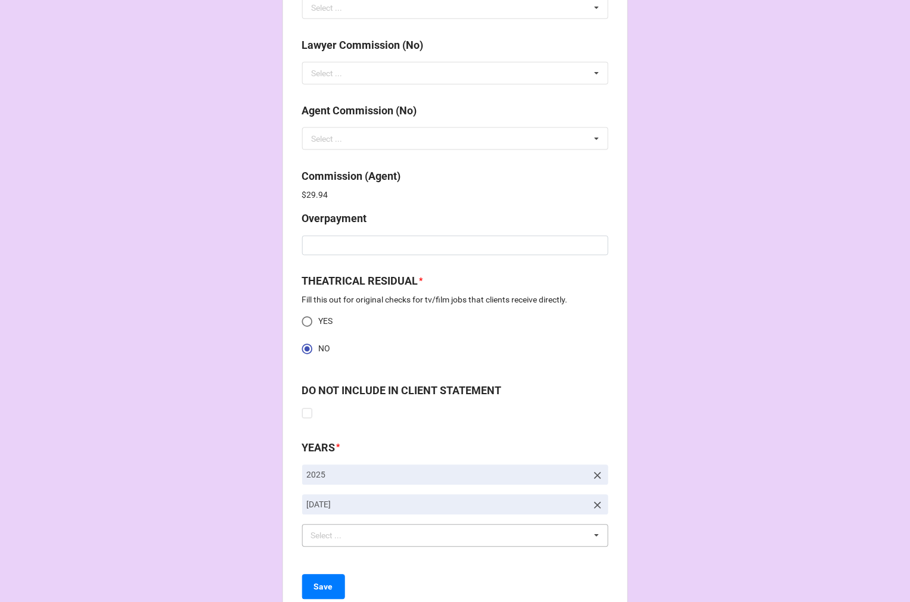
scroll to position [1531, 0]
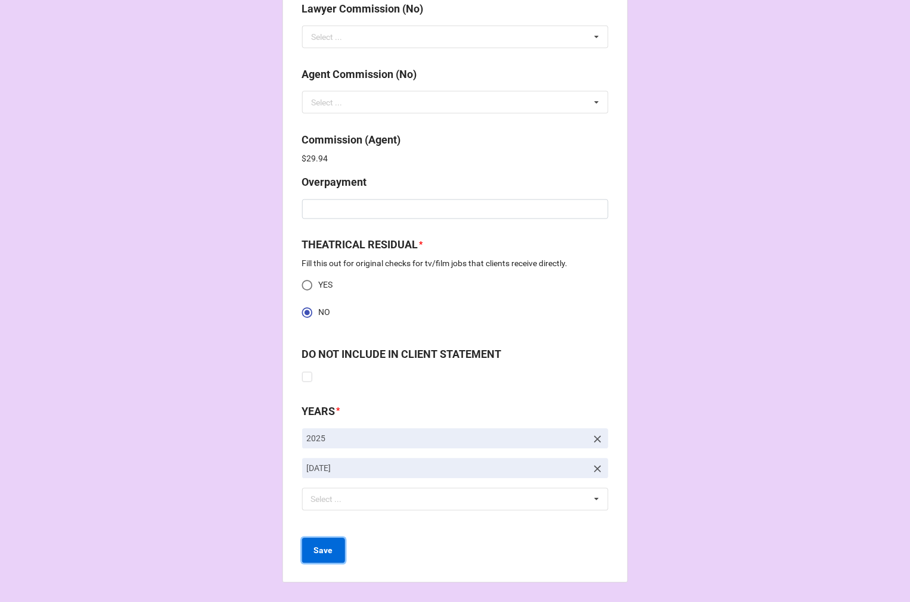
click at [324, 550] on b "Save" at bounding box center [323, 551] width 19 height 13
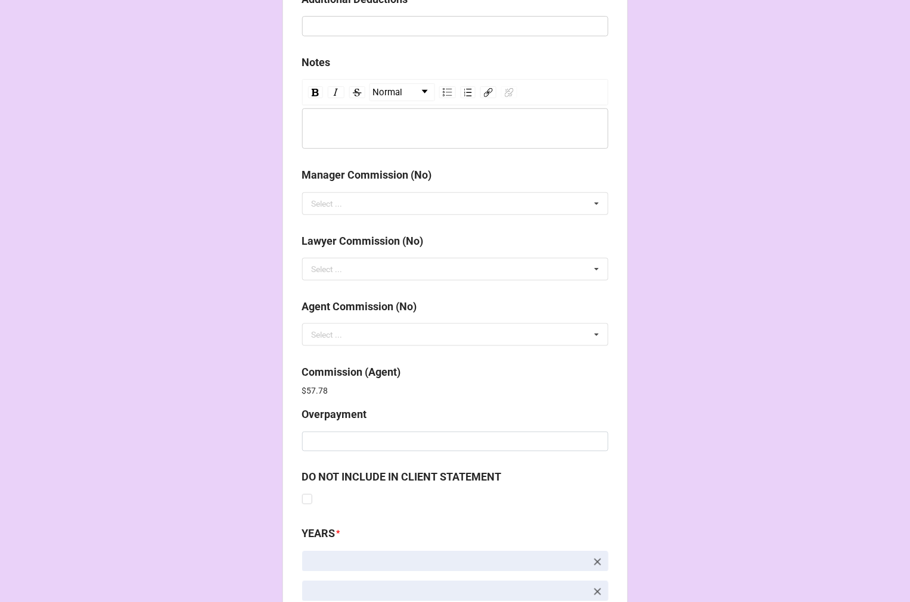
scroll to position [1421, 0]
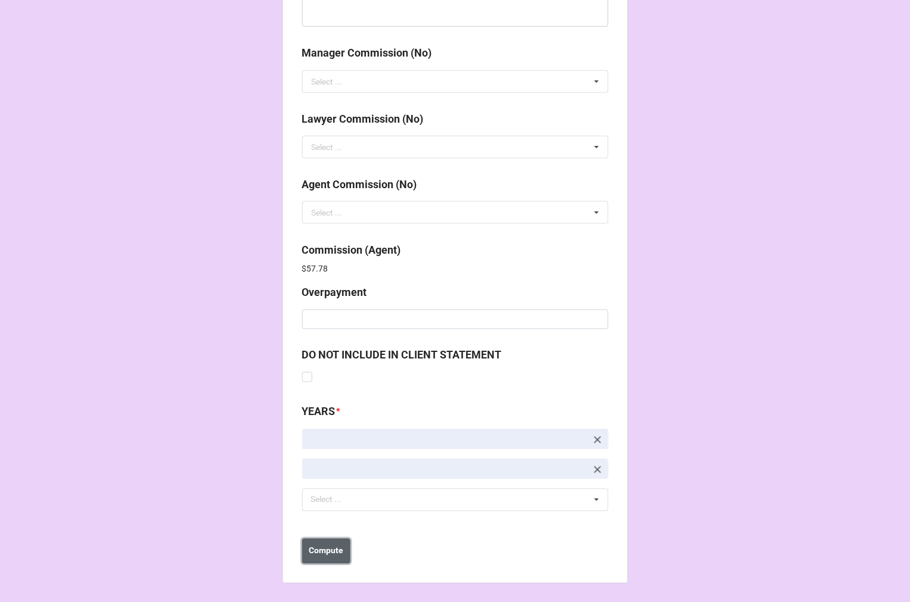
click at [332, 552] on b "Compute" at bounding box center [326, 551] width 35 height 13
click at [320, 556] on b "Save" at bounding box center [323, 551] width 19 height 13
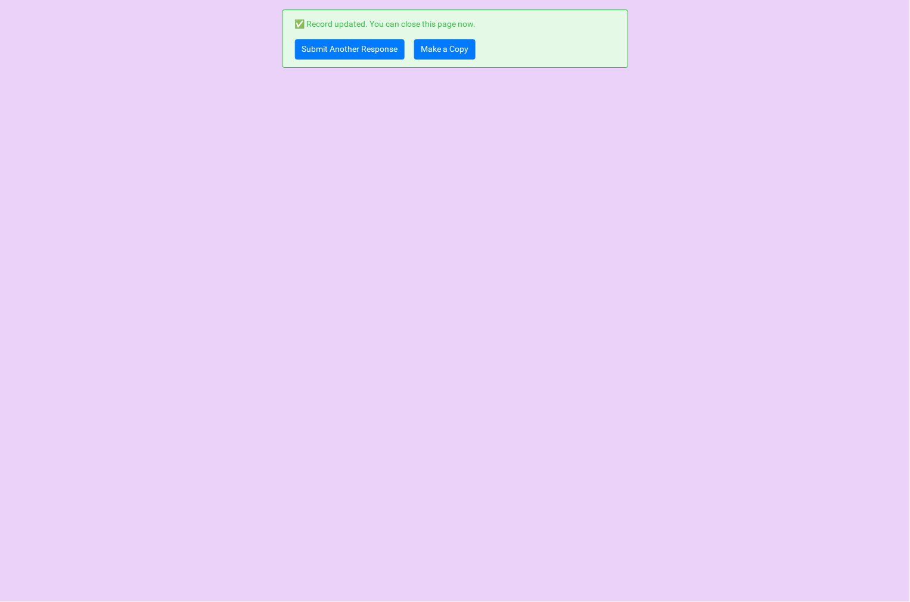
scroll to position [0, 0]
click at [450, 58] on div "✅ Record updated. You can close this page now. Submit Another Response Make a C…" at bounding box center [454, 39] width 345 height 58
click at [450, 50] on link "Make a Copy" at bounding box center [444, 49] width 61 height 20
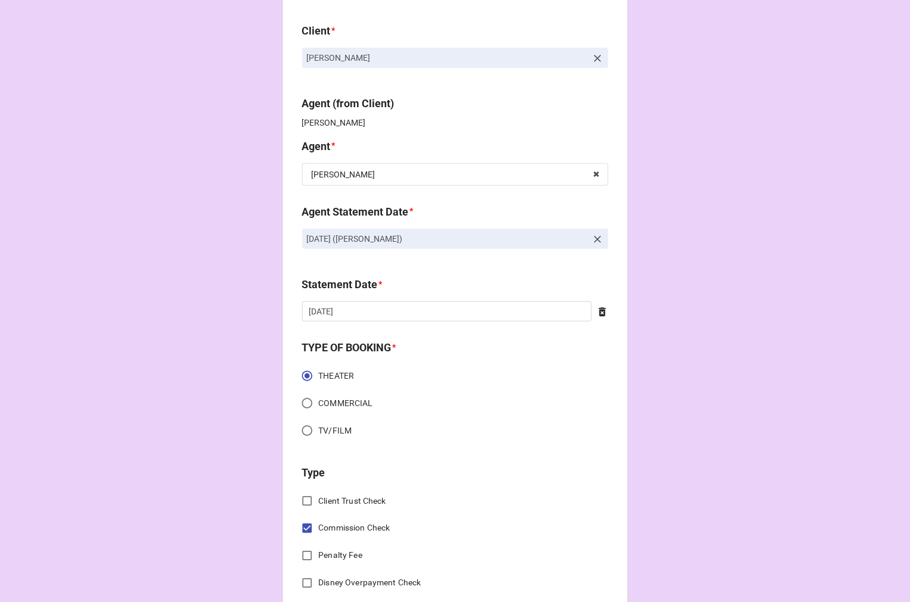
scroll to position [66, 0]
click at [594, 238] on icon at bounding box center [597, 238] width 7 height 7
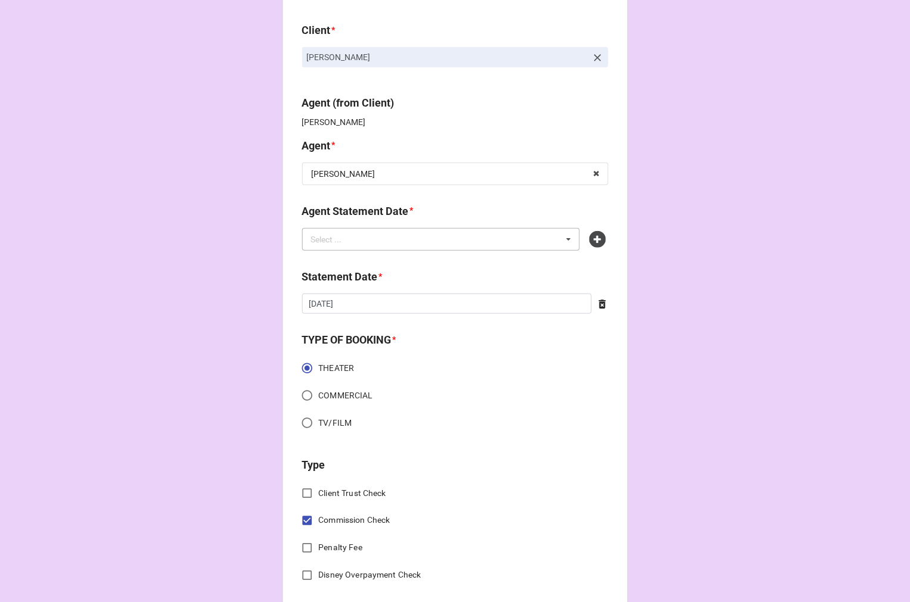
click at [449, 229] on div "Select ... No results found." at bounding box center [441, 239] width 278 height 23
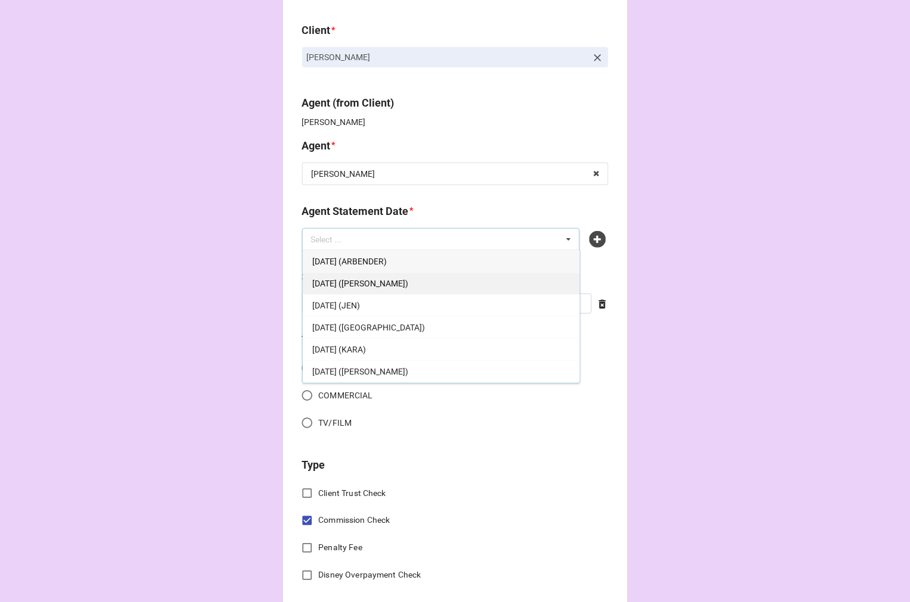
click at [392, 281] on span "[DATE] ([PERSON_NAME])" at bounding box center [360, 284] width 96 height 10
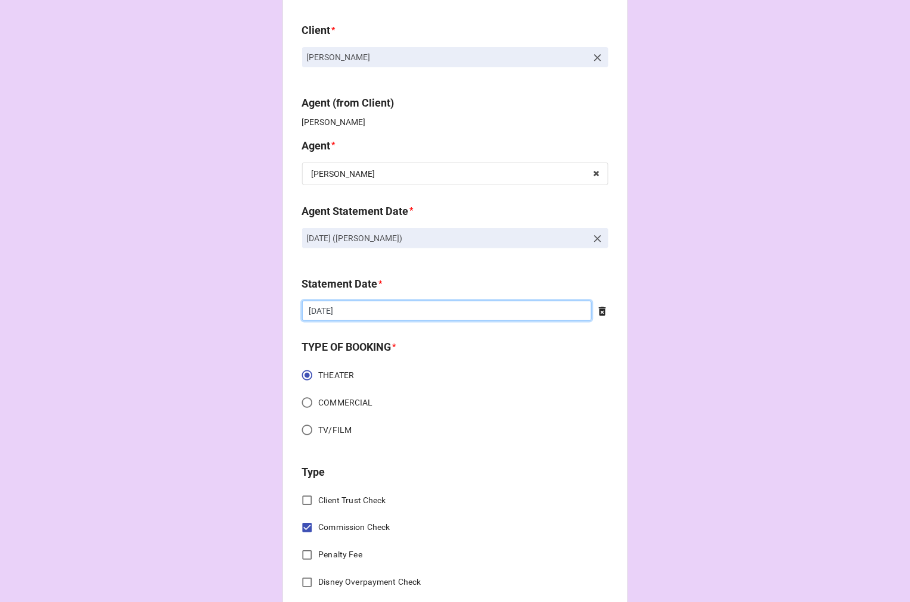
click at [350, 315] on input "[DATE]" at bounding box center [447, 311] width 290 height 20
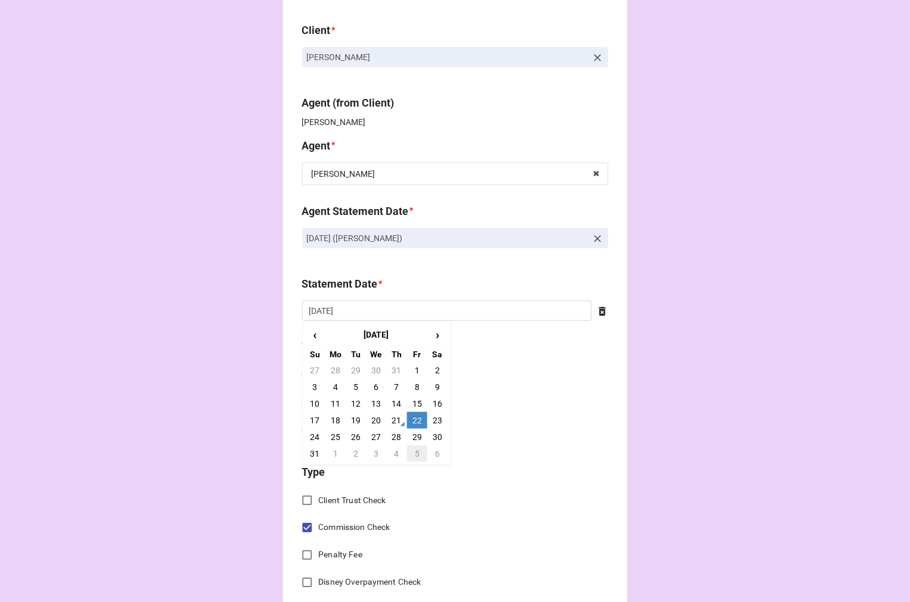
click at [411, 459] on td "5" at bounding box center [417, 454] width 20 height 17
type input "[DATE]"
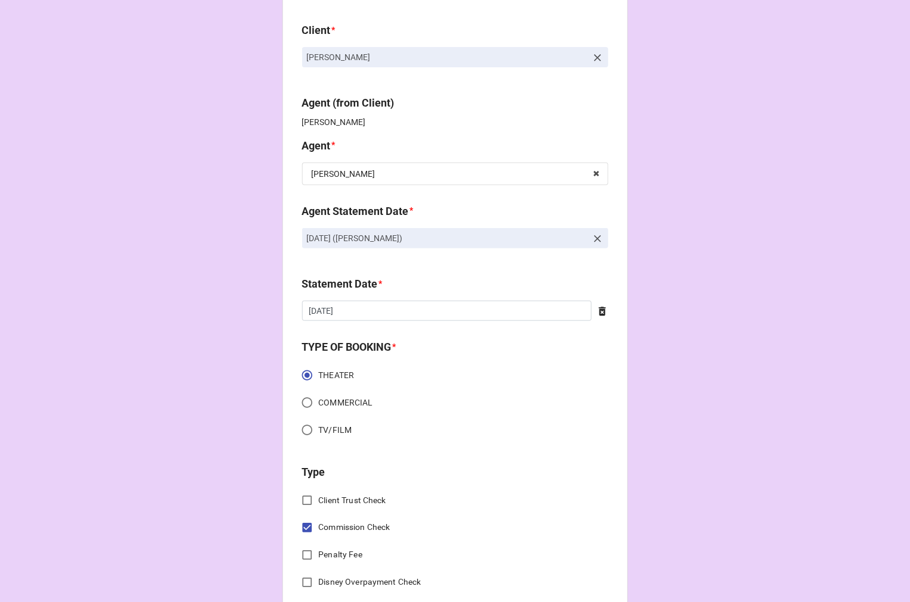
scroll to position [397, 0]
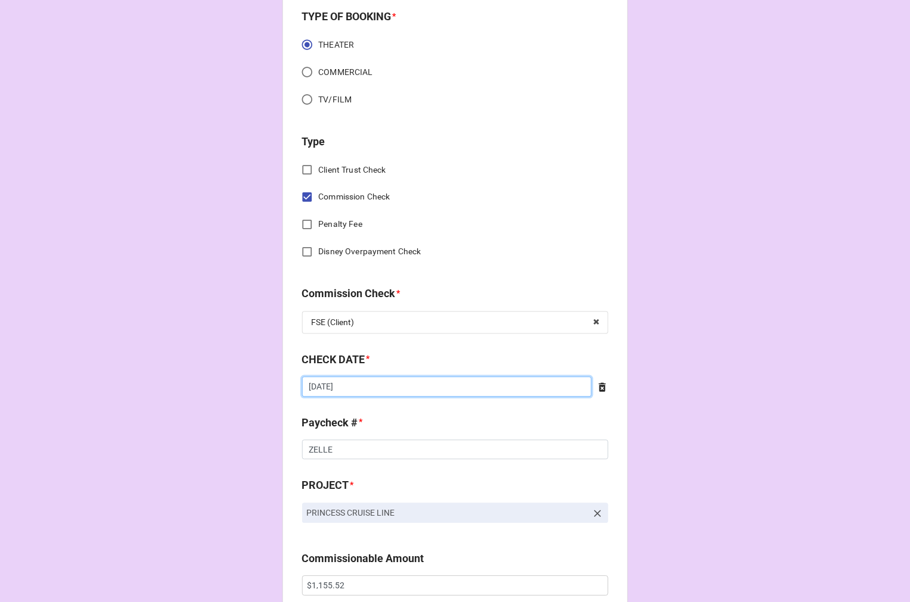
click at [382, 391] on input "8/7/2025" at bounding box center [447, 387] width 290 height 20
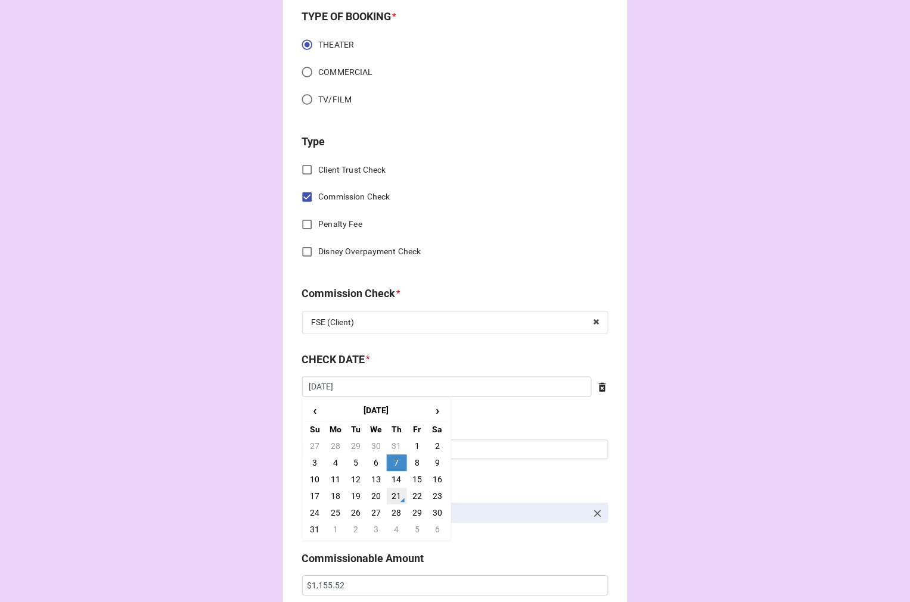
click at [394, 492] on td "21" at bounding box center [397, 496] width 20 height 17
type input "8/21/2025"
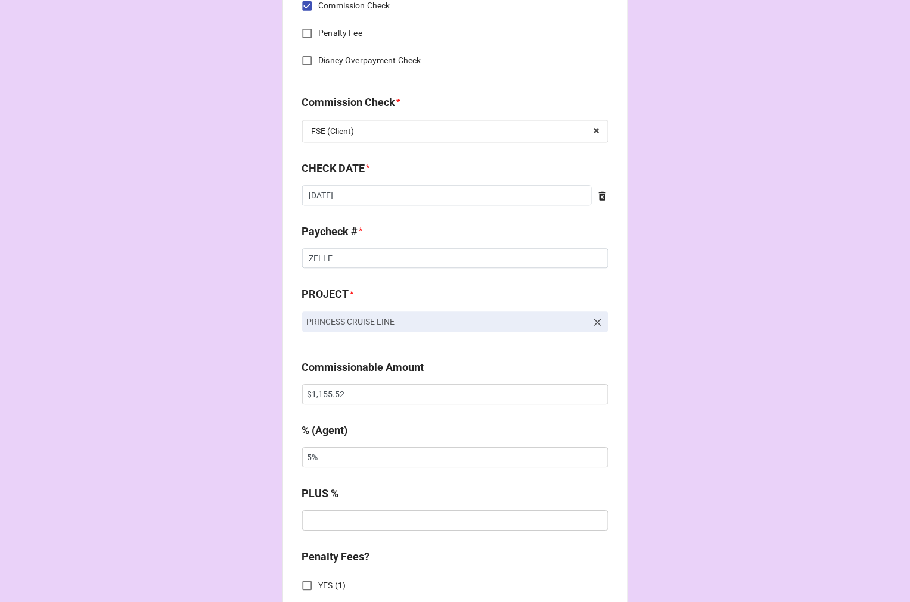
scroll to position [596, 0]
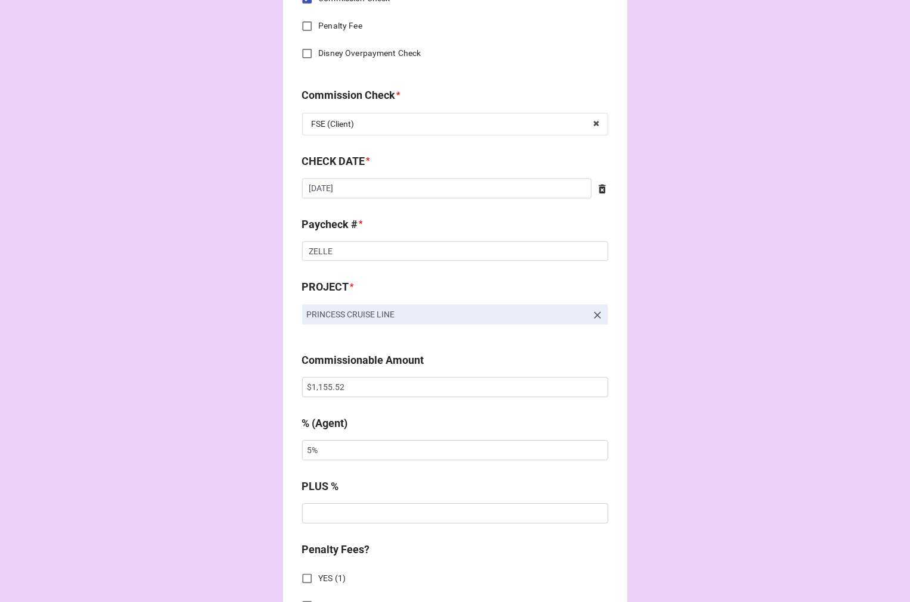
drag, startPoint x: 307, startPoint y: 388, endPoint x: 217, endPoint y: 368, distance: 91.5
click at [217, 368] on div "CHECK PROCESSING FORM Client * Michael Howard-Dossett Agent (from Client) Chond…" at bounding box center [455, 394] width 910 height 1981
click at [366, 391] on input "$1,155.52" at bounding box center [455, 387] width 306 height 20
click at [148, 348] on div "CHECK PROCESSING FORM Client * Michael Howard-Dossett Agent (from Client) Chond…" at bounding box center [455, 394] width 910 height 1981
paste input "083.30"
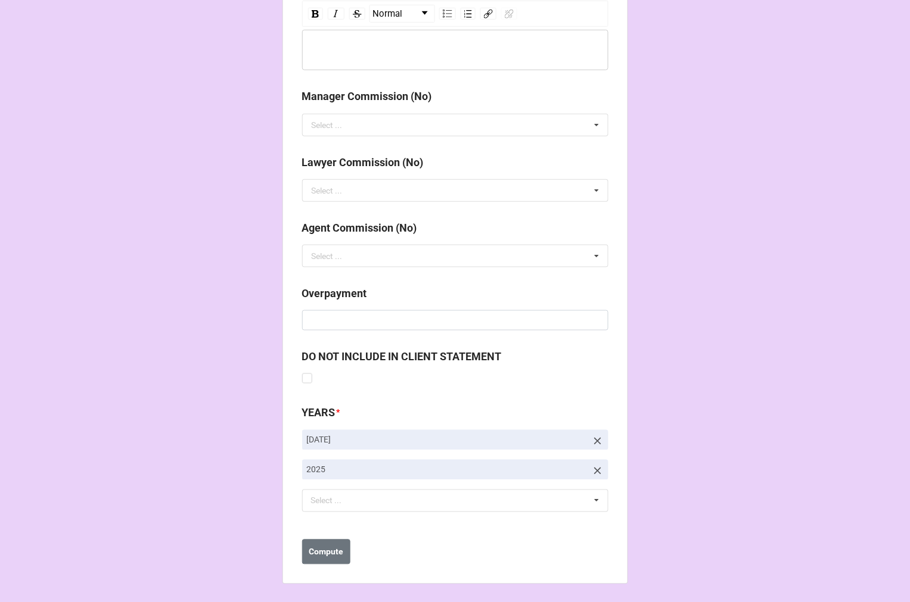
scroll to position [1379, 0]
type input "$1,083.30"
click at [593, 437] on icon at bounding box center [598, 440] width 12 height 12
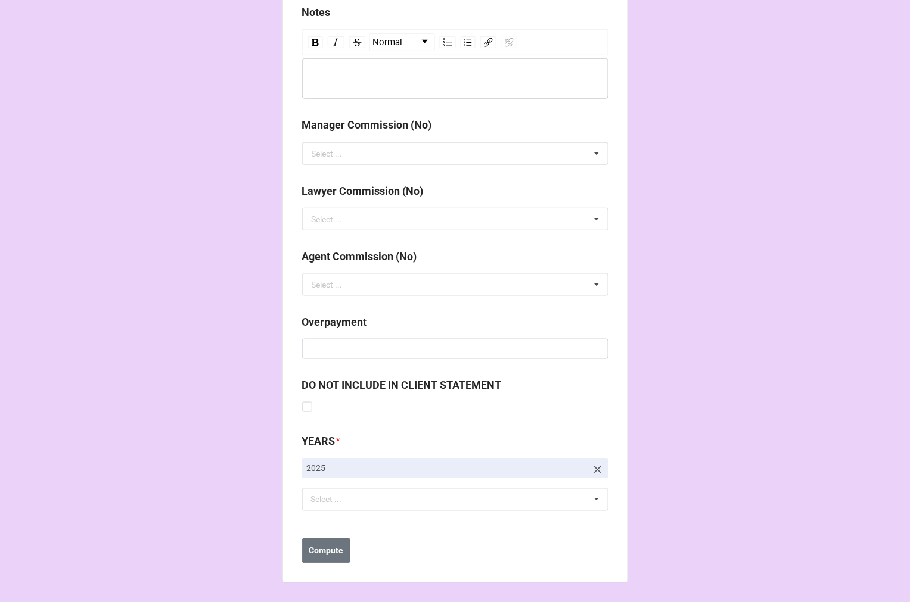
scroll to position [1349, 0]
click at [372, 496] on div "Select ... No results found." at bounding box center [455, 499] width 306 height 23
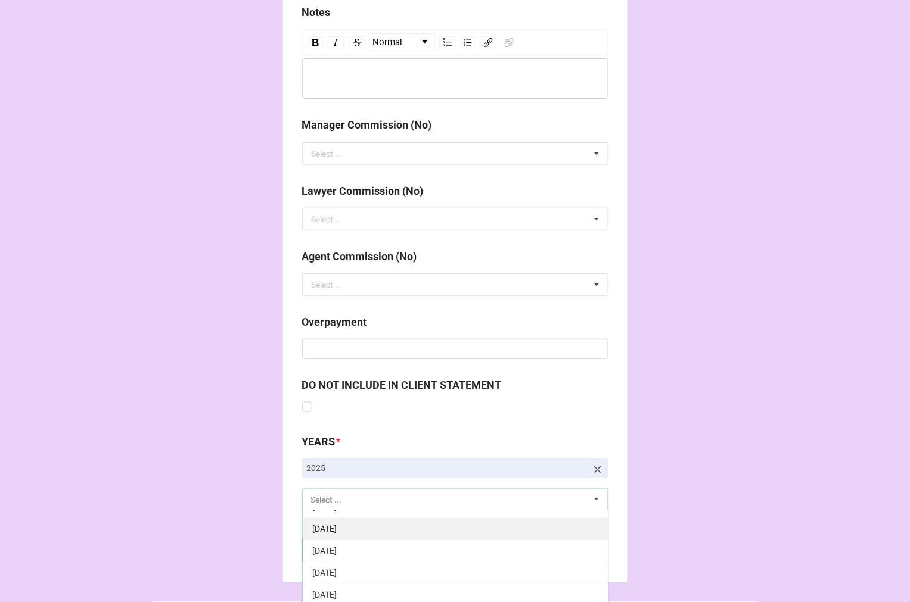
scroll to position [132, 0]
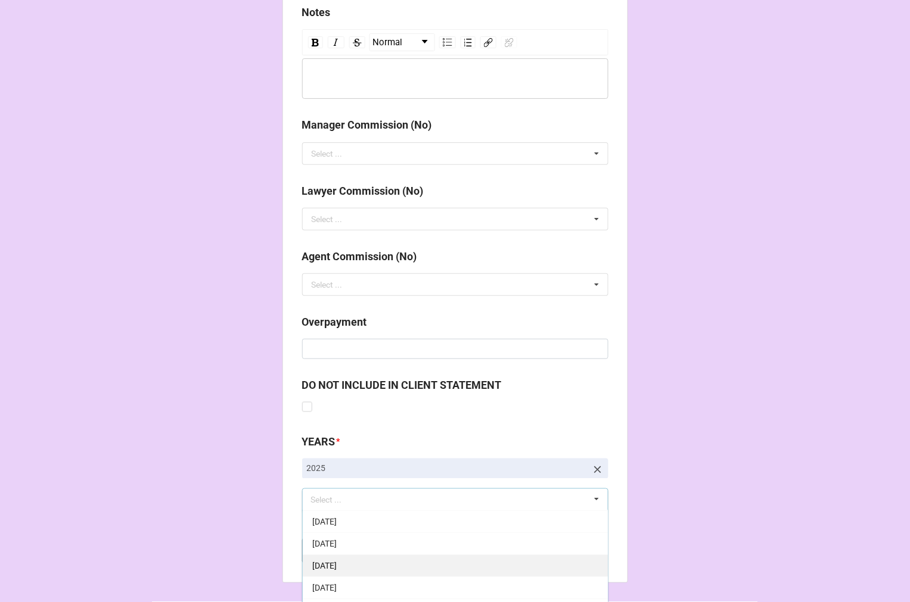
click at [388, 563] on div "9-September 2025" at bounding box center [455, 566] width 305 height 22
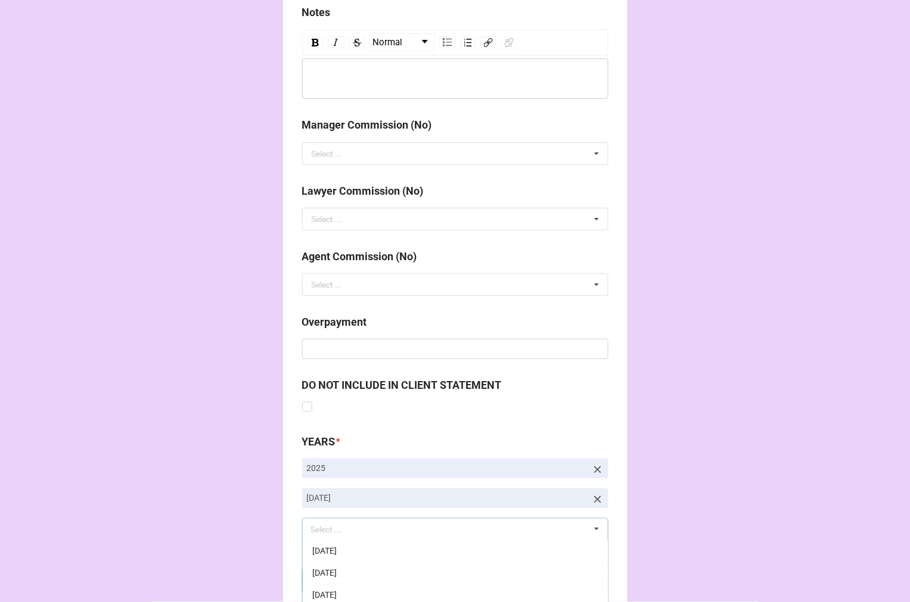
click at [326, 580] on b "Compute" at bounding box center [326, 581] width 35 height 13
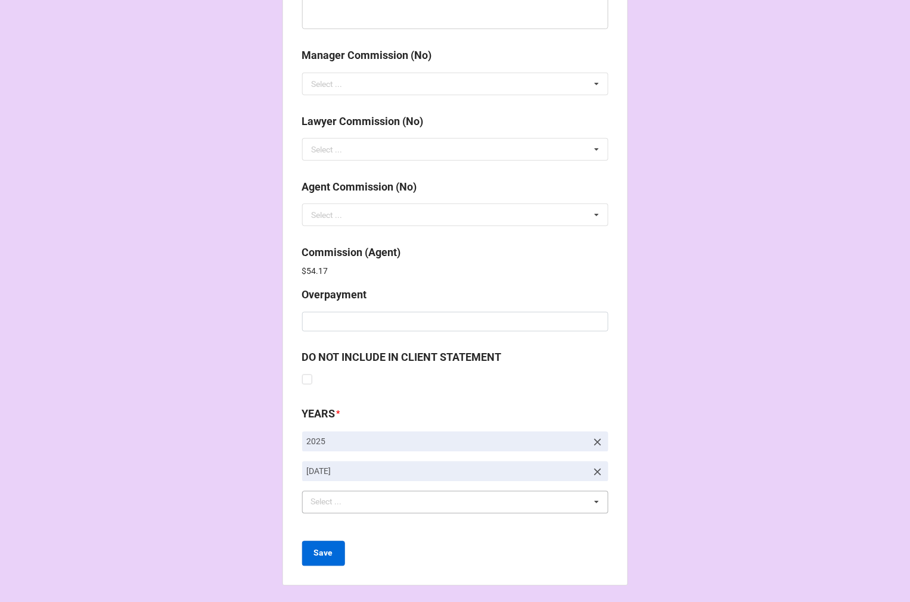
scroll to position [1421, 0]
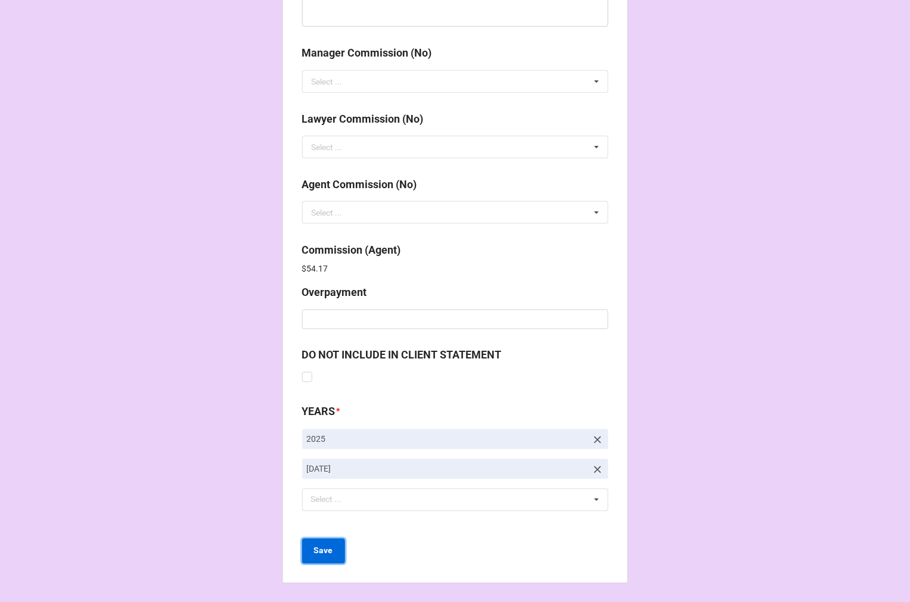
click at [325, 552] on b "Save" at bounding box center [323, 551] width 19 height 13
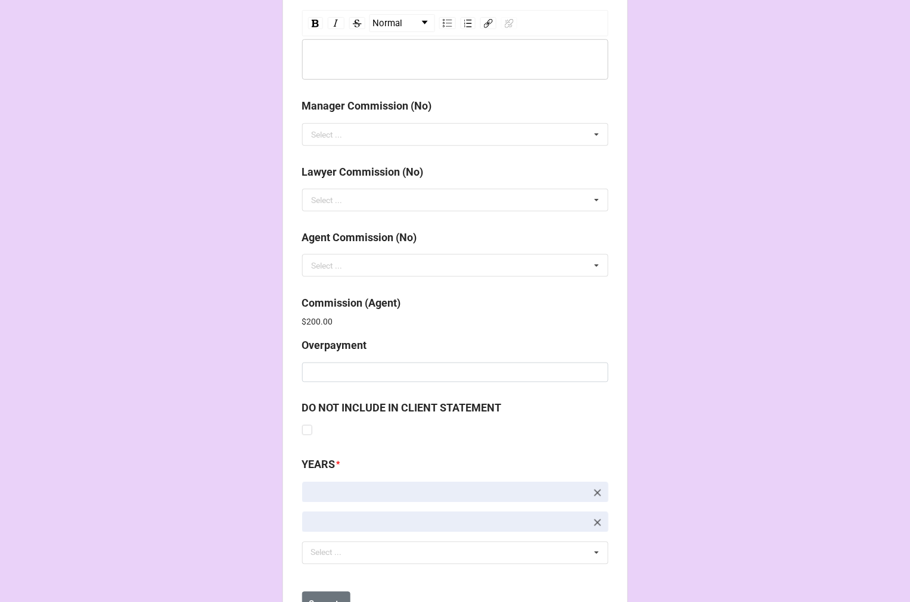
scroll to position [1421, 0]
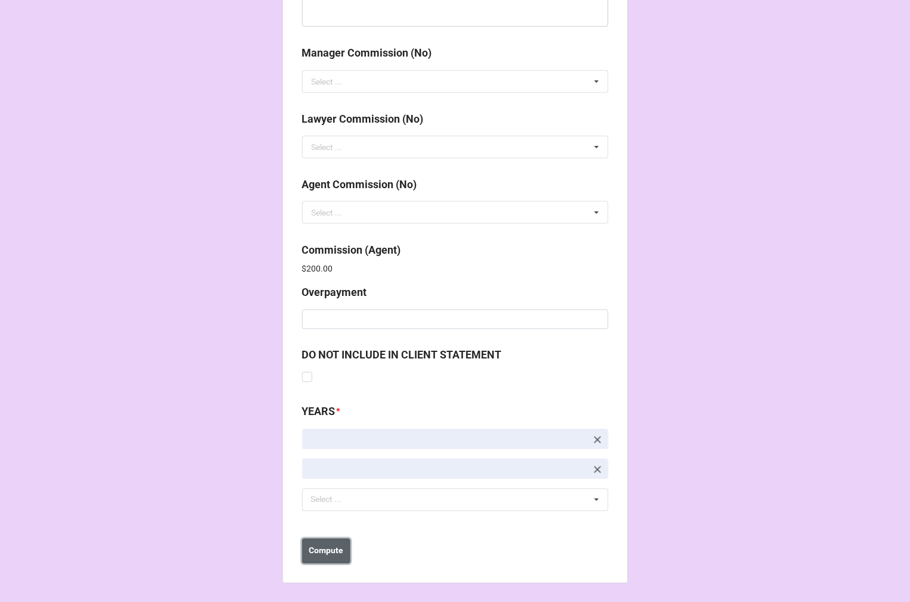
click at [316, 543] on button "Compute" at bounding box center [326, 551] width 48 height 25
click at [319, 556] on b "Save" at bounding box center [323, 551] width 19 height 13
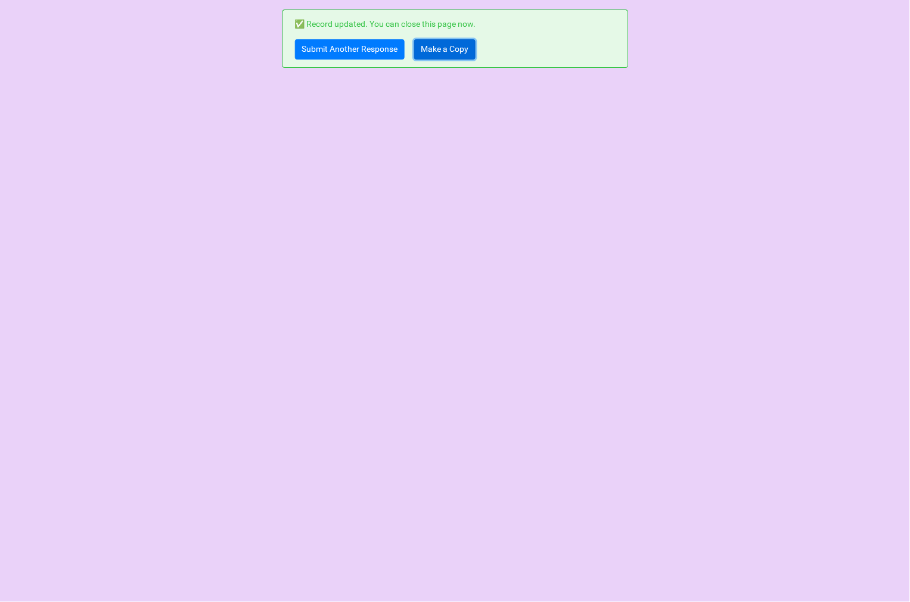
click at [443, 54] on link "Make a Copy" at bounding box center [444, 49] width 61 height 20
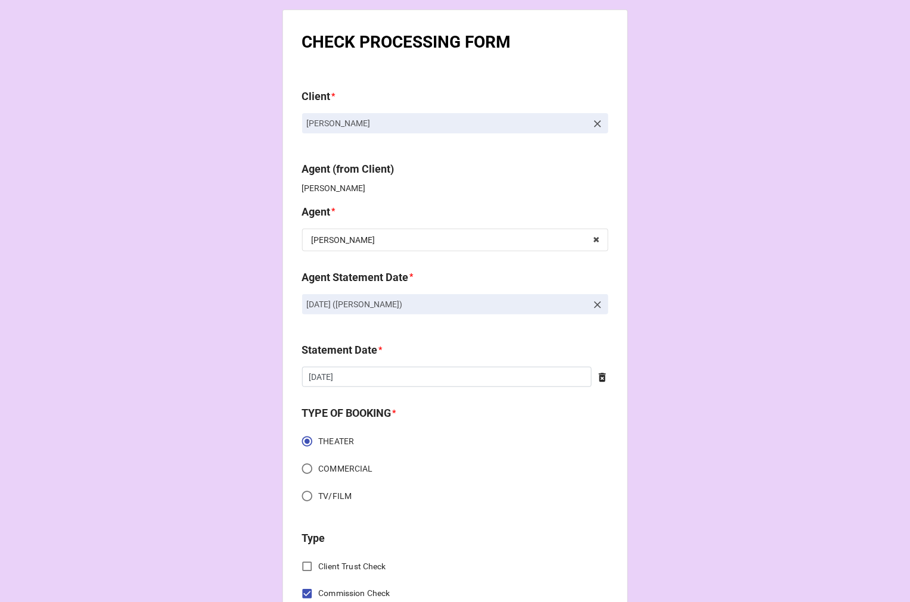
click at [594, 304] on icon at bounding box center [597, 304] width 7 height 7
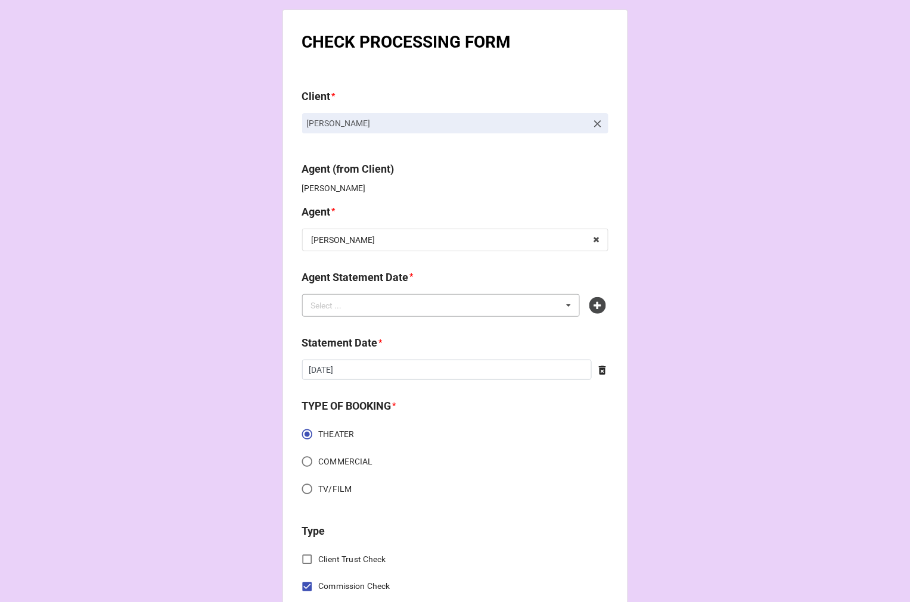
click at [453, 307] on div "Select ... No results found." at bounding box center [441, 305] width 278 height 23
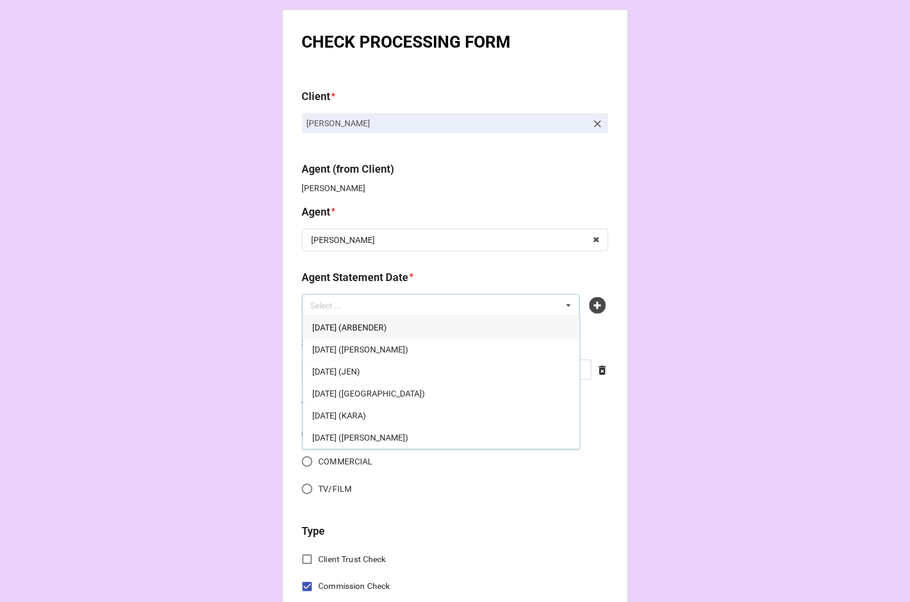
click at [387, 323] on span "[DATE] (ARBENDER)" at bounding box center [349, 328] width 74 height 10
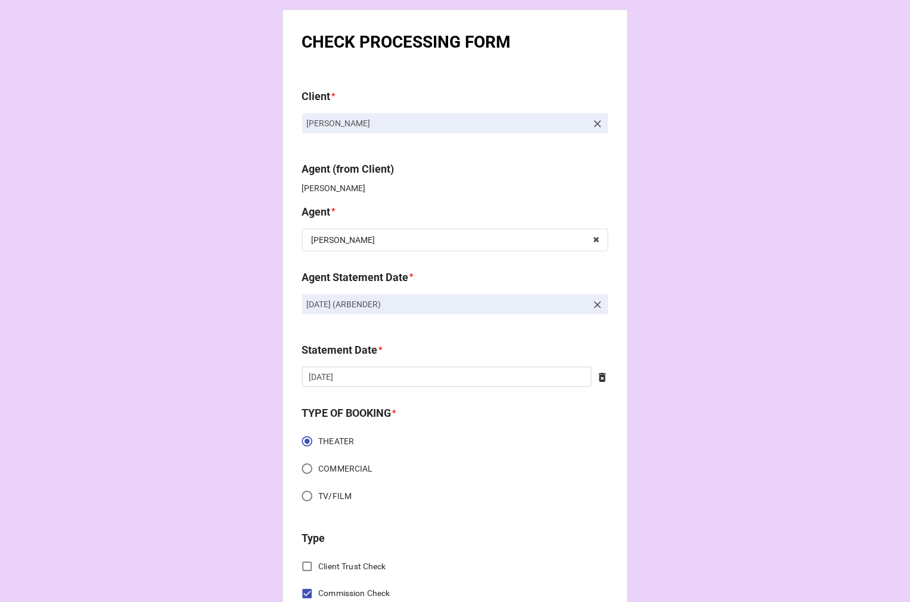
drag, startPoint x: 512, startPoint y: 304, endPoint x: 259, endPoint y: 304, distance: 253.8
copy p "[DATE] (ARBENDER)"
click at [593, 304] on icon at bounding box center [598, 305] width 12 height 12
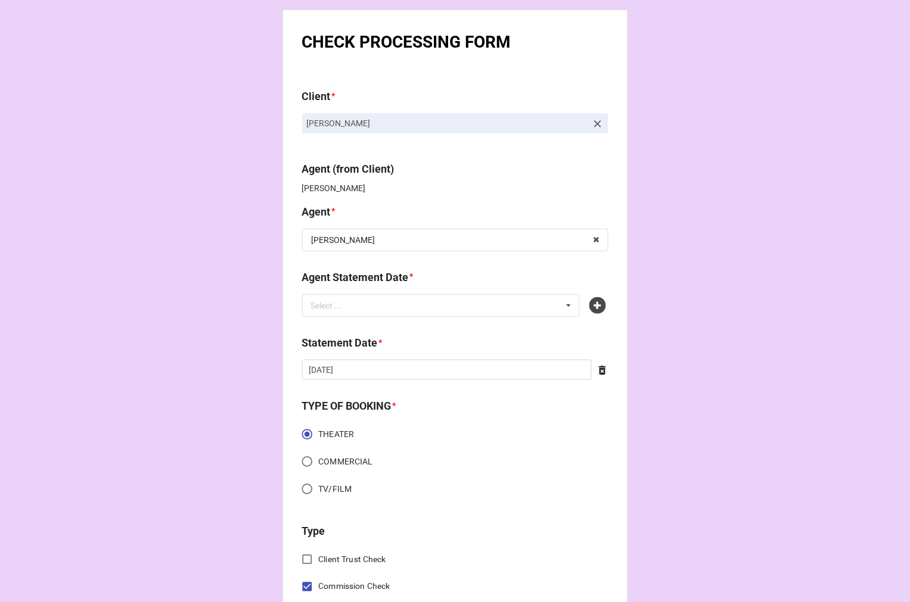
click at [593, 304] on icon at bounding box center [597, 305] width 17 height 17
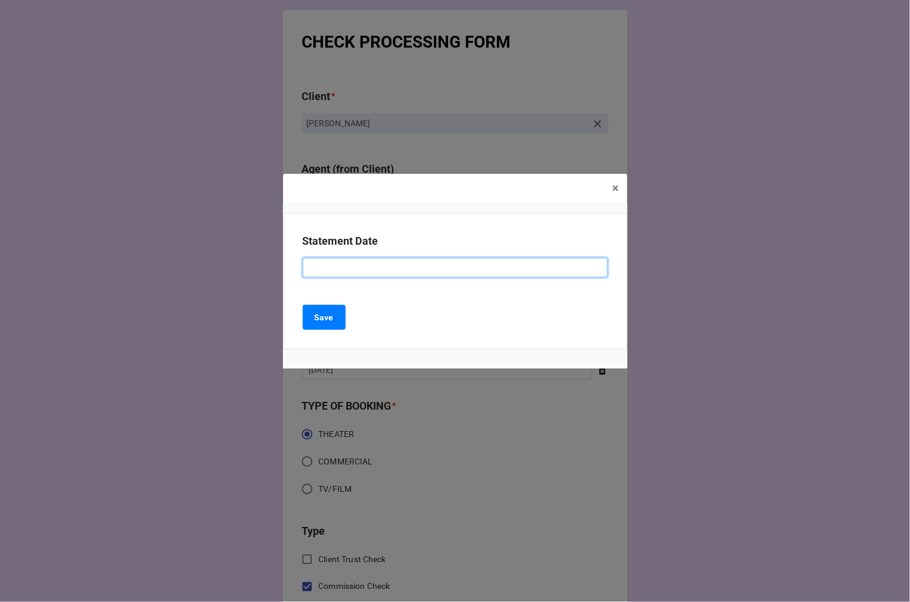
click at [326, 269] on input at bounding box center [455, 268] width 305 height 20
paste input "[DATE] (ARBENDER)"
click at [401, 267] on input "[DATE] (ARBENDER)" at bounding box center [455, 268] width 305 height 20
type input "[DATE] ([PERSON_NAME])"
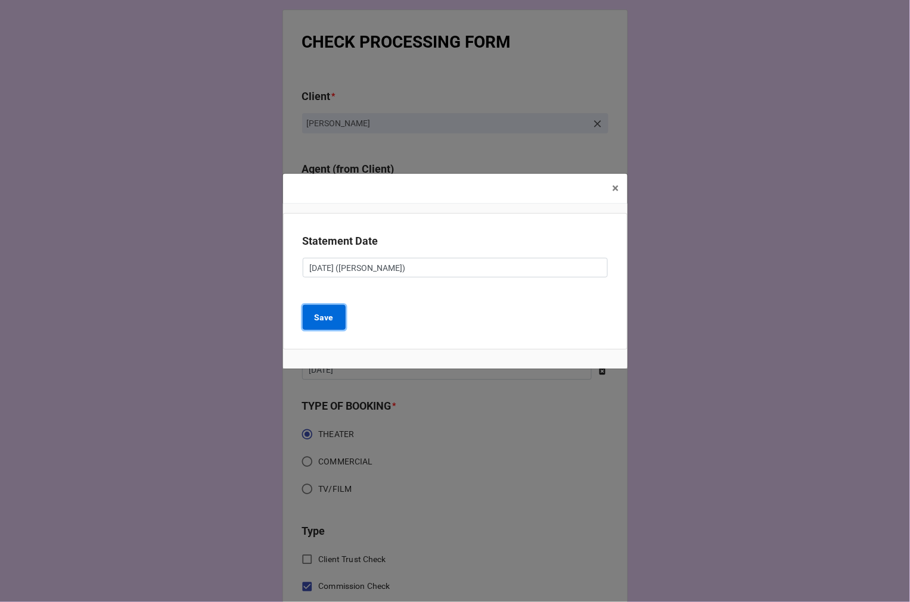
click at [310, 319] on button "Save" at bounding box center [324, 317] width 43 height 25
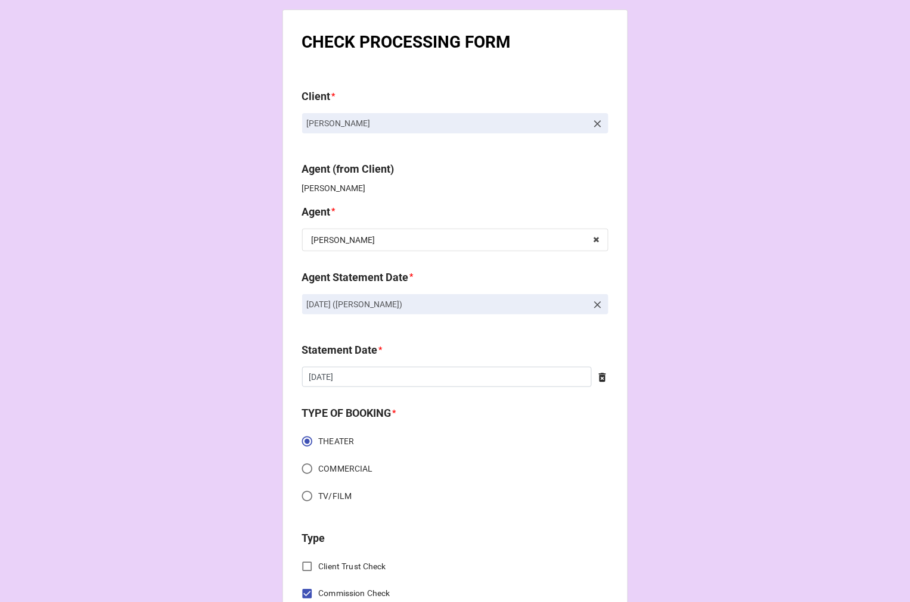
click at [599, 382] on icon at bounding box center [602, 377] width 7 height 9
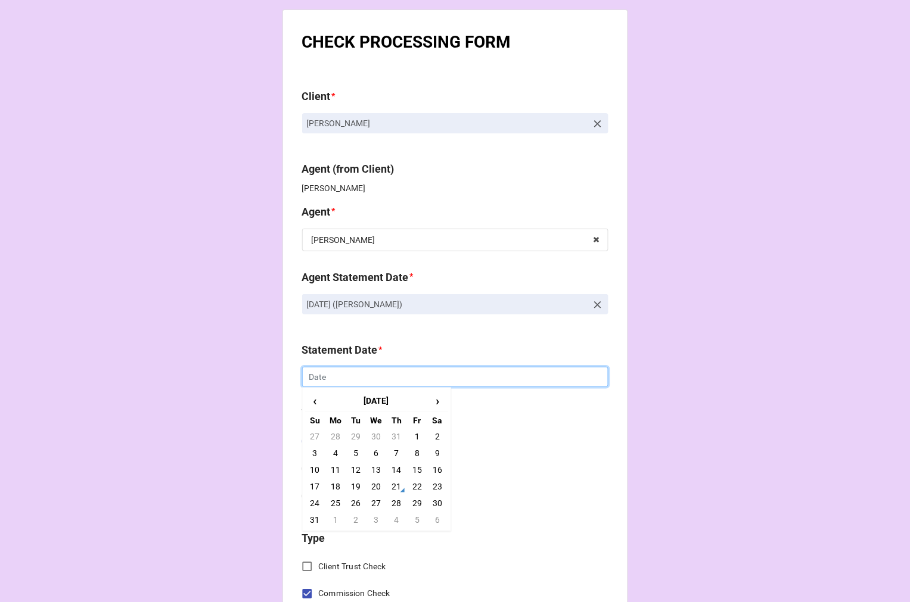
click at [513, 381] on input "text" at bounding box center [455, 377] width 306 height 20
click at [437, 397] on span "›" at bounding box center [437, 401] width 19 height 20
click at [410, 439] on td "5" at bounding box center [417, 436] width 20 height 17
type input "[DATE]"
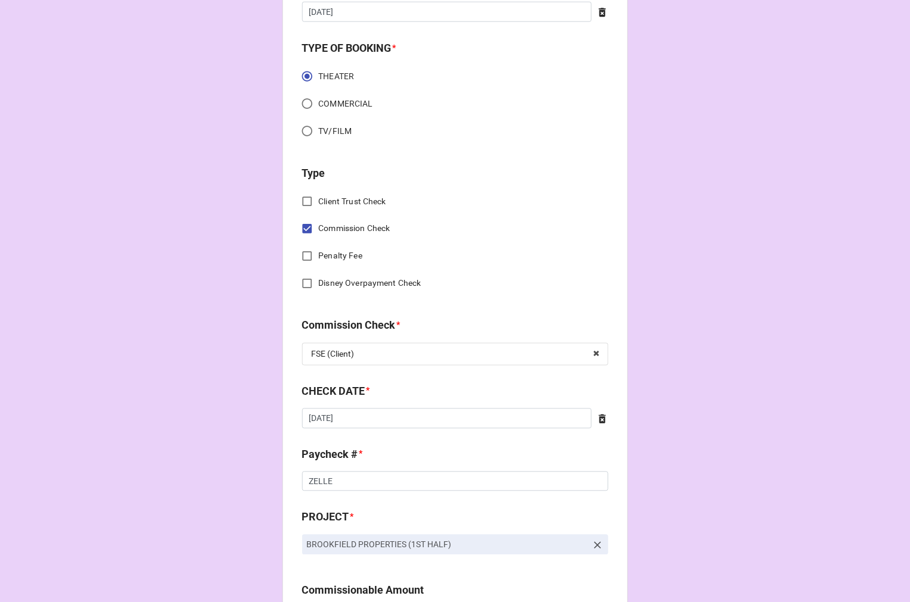
scroll to position [397, 0]
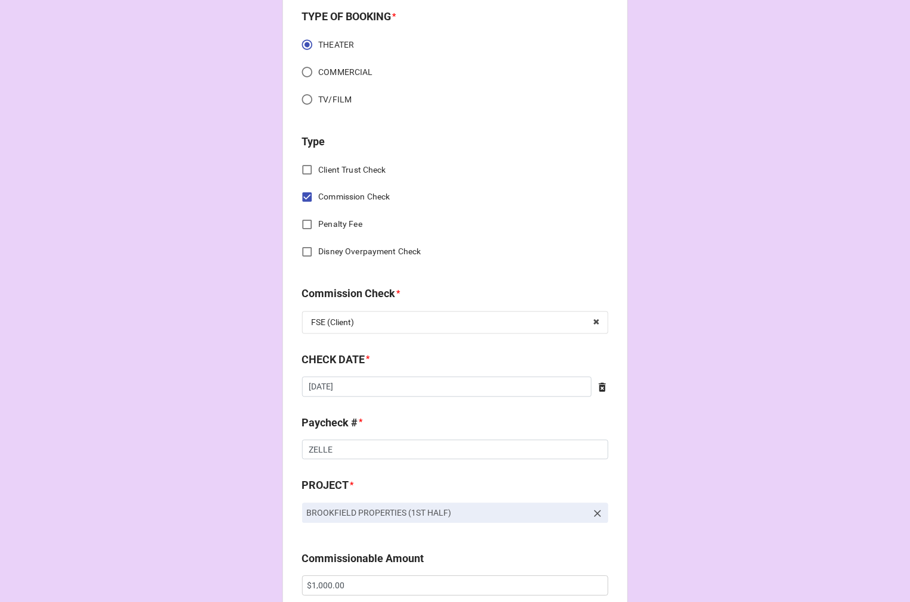
click at [599, 388] on icon at bounding box center [602, 388] width 12 height 12
click at [362, 388] on input "text" at bounding box center [455, 387] width 306 height 20
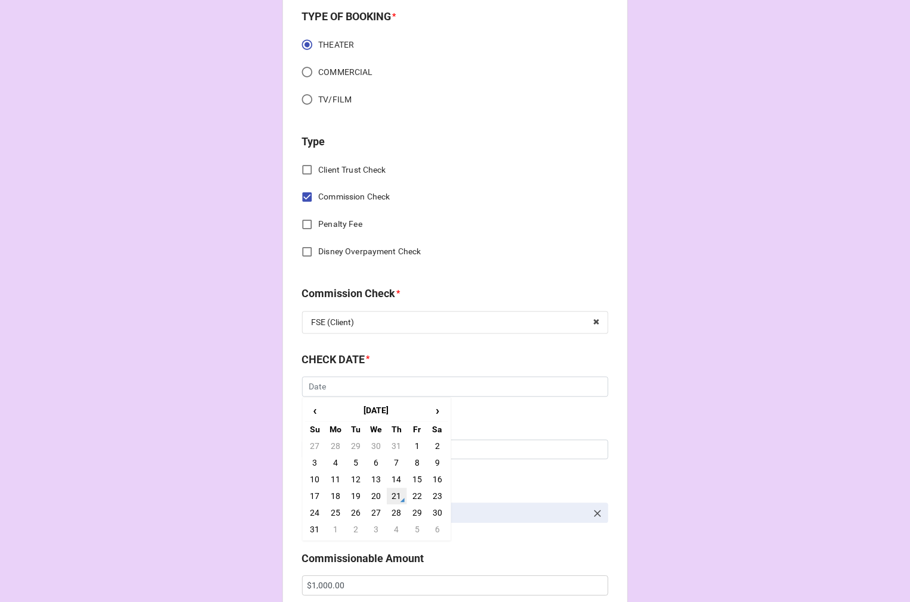
click at [391, 496] on td "21" at bounding box center [397, 496] width 20 height 17
type input "[DATE]"
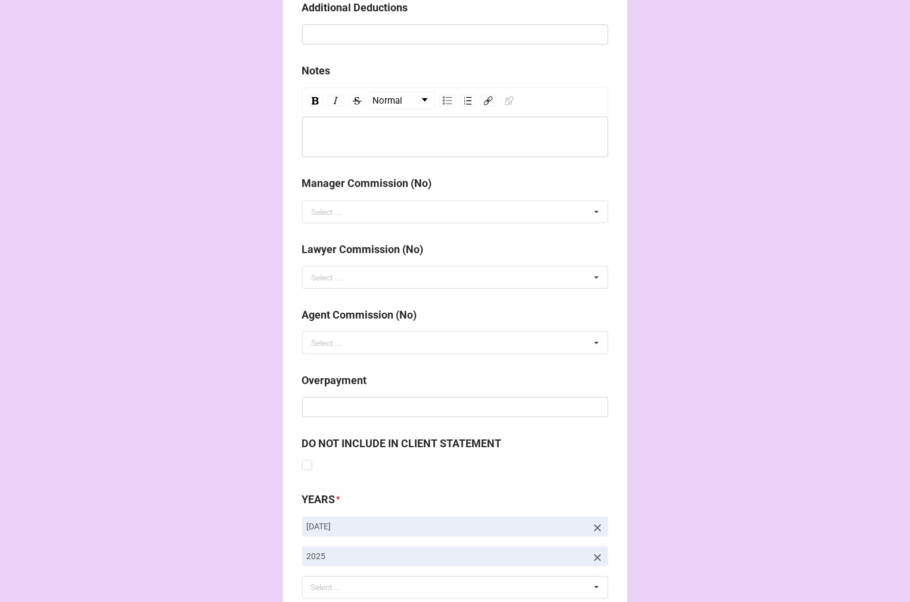
scroll to position [1324, 0]
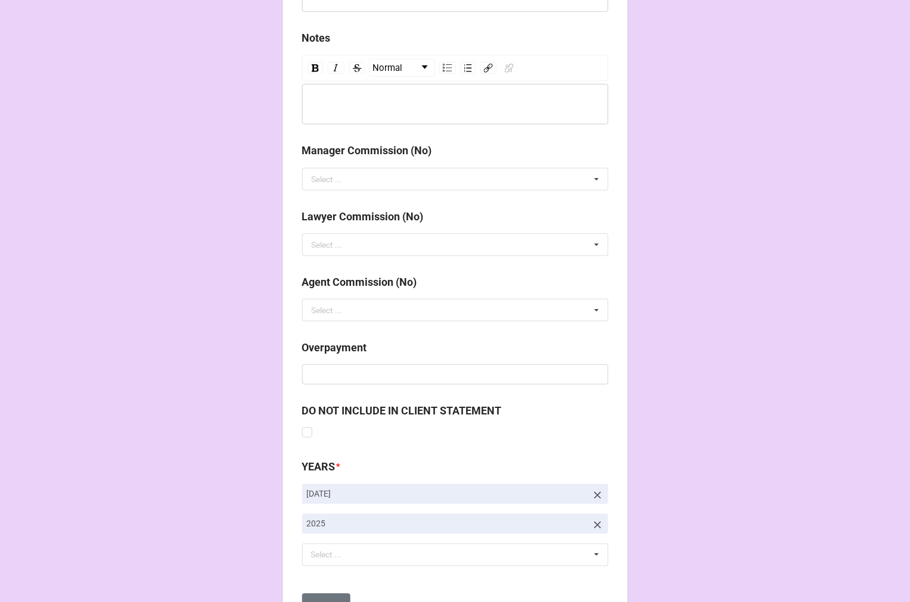
click at [596, 490] on icon at bounding box center [598, 496] width 12 height 12
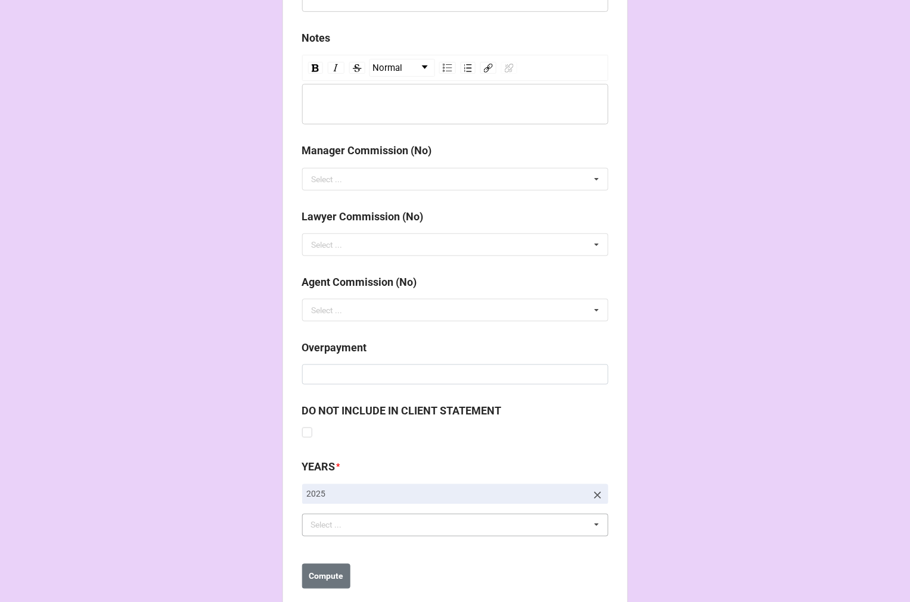
click at [364, 521] on div "Select ... No results found." at bounding box center [455, 525] width 306 height 23
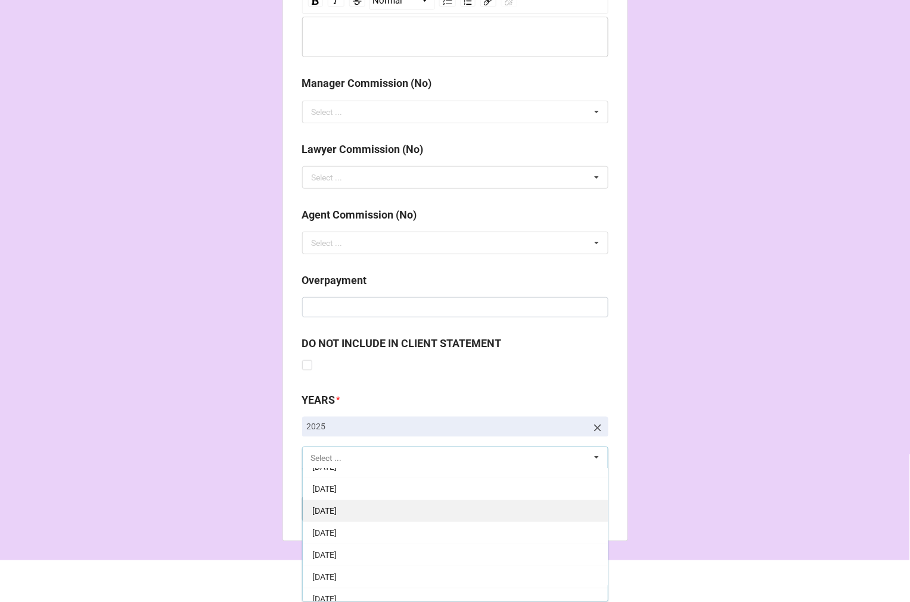
scroll to position [66, 0]
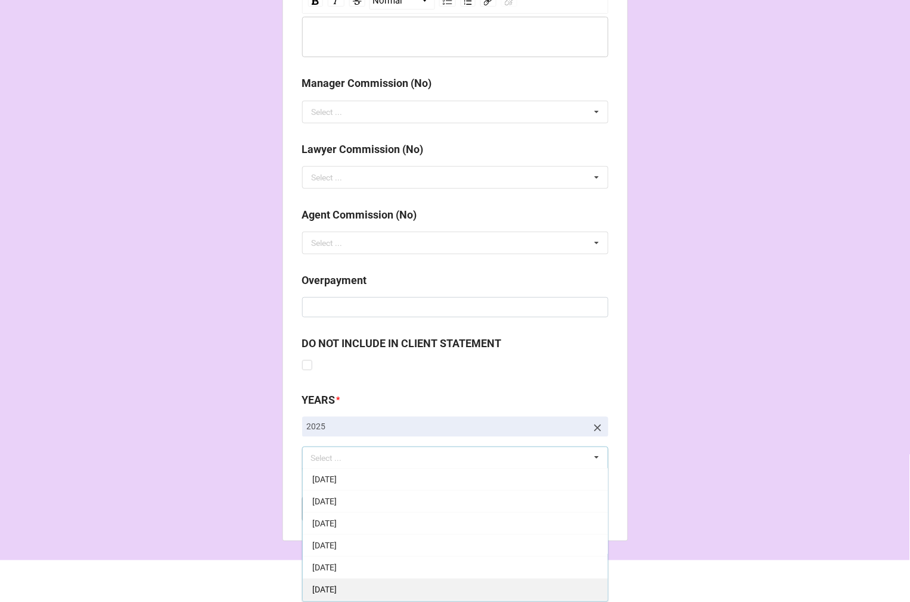
click at [378, 587] on div "[DATE]" at bounding box center [455, 590] width 305 height 22
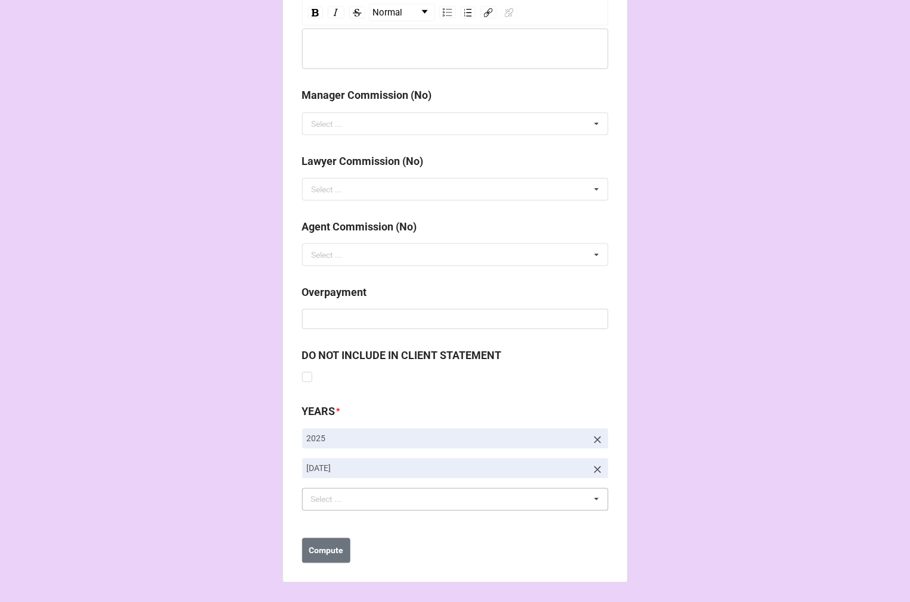
click at [330, 553] on b "Compute" at bounding box center [326, 551] width 35 height 13
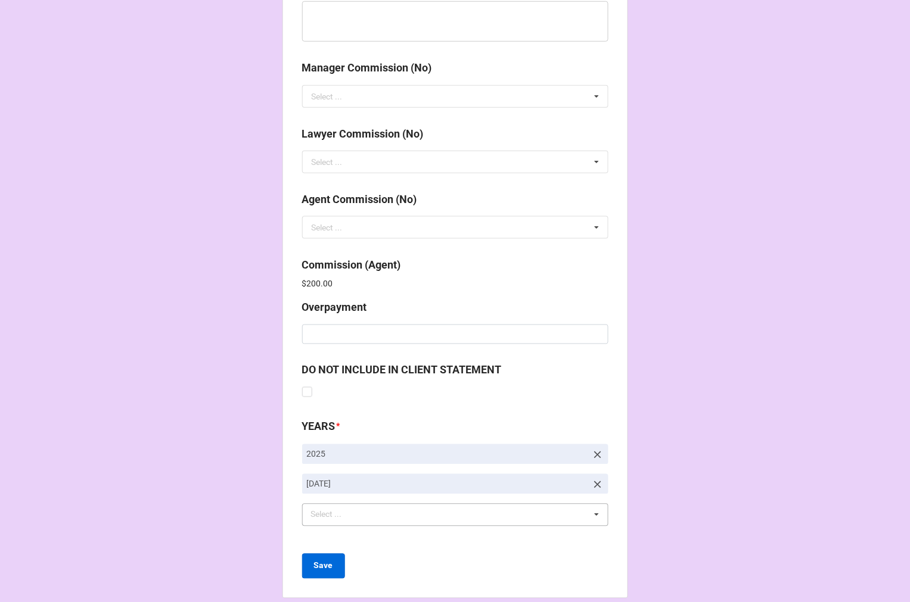
scroll to position [1421, 0]
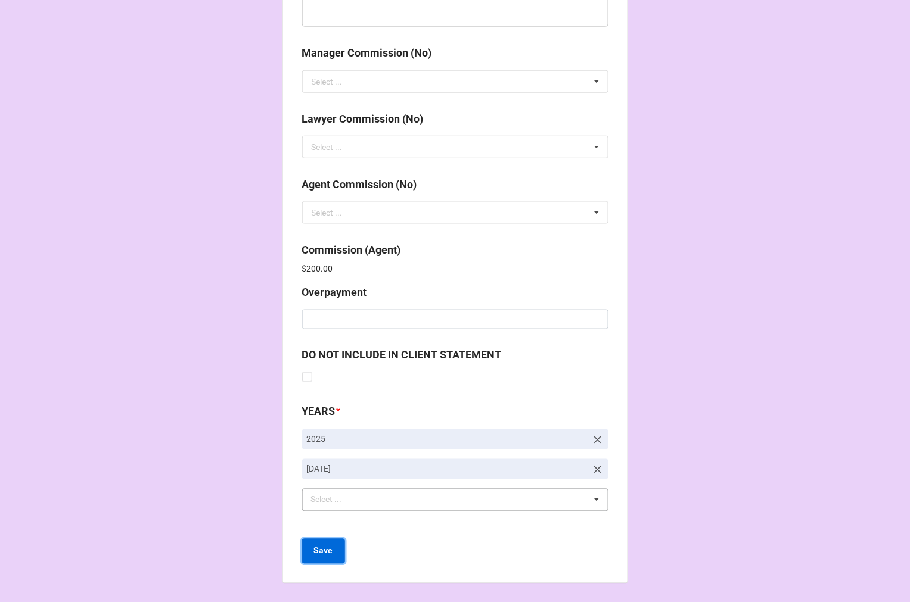
click at [314, 550] on b "Save" at bounding box center [323, 551] width 19 height 13
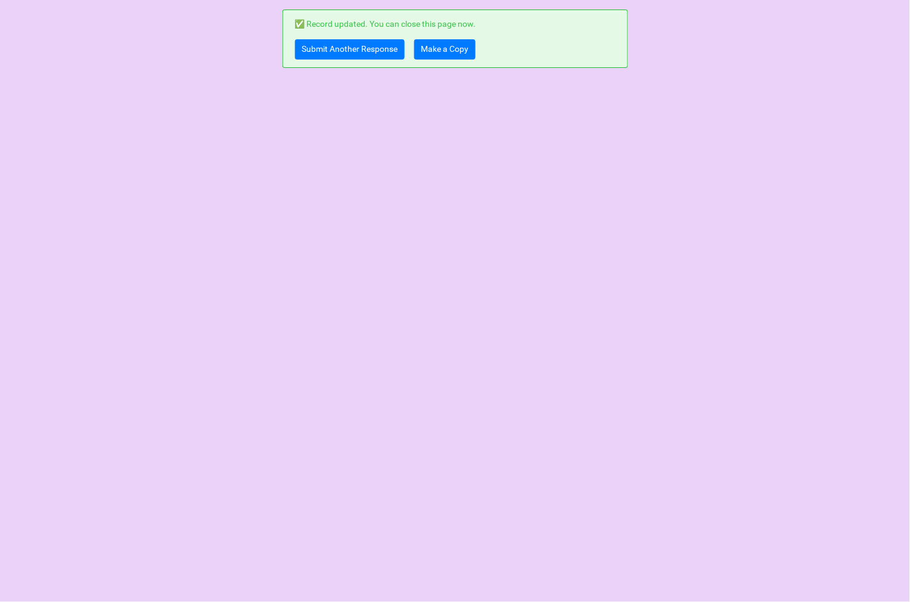
scroll to position [0, 0]
